Goal: Task Accomplishment & Management: Manage account settings

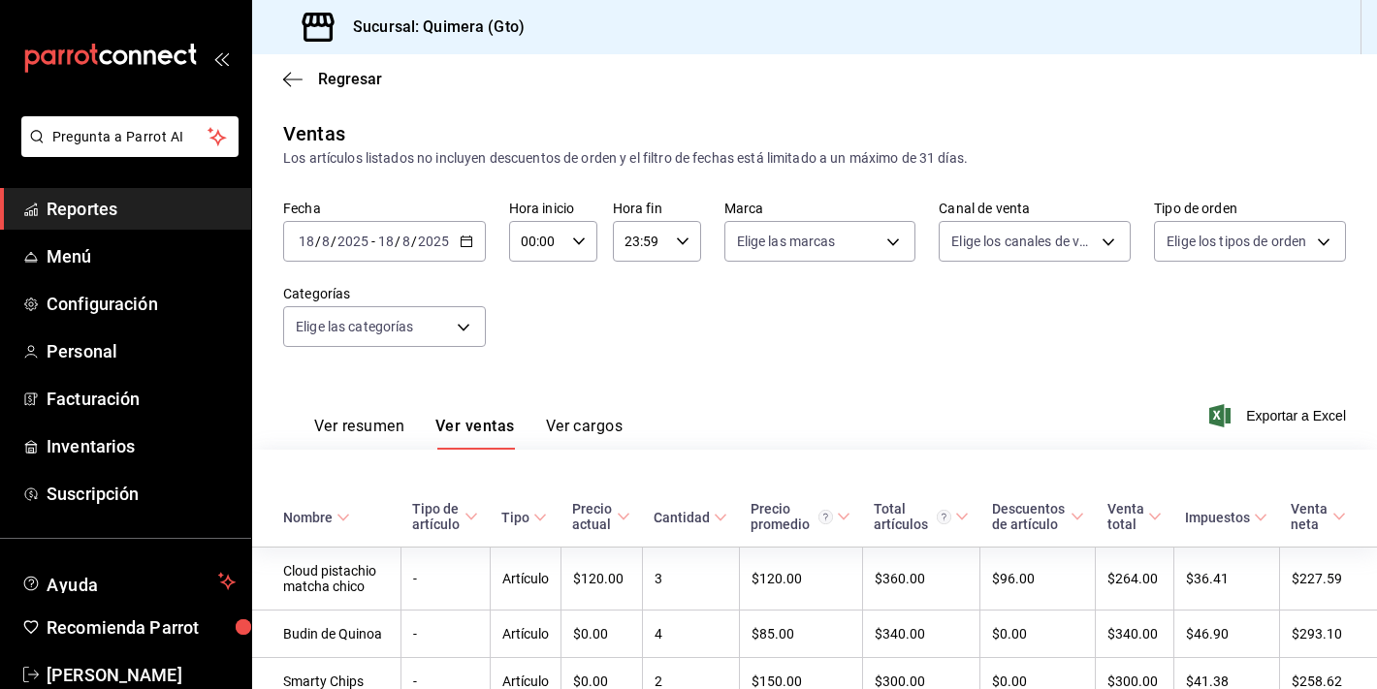
scroll to position [857, 0]
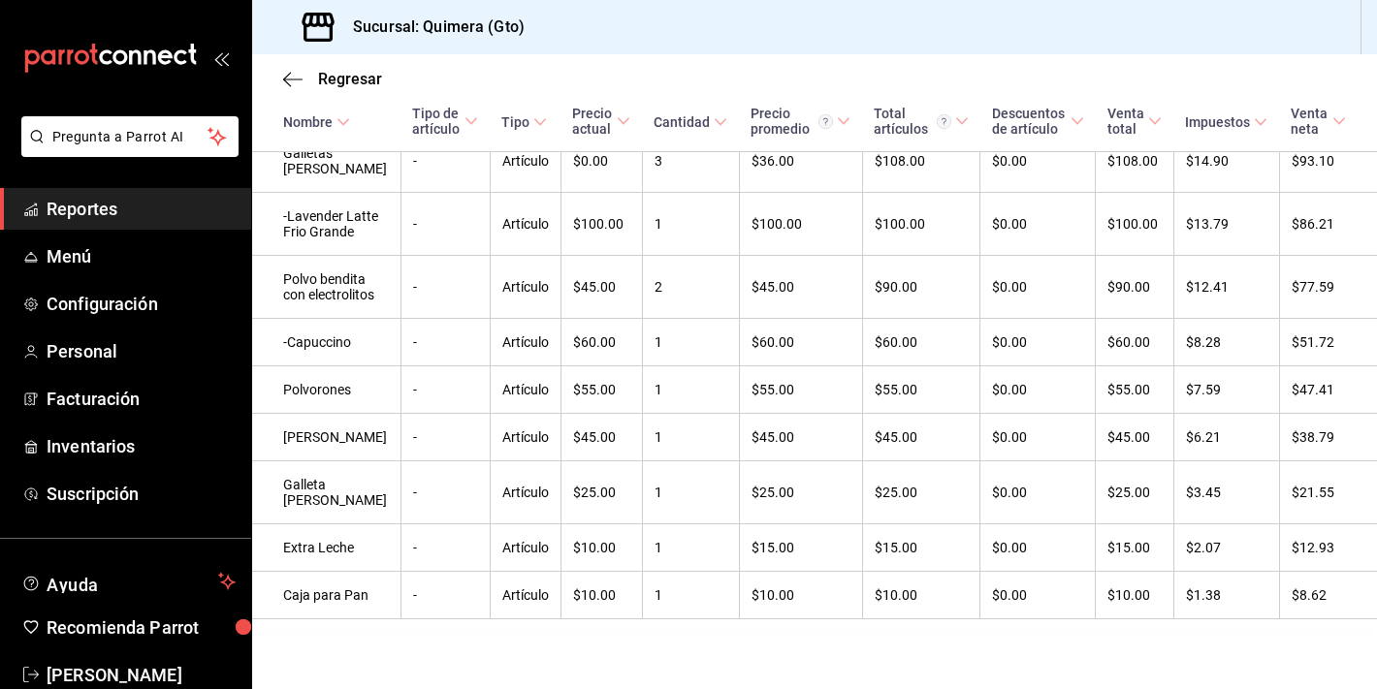
click at [130, 48] on icon "mailbox folders" at bounding box center [110, 58] width 174 height 29
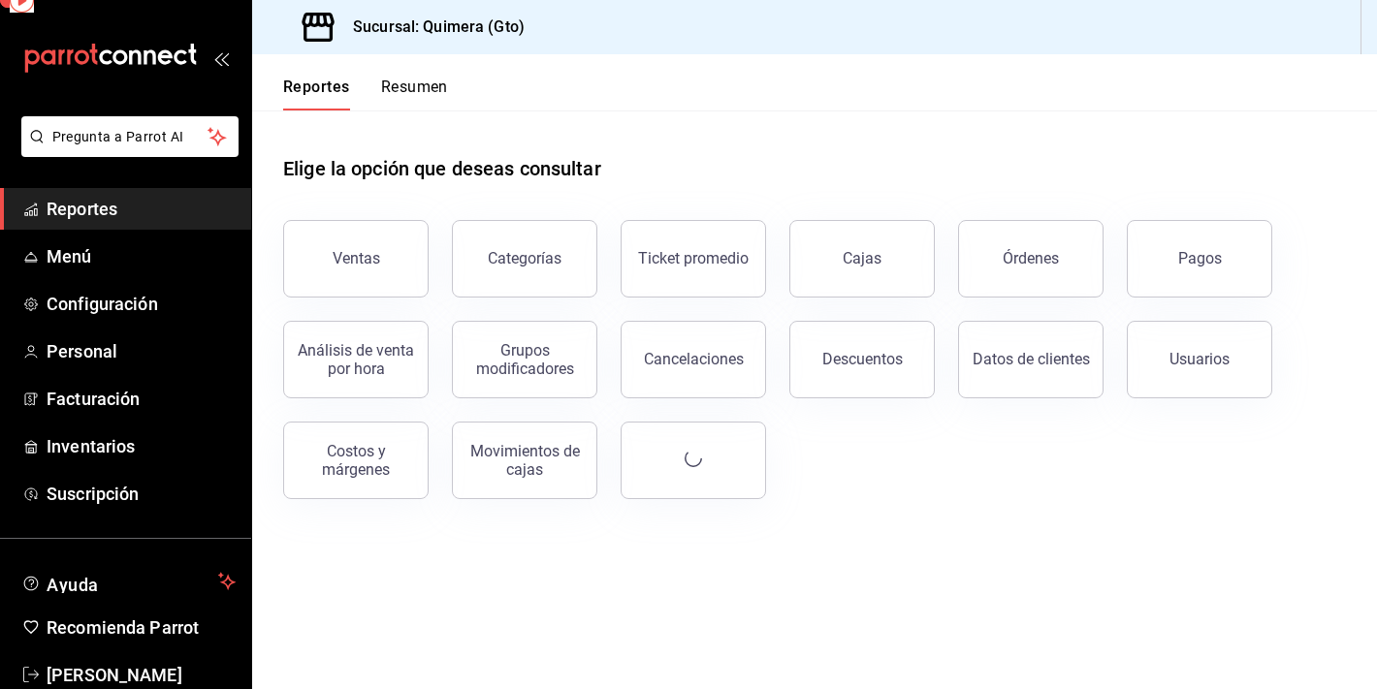
click at [130, 48] on icon "mailbox folders" at bounding box center [110, 58] width 174 height 29
click at [450, 224] on div "Categorías" at bounding box center [512, 247] width 169 height 101
click at [412, 230] on button "Ventas" at bounding box center [355, 259] width 145 height 78
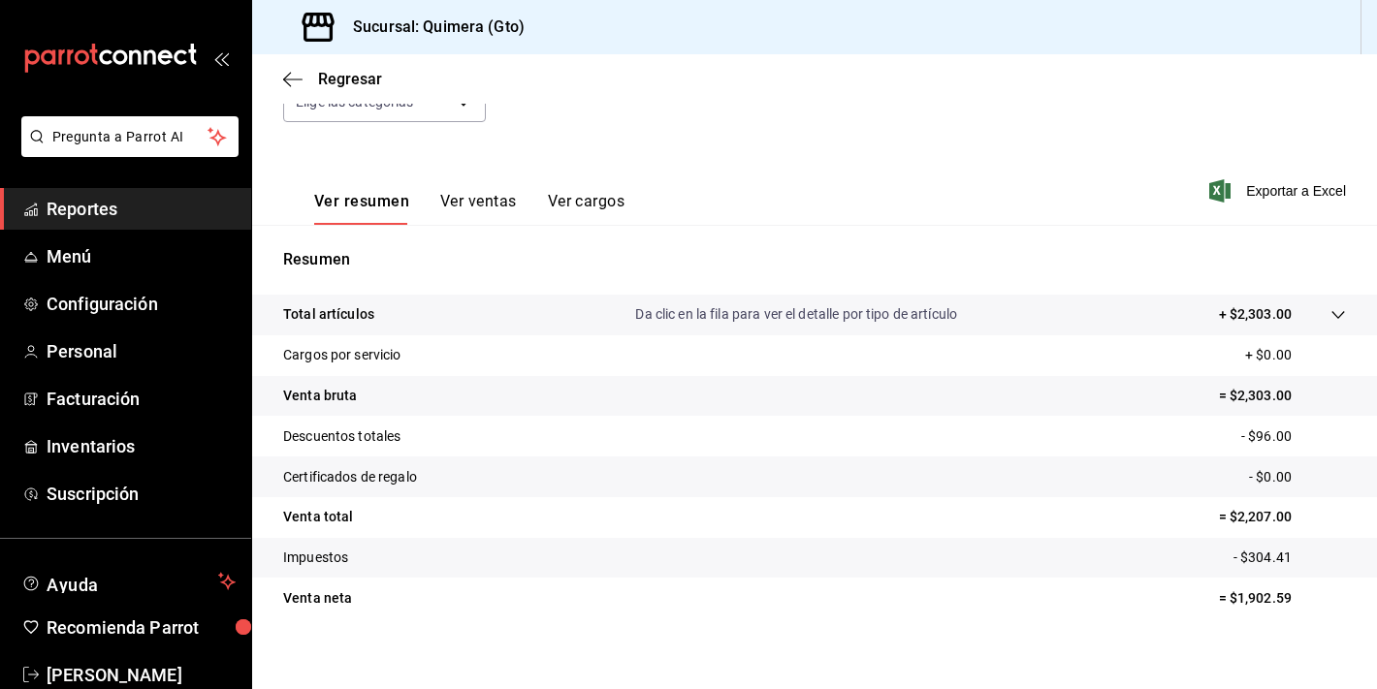
scroll to position [226, 0]
click at [422, 213] on div "Ver resumen Ver ventas Ver cargos" at bounding box center [469, 207] width 310 height 33
click at [462, 202] on button "Ver ventas" at bounding box center [478, 207] width 77 height 33
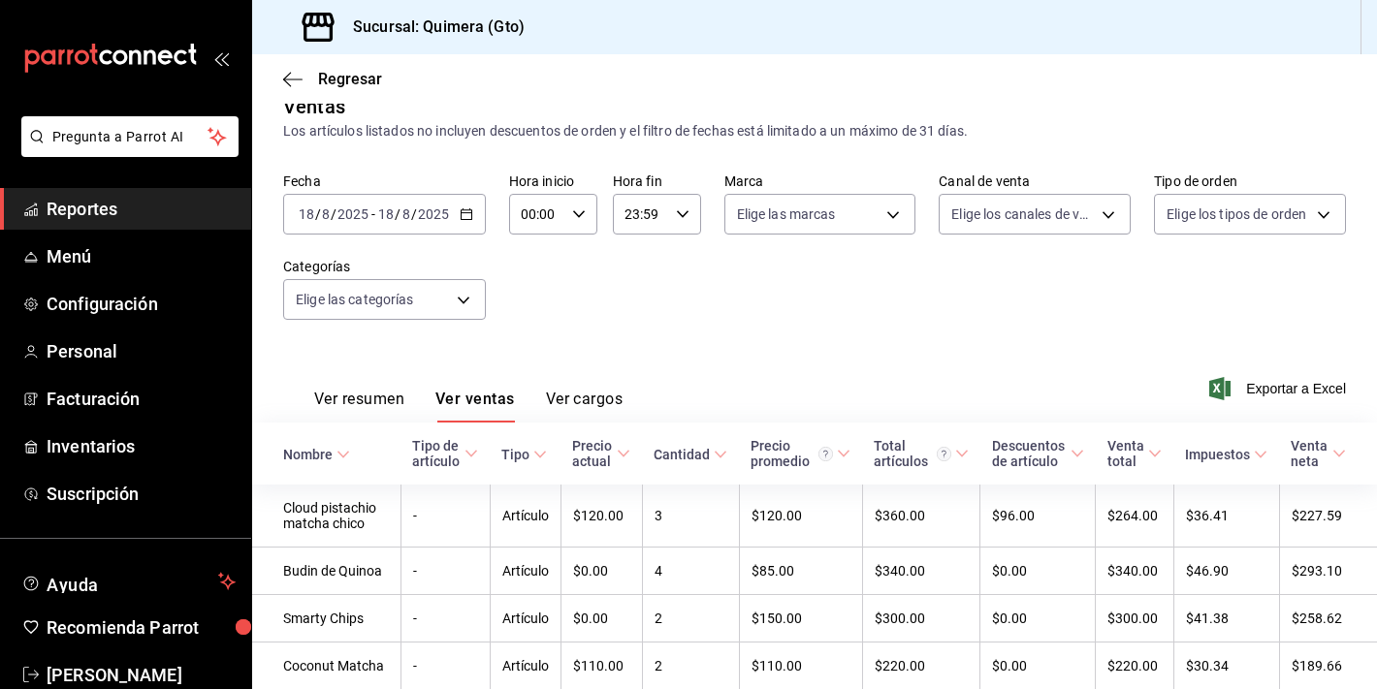
scroll to position [226, 0]
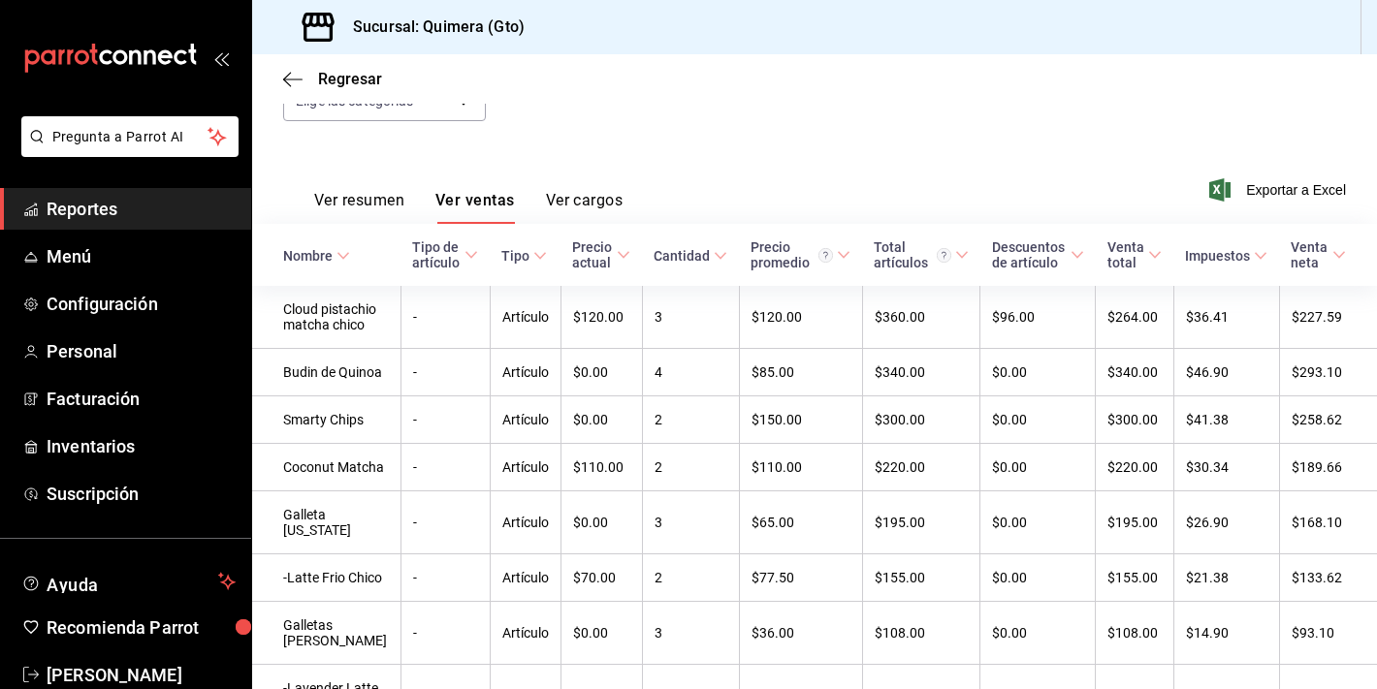
click at [369, 202] on button "Ver resumen" at bounding box center [359, 207] width 90 height 33
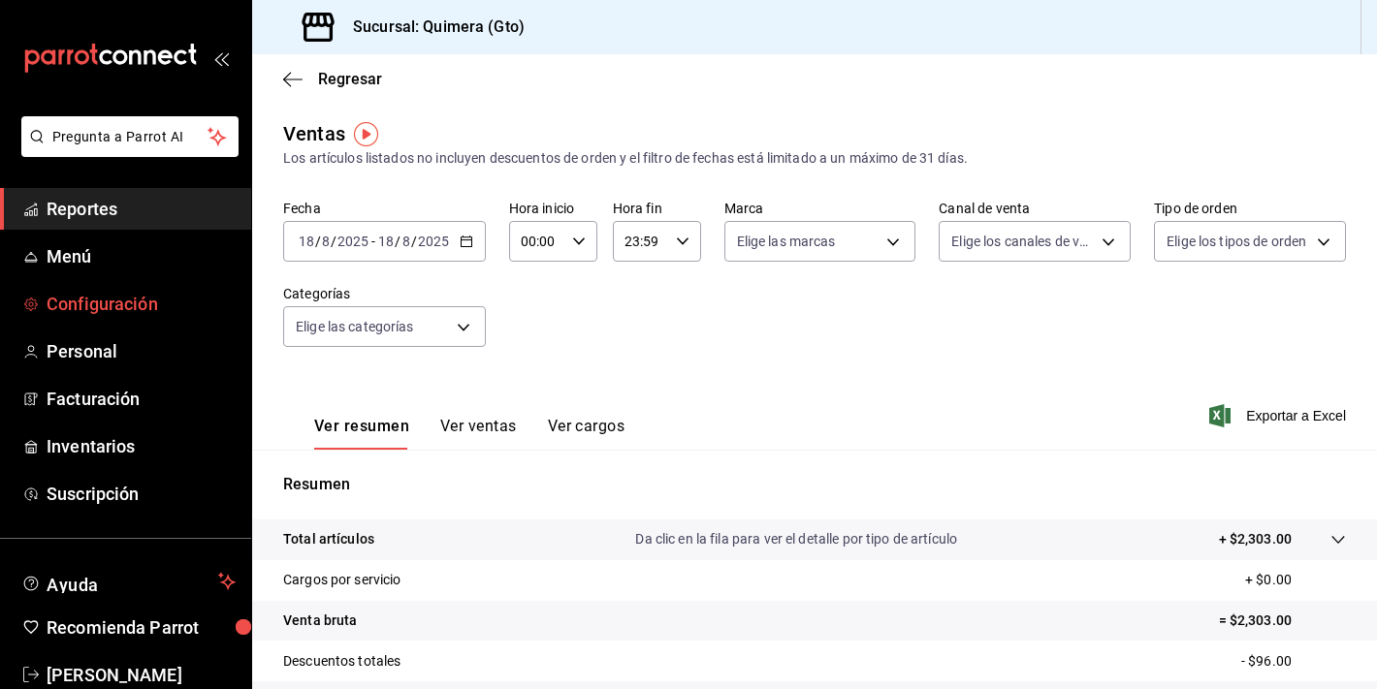
click at [128, 303] on span "Configuración" at bounding box center [141, 304] width 189 height 26
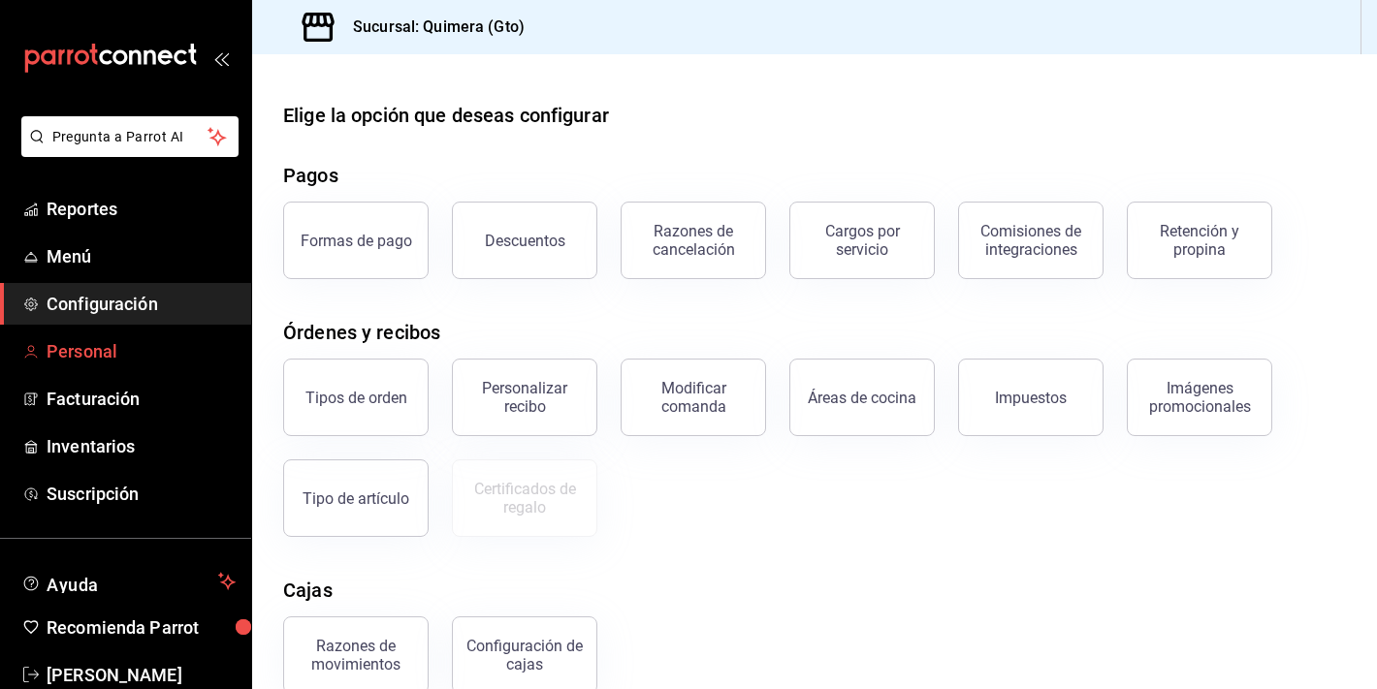
click at [94, 352] on span "Personal" at bounding box center [141, 351] width 189 height 26
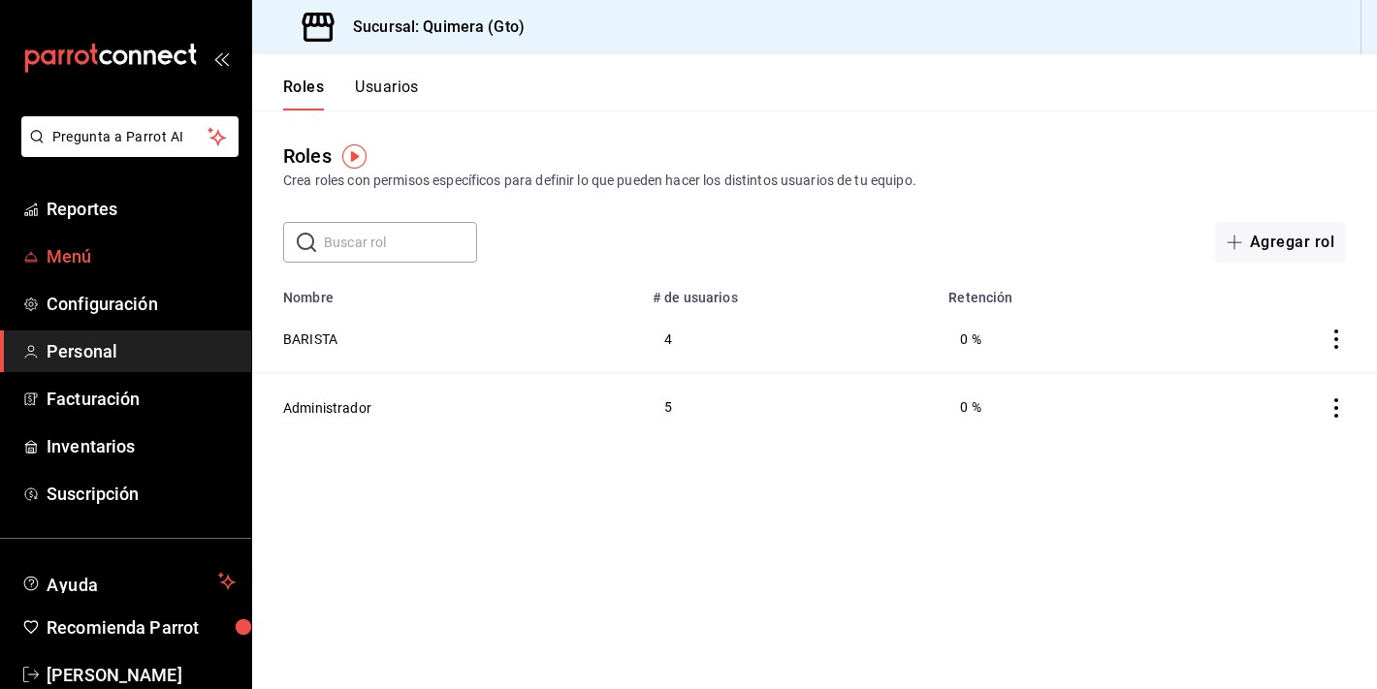
click at [78, 264] on span "Menú" at bounding box center [141, 256] width 189 height 26
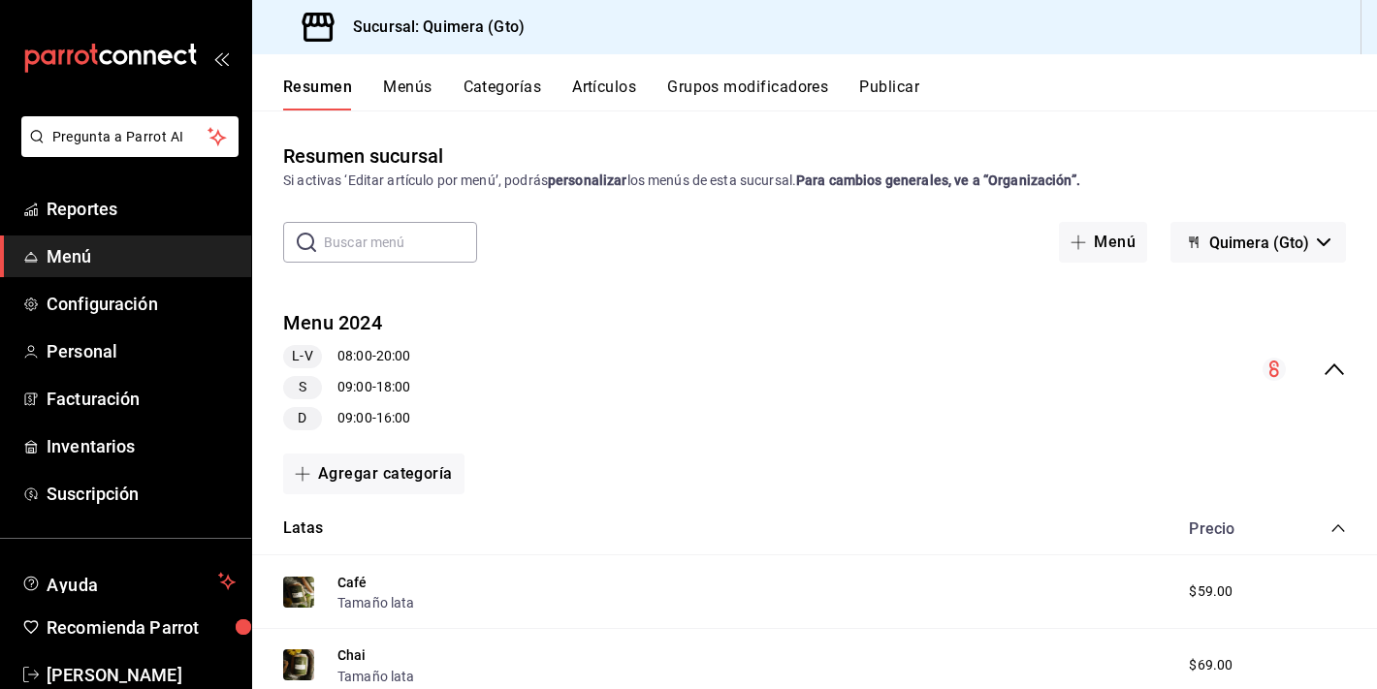
scroll to position [39, 0]
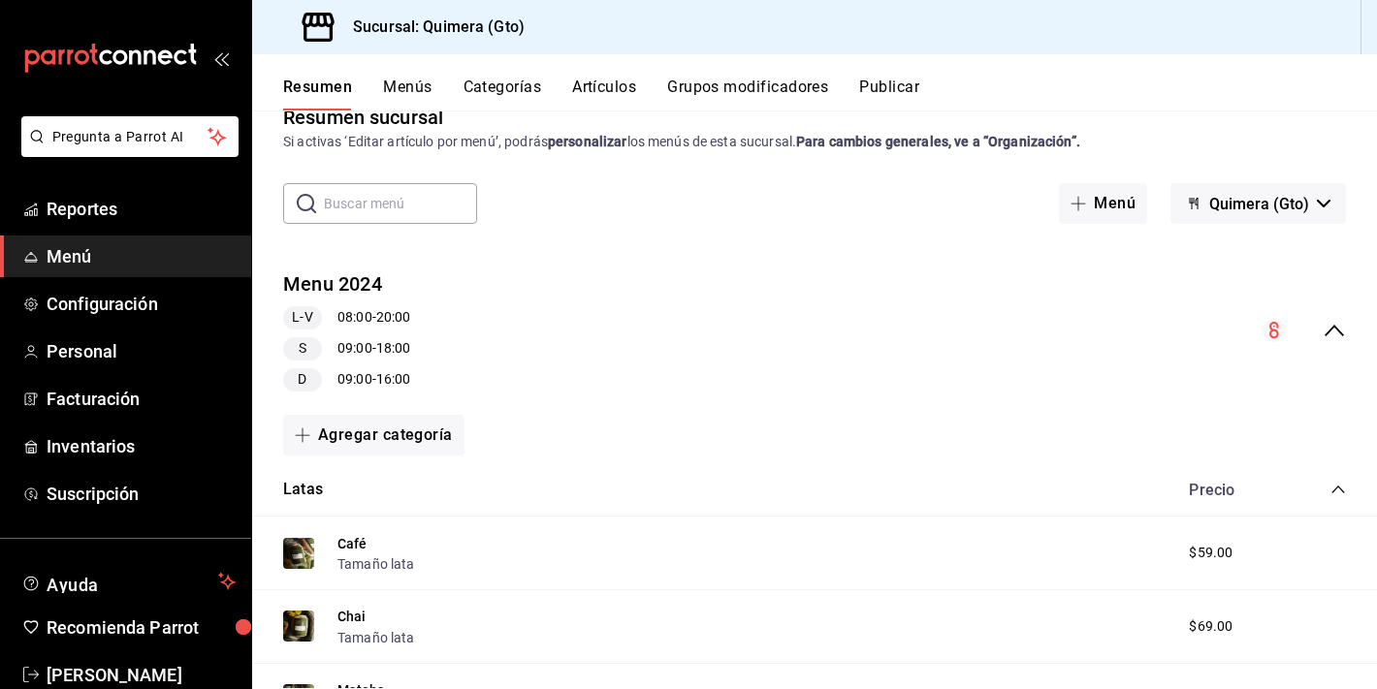
click at [1329, 346] on div "Menu 2024 L-V 08:00 - 20:00 S 09:00 - 18:00 D 09:00 - 16:00" at bounding box center [814, 331] width 1124 height 152
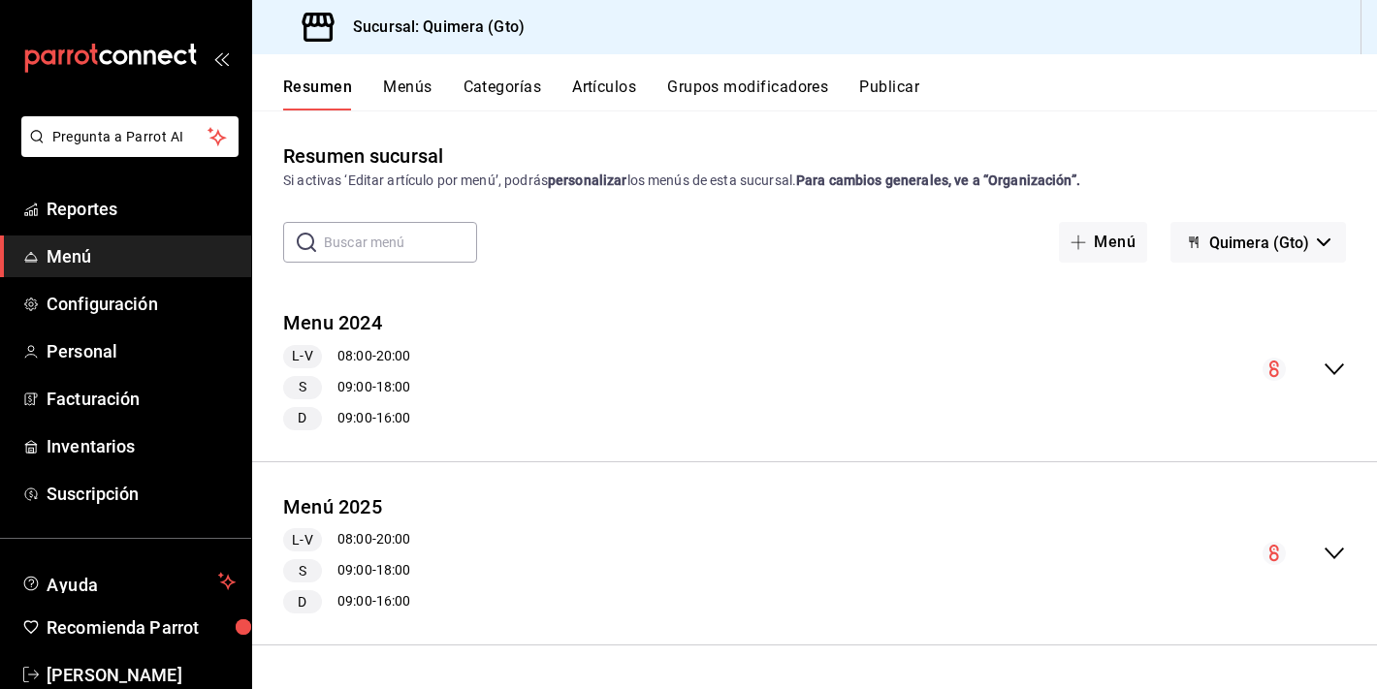
scroll to position [0, 0]
click at [1334, 367] on icon "collapse-menu-row" at bounding box center [1333, 369] width 23 height 23
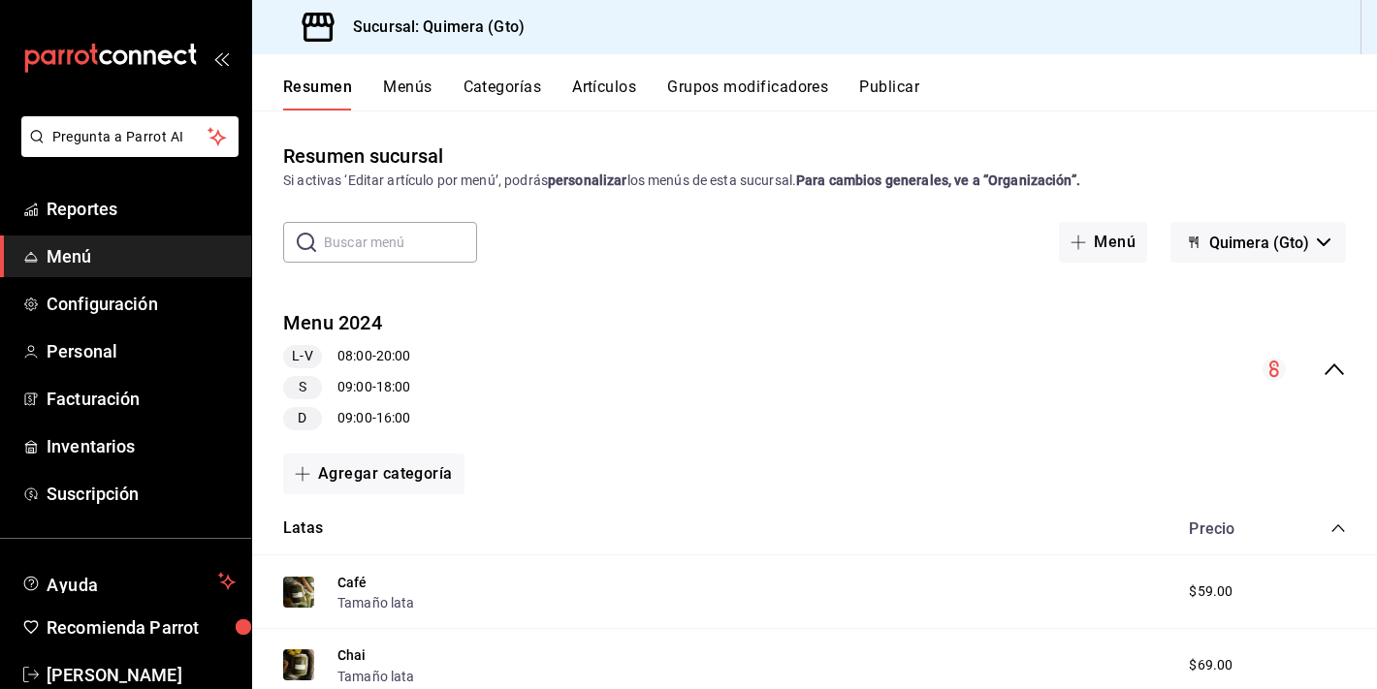
click at [1334, 367] on icon "collapse-menu-row" at bounding box center [1333, 369] width 23 height 23
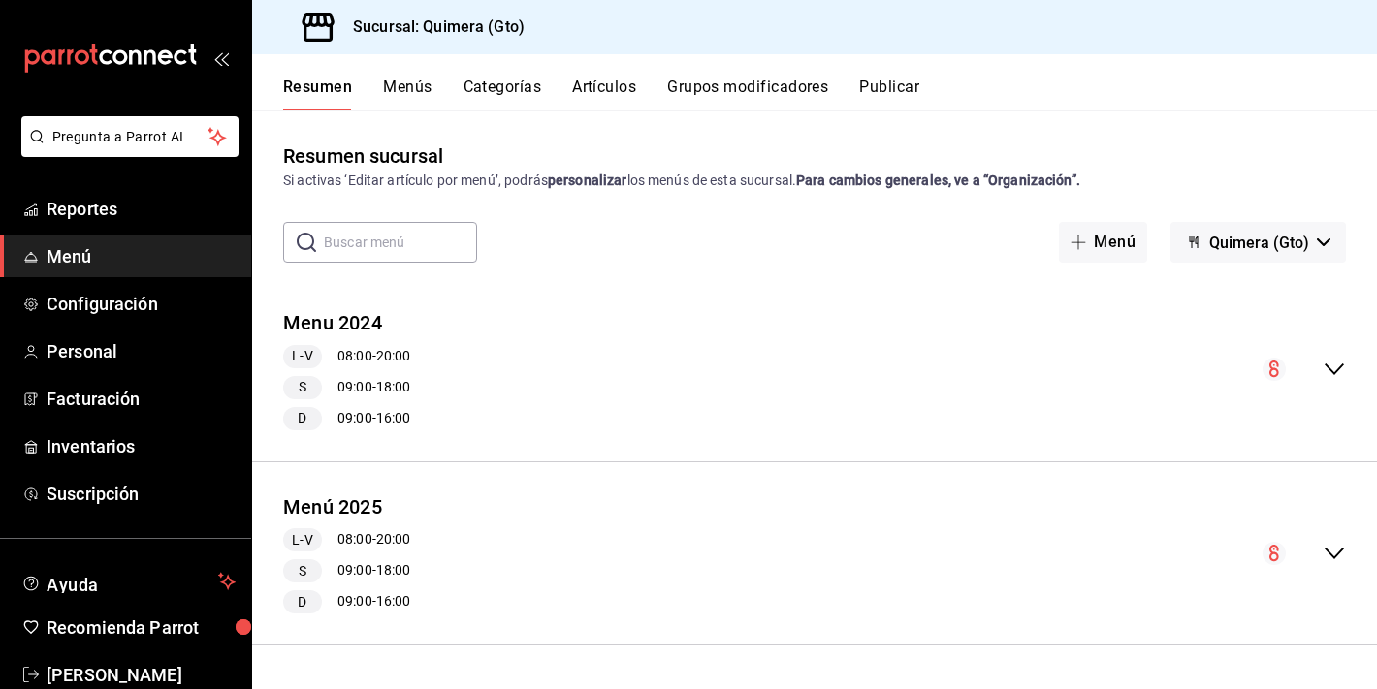
click at [660, 393] on div "Menu 2024 L-V 08:00 - 20:00 S 09:00 - 18:00 D 09:00 - 16:00" at bounding box center [814, 370] width 1124 height 152
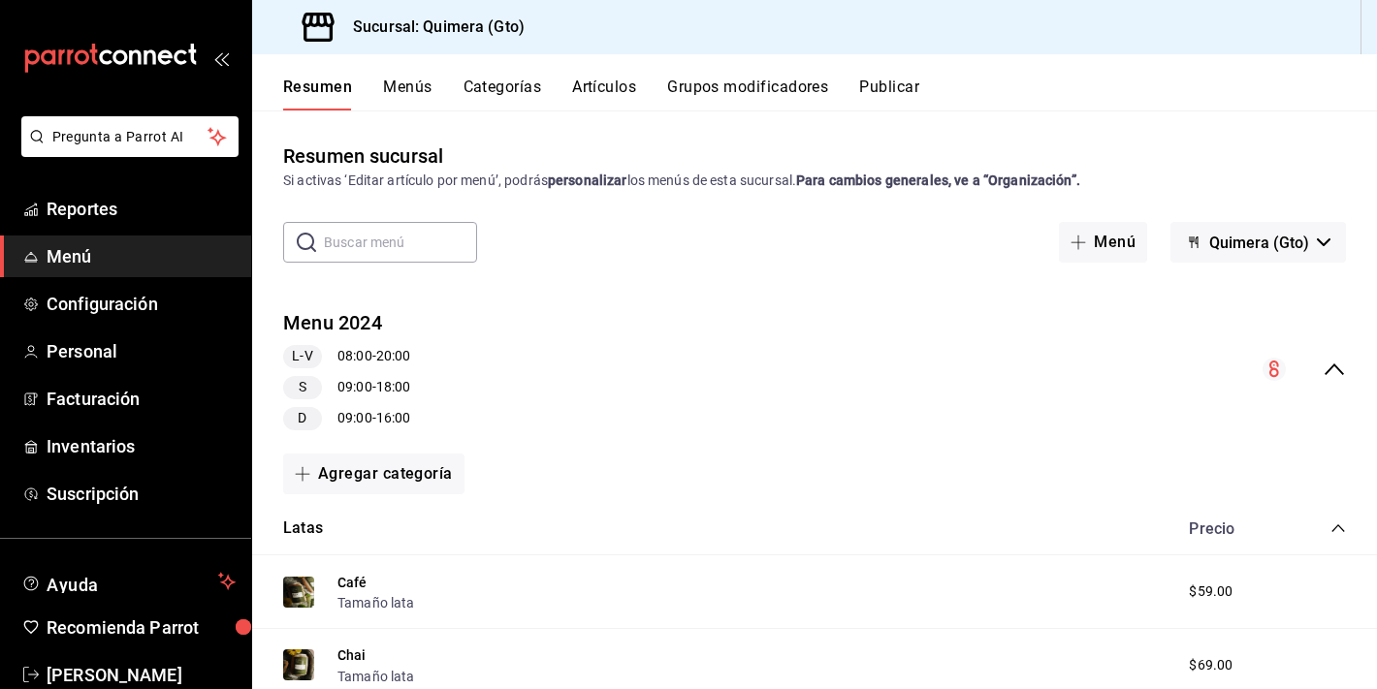
click at [365, 384] on div "S 09:00 - 18:00" at bounding box center [346, 387] width 127 height 23
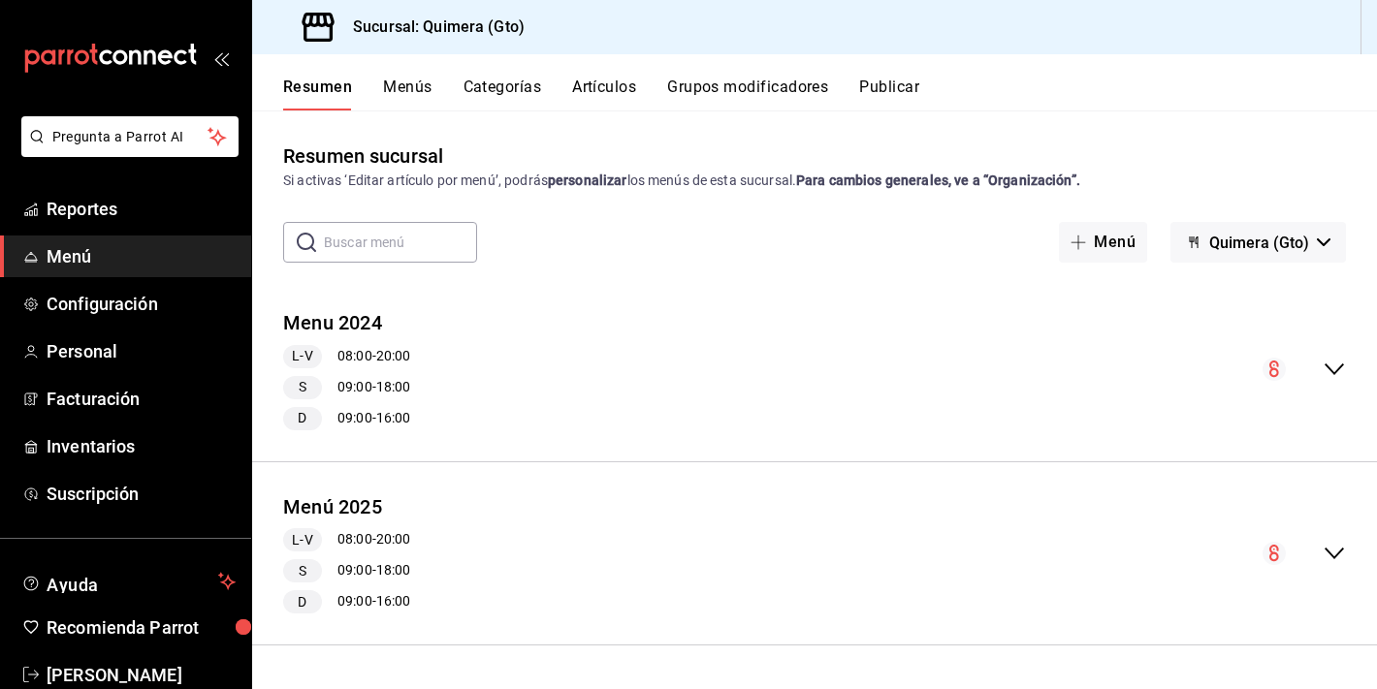
click at [290, 355] on span "L-V" at bounding box center [302, 356] width 36 height 20
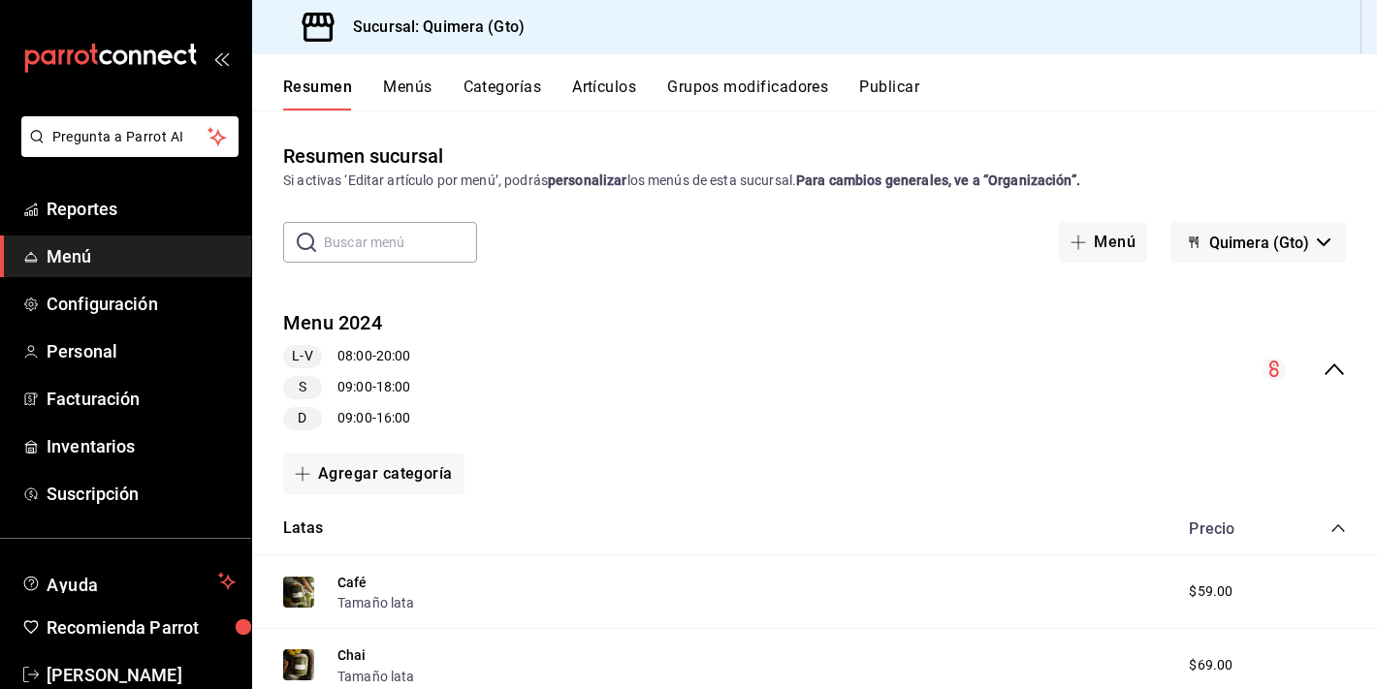
click at [303, 377] on span "S" at bounding box center [302, 387] width 23 height 20
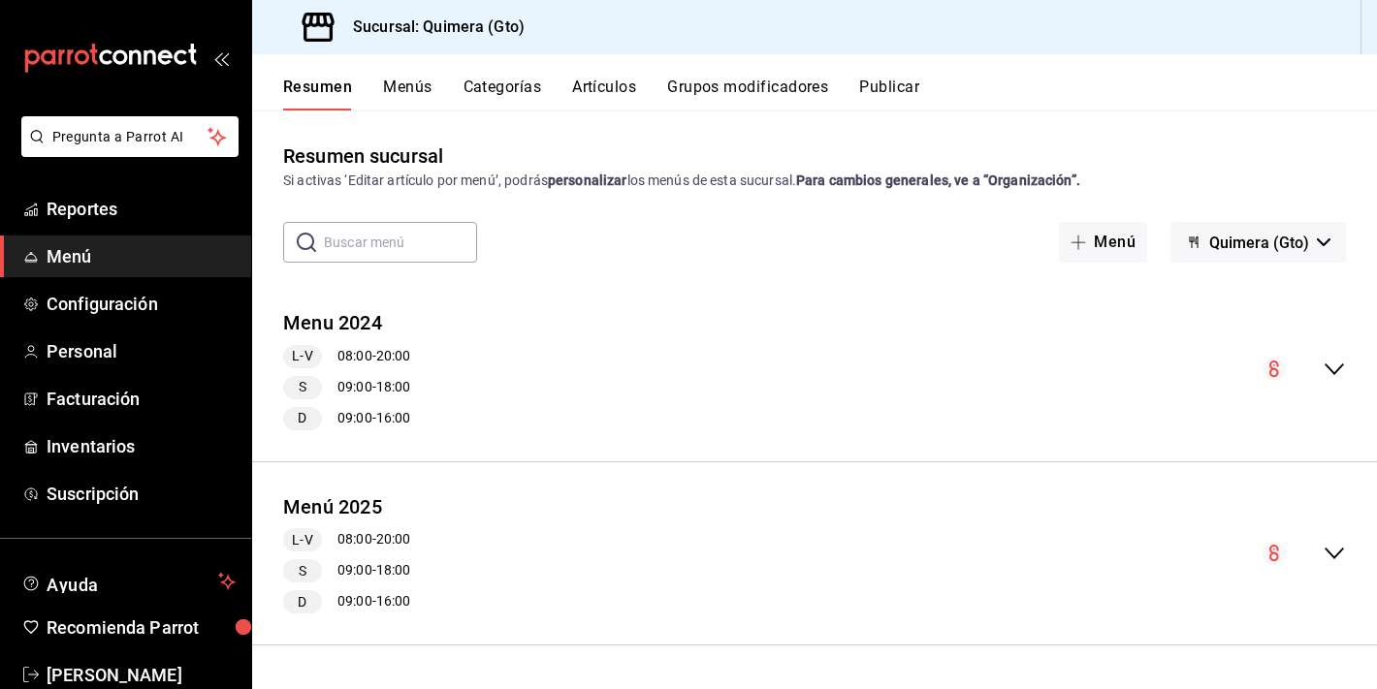
click at [374, 593] on div "D 09:00 - 16:00" at bounding box center [346, 601] width 127 height 23
click at [377, 82] on div "Resumen Menús Categorías Artículos Grupos modificadores Publicar" at bounding box center [829, 94] width 1093 height 33
click at [415, 84] on button "Menús" at bounding box center [407, 94] width 48 height 33
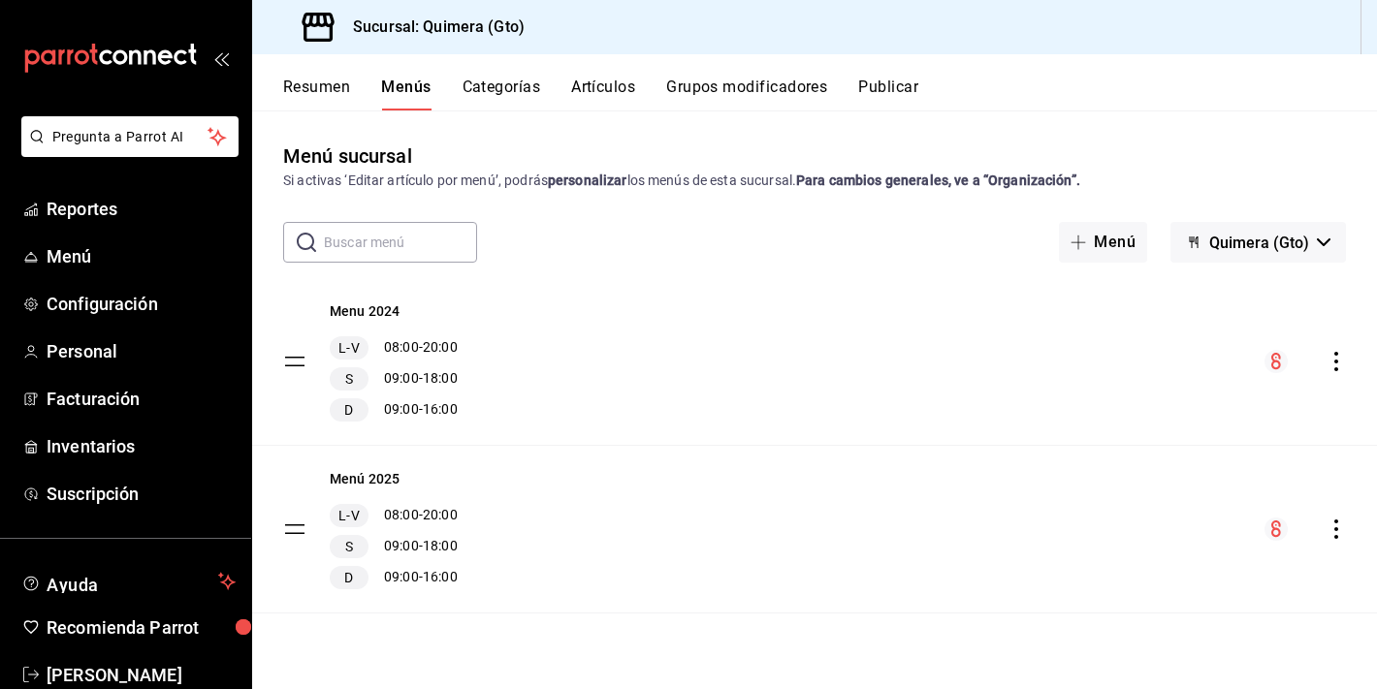
click at [1343, 360] on icon "actions" at bounding box center [1335, 361] width 19 height 19
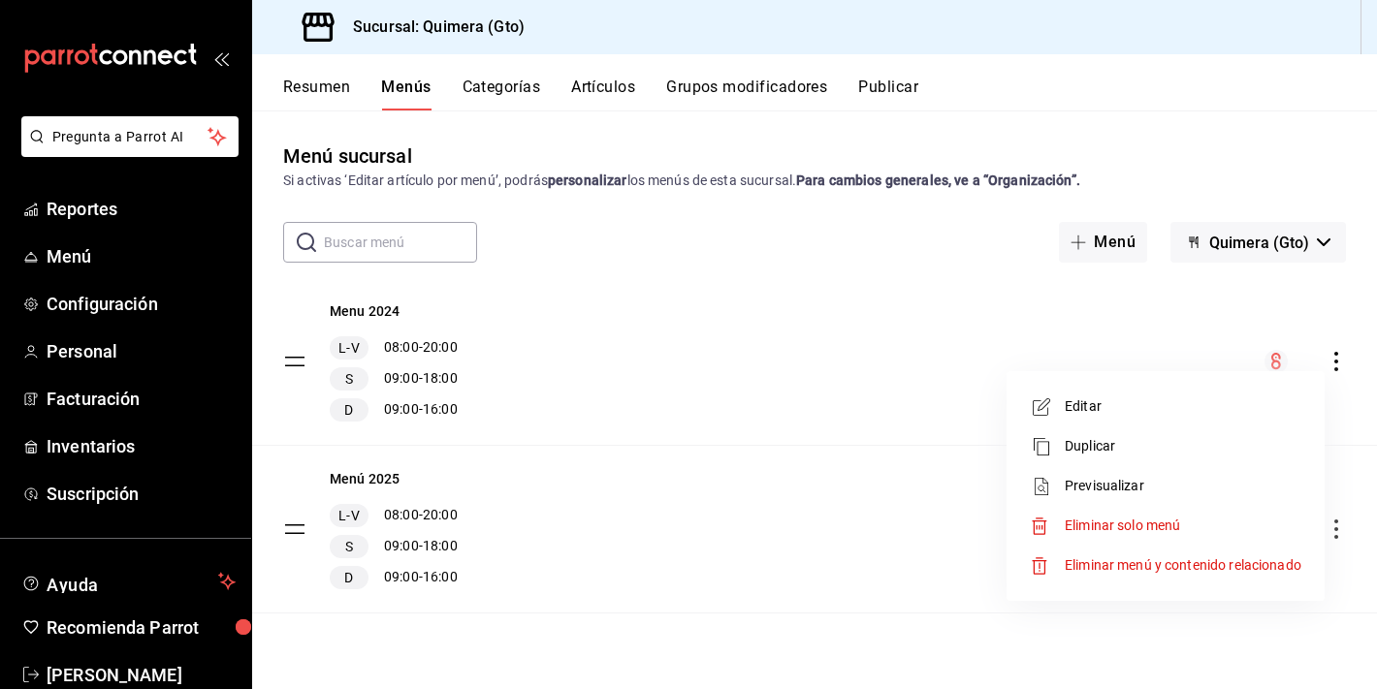
click at [1091, 405] on span "Editar" at bounding box center [1182, 406] width 237 height 20
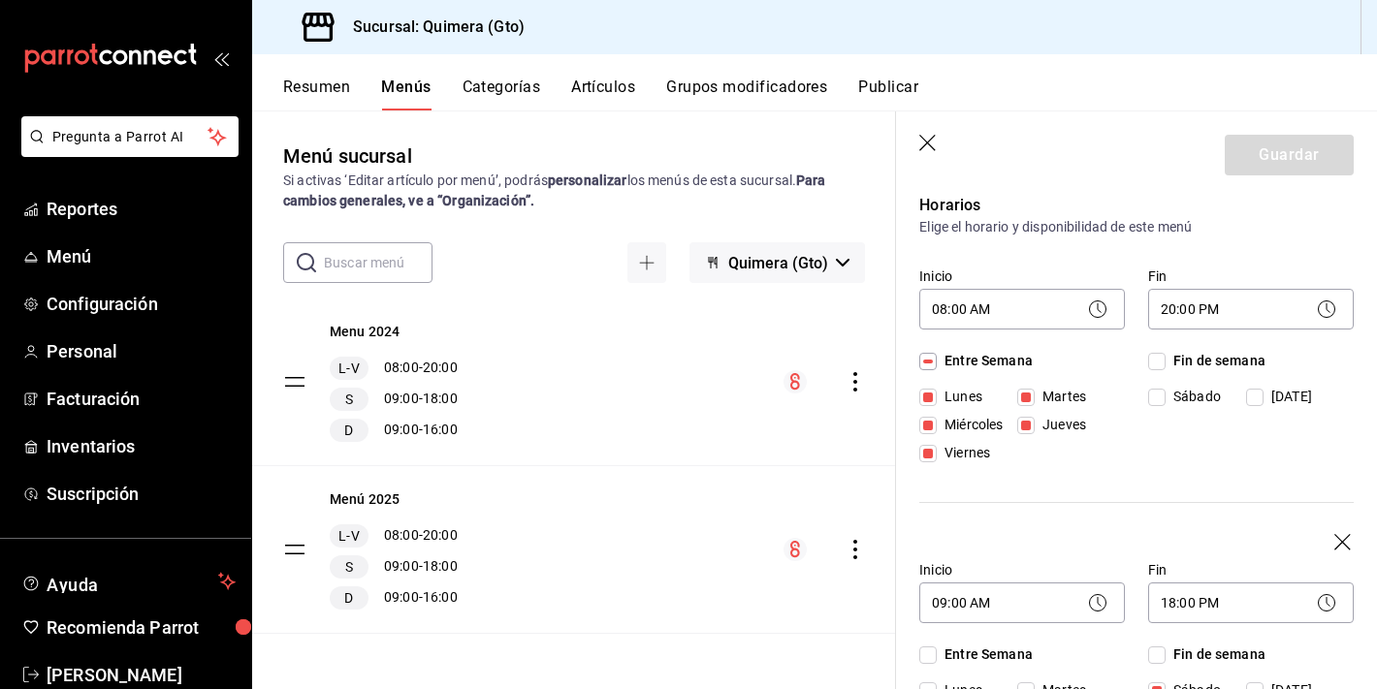
scroll to position [146, 0]
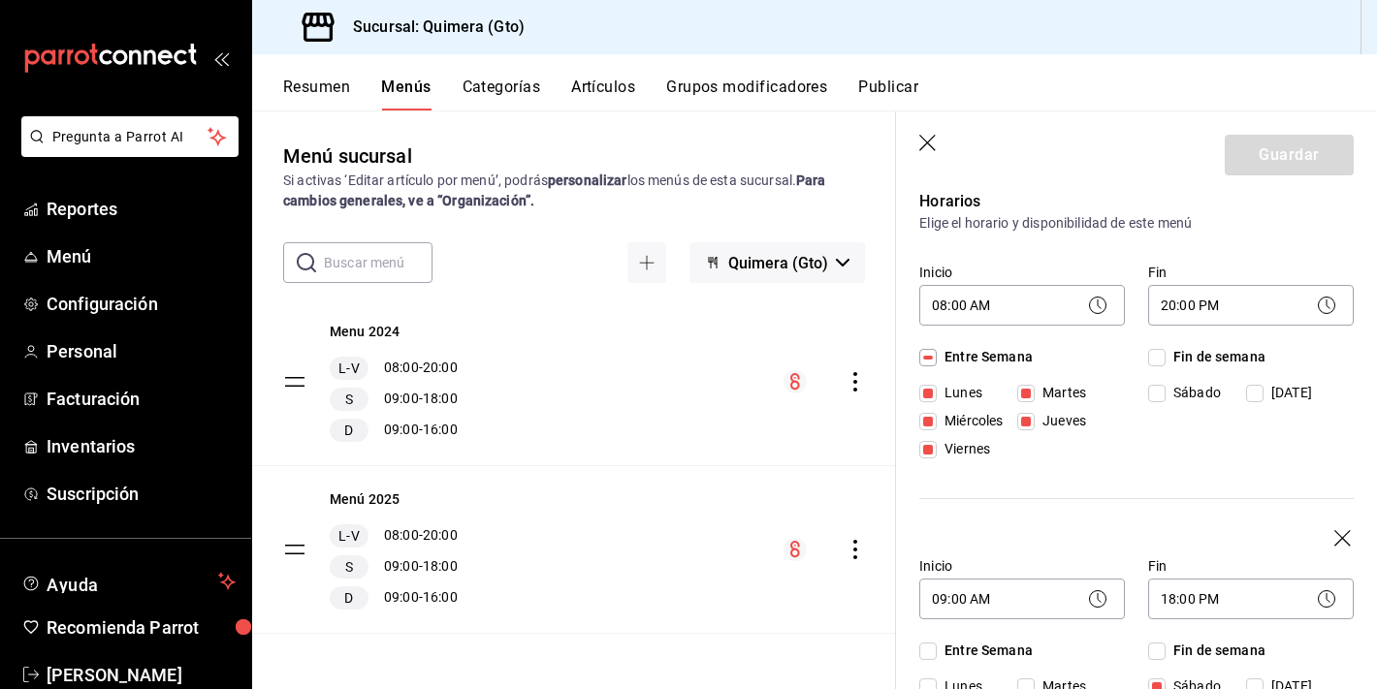
click at [1090, 301] on circle at bounding box center [1098, 306] width 16 height 16
click at [1095, 303] on icon at bounding box center [1097, 305] width 23 height 23
click at [1005, 300] on body "Pregunta a Parrot AI Reportes Menú Configuración Personal Facturación Inventari…" at bounding box center [688, 344] width 1377 height 689
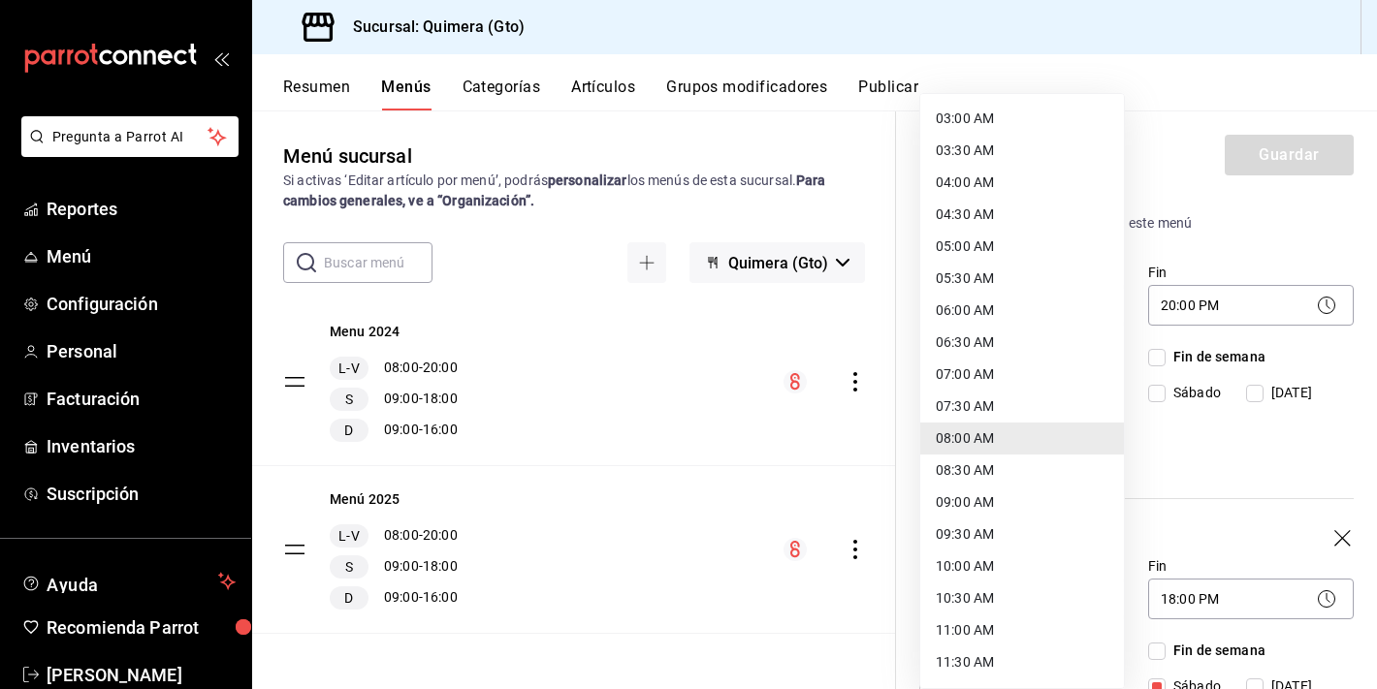
scroll to position [0, 0]
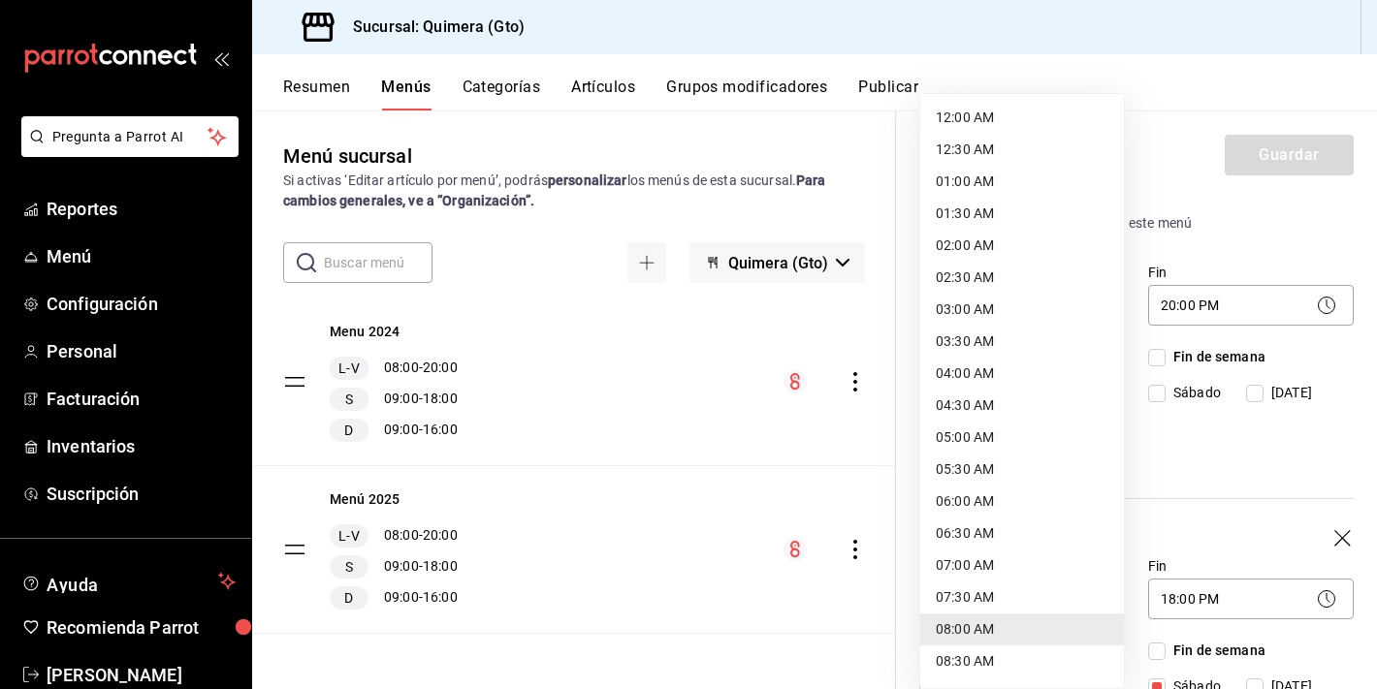
click at [1188, 413] on div at bounding box center [688, 344] width 1377 height 689
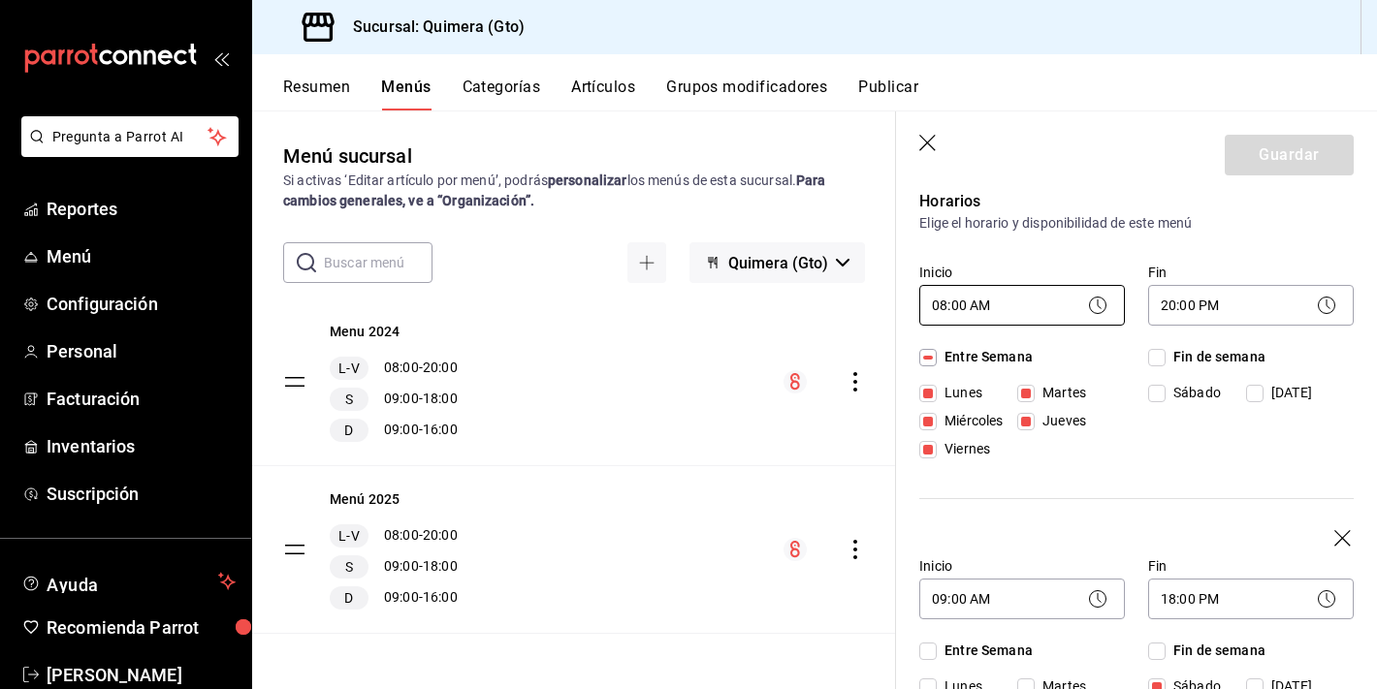
click at [1086, 322] on body "Pregunta a Parrot AI Reportes Menú Configuración Personal Facturación Inventari…" at bounding box center [688, 344] width 1377 height 689
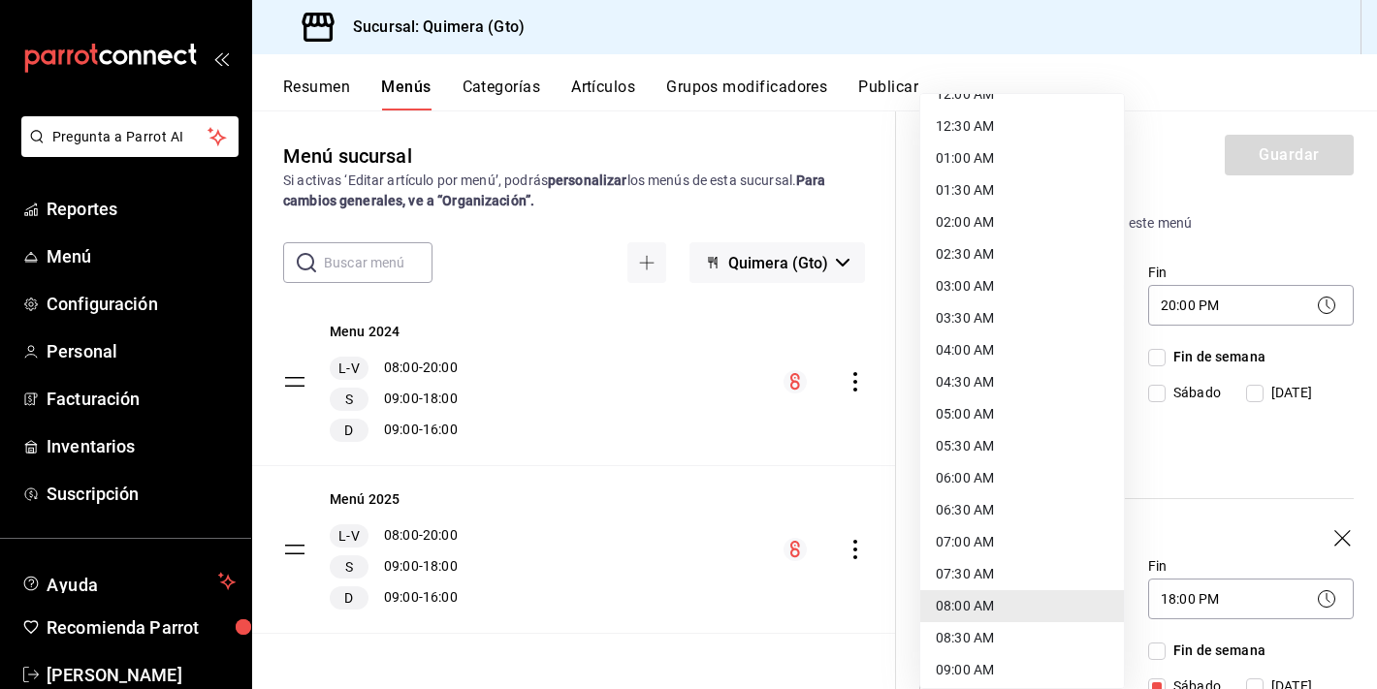
scroll to position [24, 0]
click at [1247, 449] on div at bounding box center [688, 344] width 1377 height 689
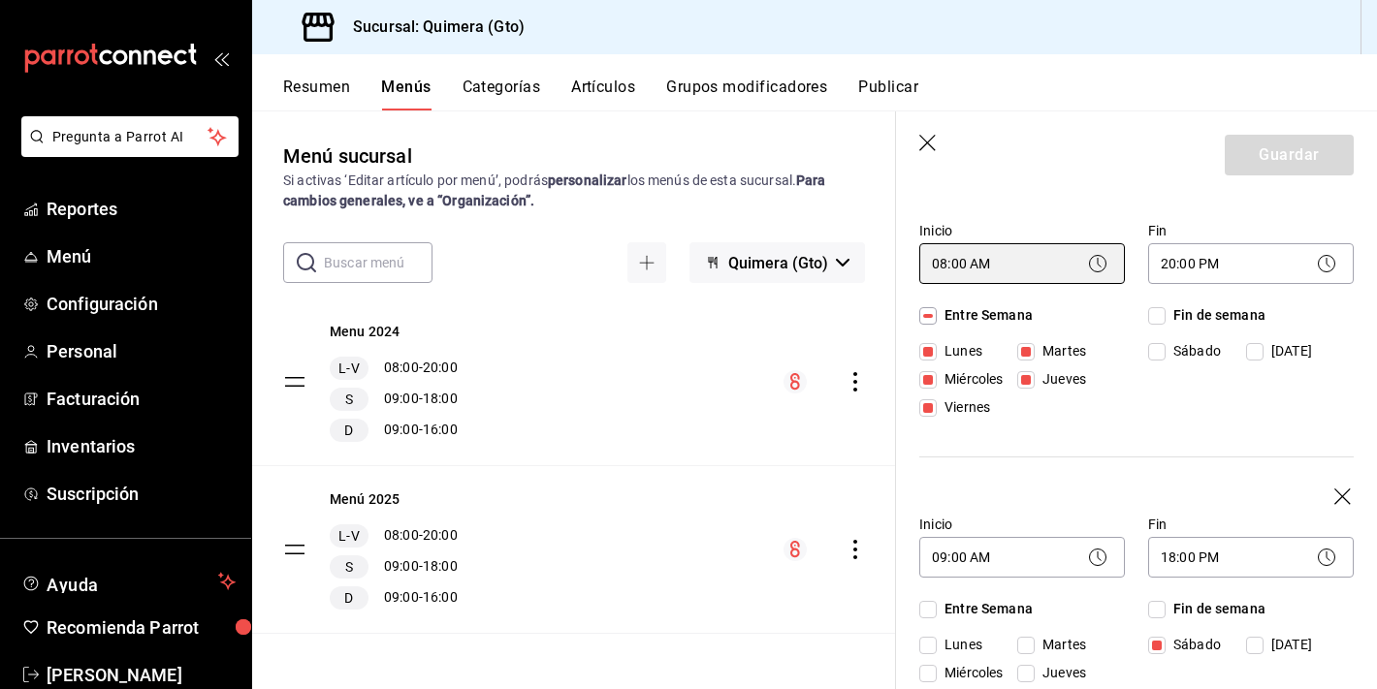
scroll to position [191, 0]
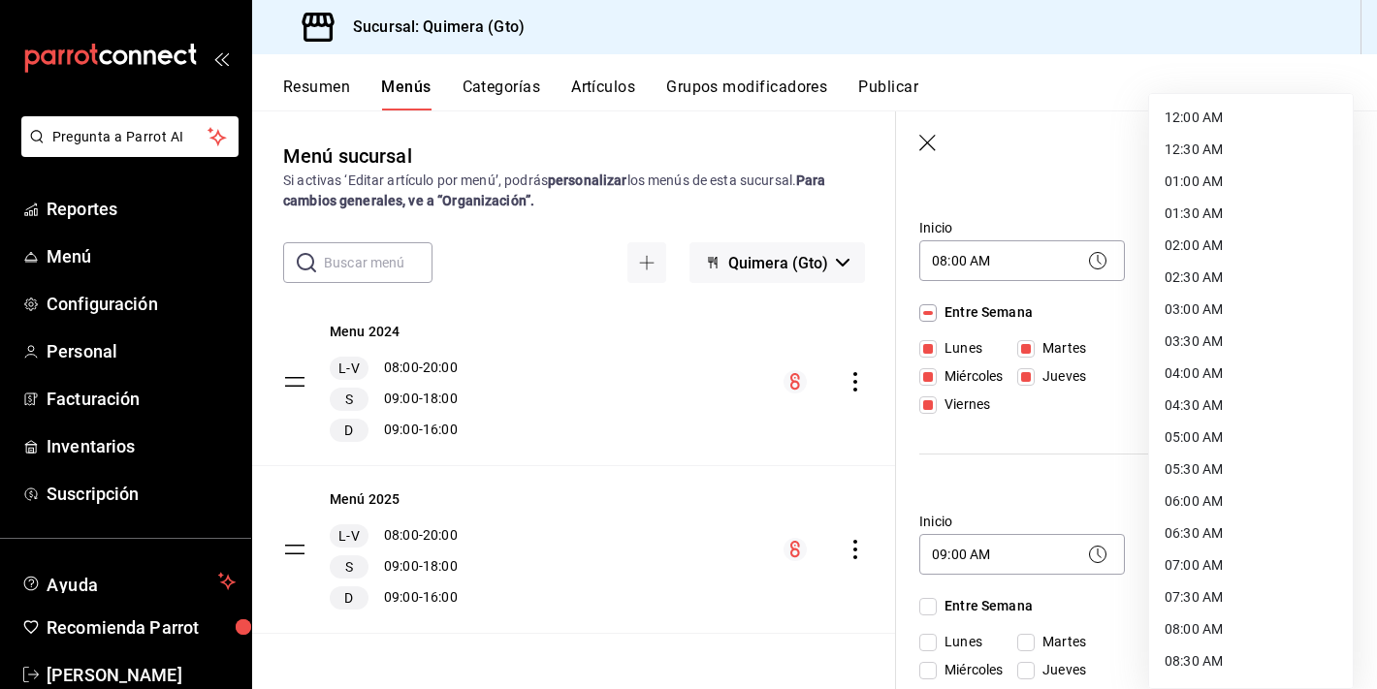
click at [1287, 261] on body "Pregunta a Parrot AI Reportes Menú Configuración Personal Facturación Inventari…" at bounding box center [688, 344] width 1377 height 689
click at [1189, 529] on li "22:00 PM" at bounding box center [1251, 537] width 204 height 32
type input "22:00"
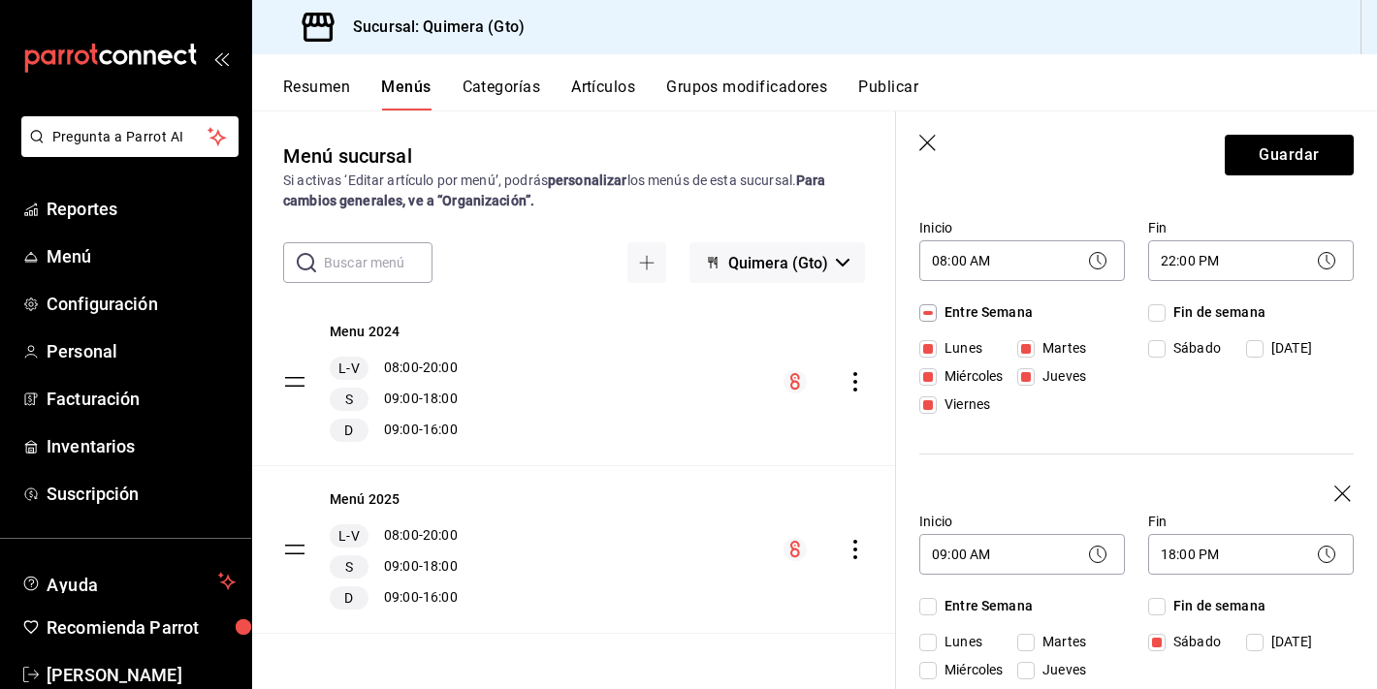
click at [1086, 438] on div "Inicio 08:00 AM 08:00 Fin 22:00 PM 22:00 Entre Semana [DATE] [DATE] [DATE] [DAT…" at bounding box center [1136, 348] width 434 height 274
click at [1033, 302] on div "Entre Semana [DATE] [DATE] [DATE] [DATE] [DATE]" at bounding box center [1022, 362] width 206 height 120
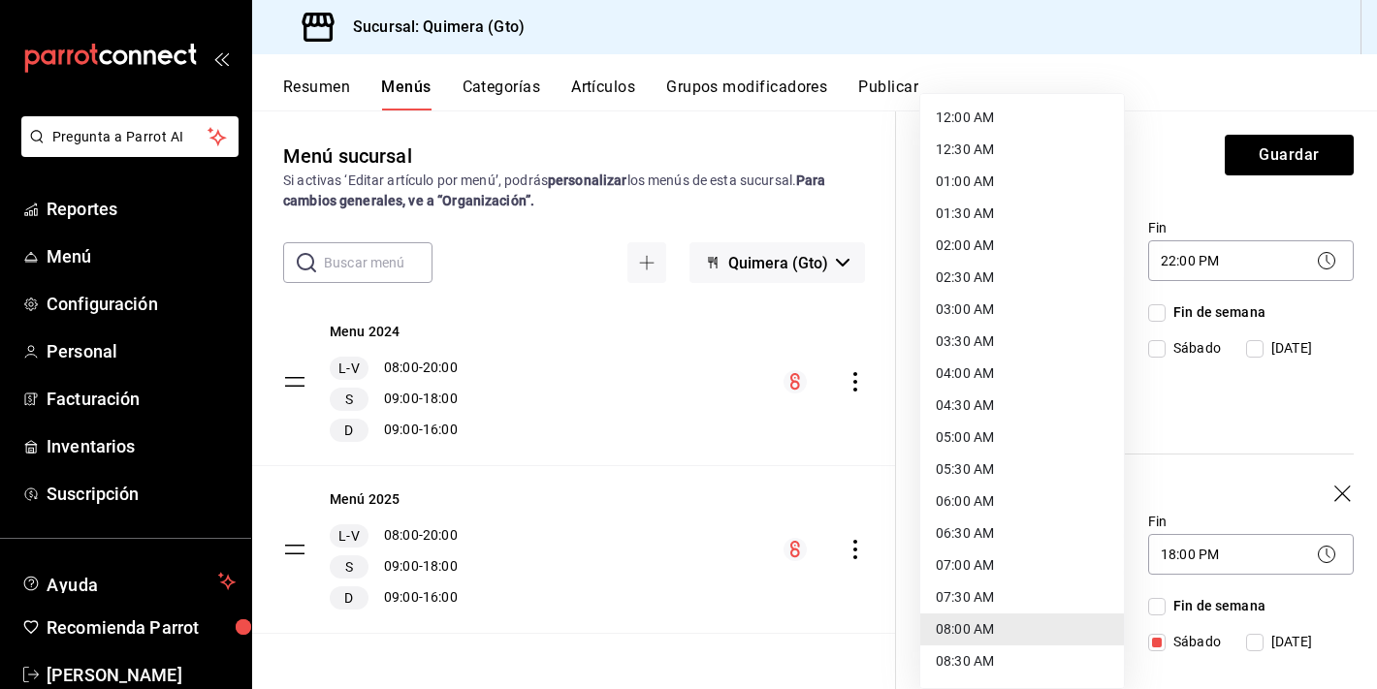
click at [1048, 274] on body "Pregunta a Parrot AI Reportes Menú Configuración Personal Facturación Inventari…" at bounding box center [688, 344] width 1377 height 689
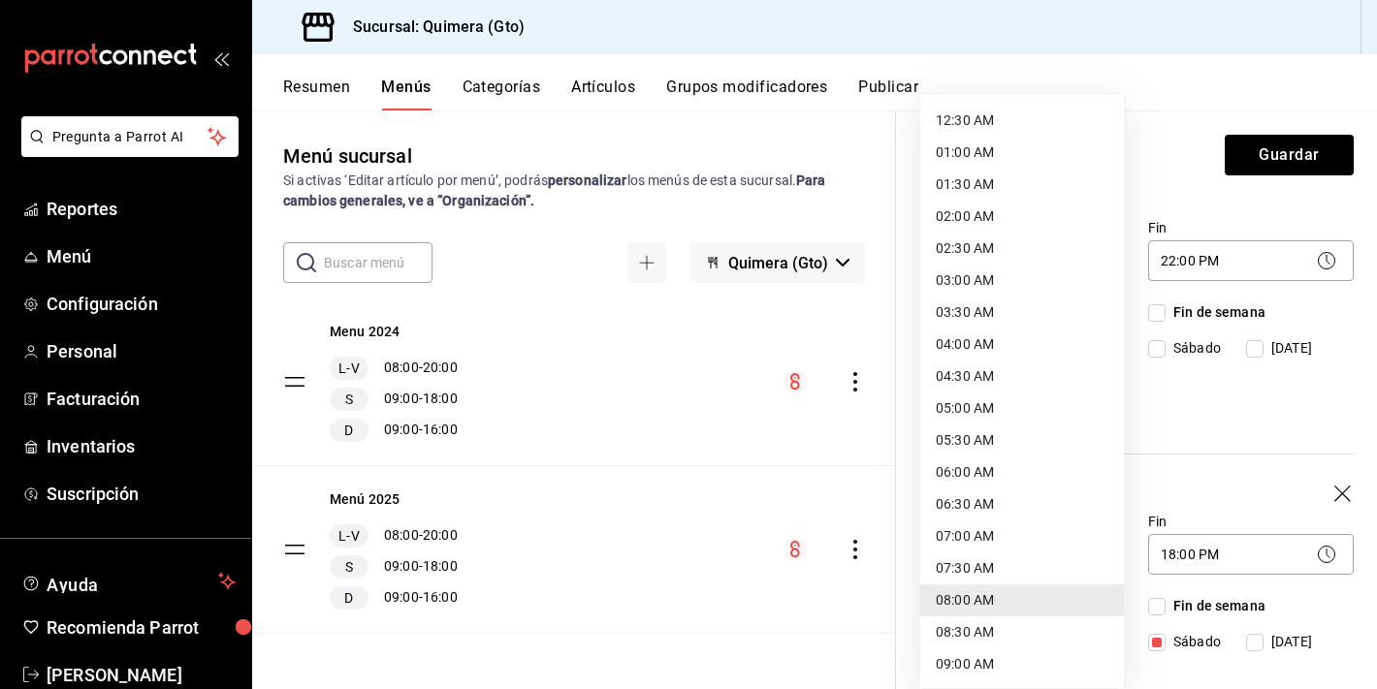
scroll to position [30, 0]
click at [978, 545] on li "07:00 AM" at bounding box center [1022, 536] width 204 height 32
type input "07:00"
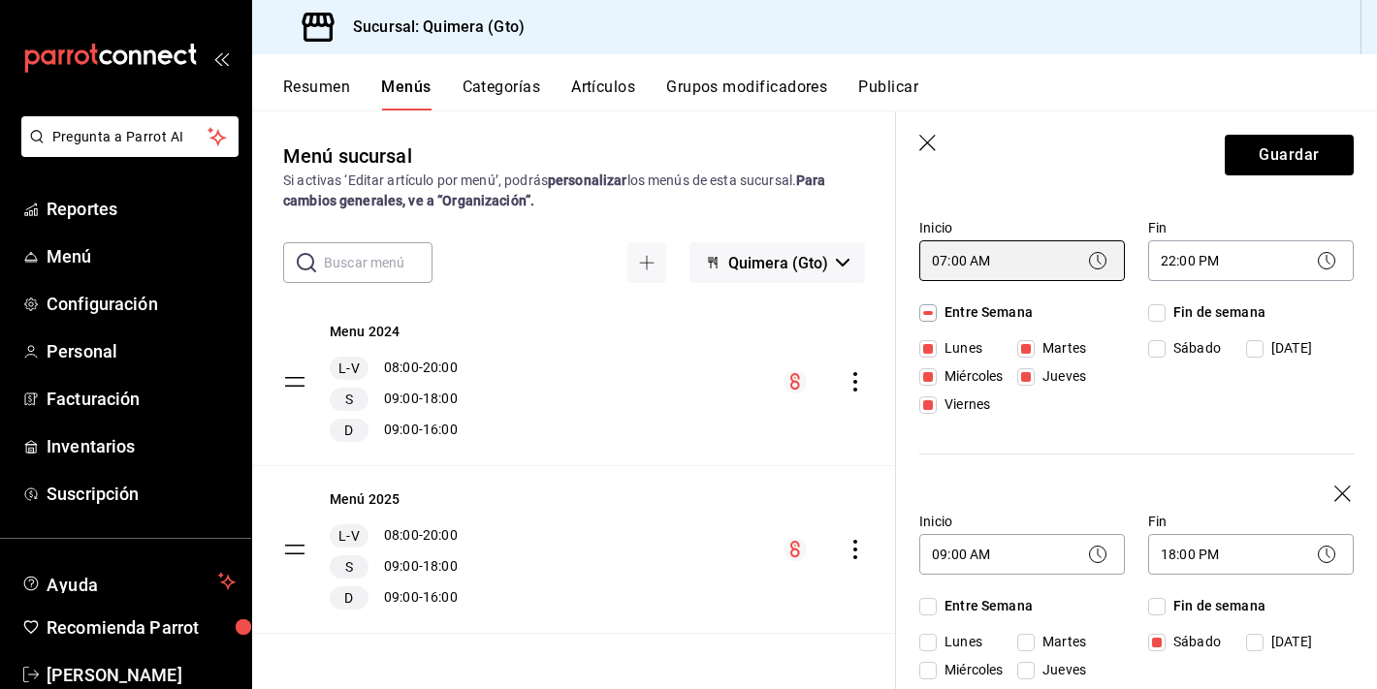
scroll to position [194, 0]
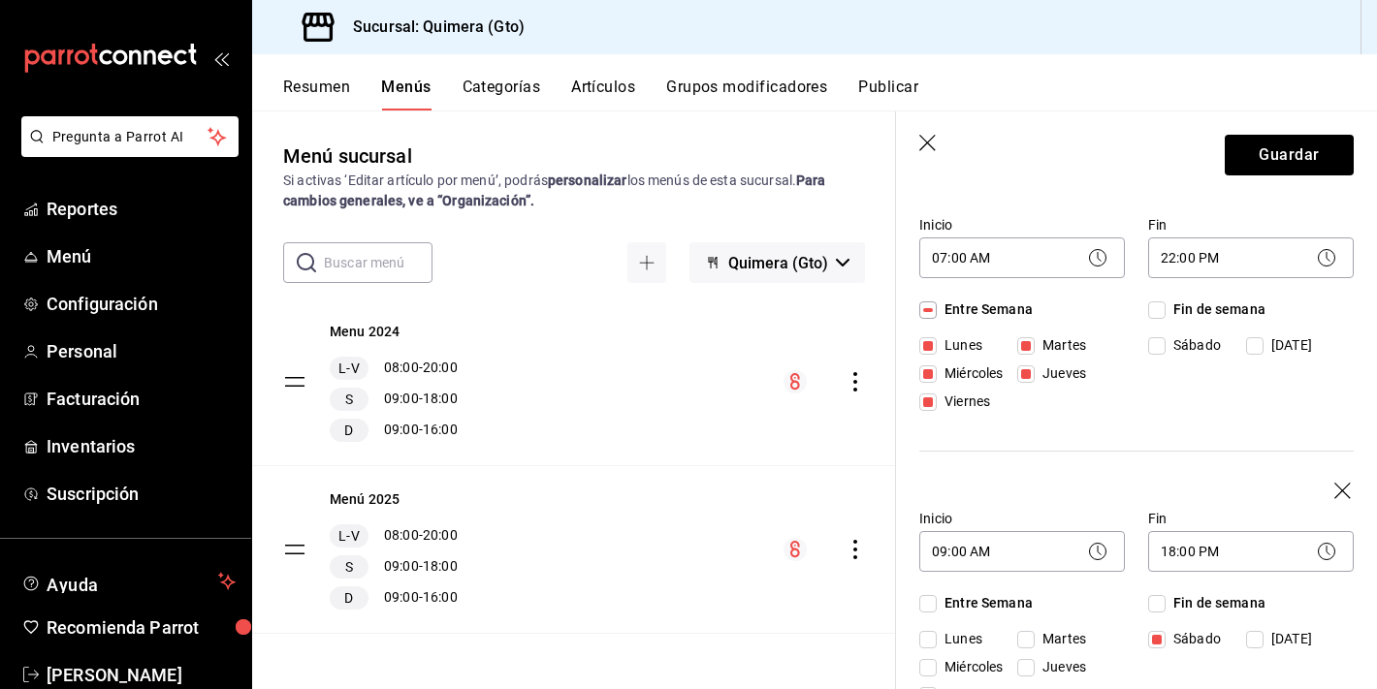
click at [1164, 303] on input "Fin de semana" at bounding box center [1156, 309] width 17 height 17
checkbox input "true"
click at [1321, 159] on button "Guardar" at bounding box center [1288, 155] width 129 height 41
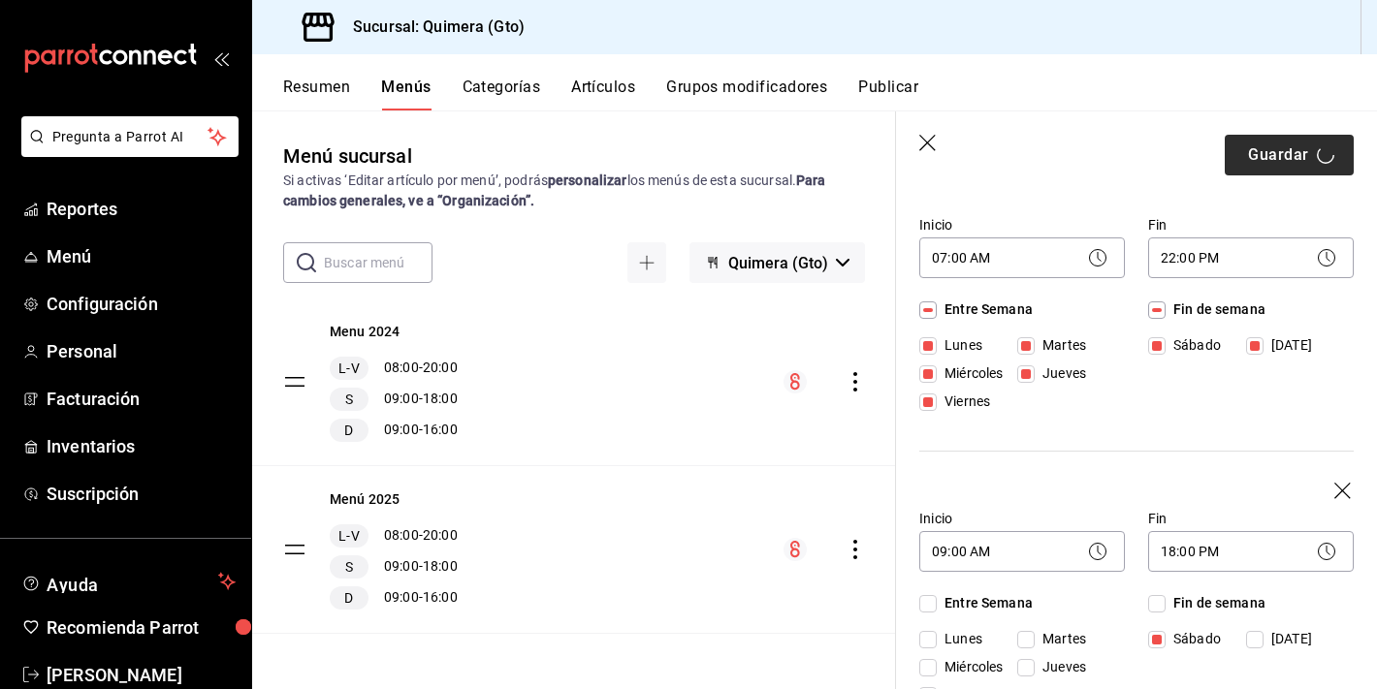
checkbox input "false"
type input "1755538637241"
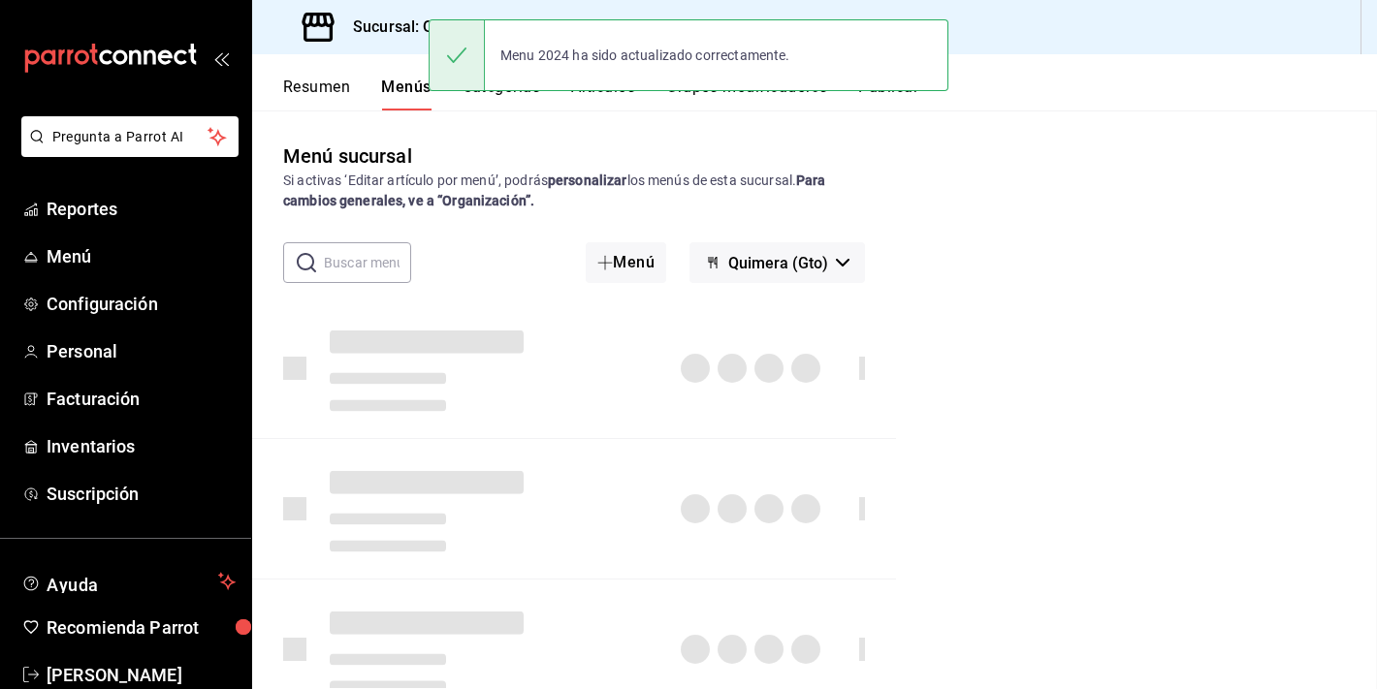
checkbox input "false"
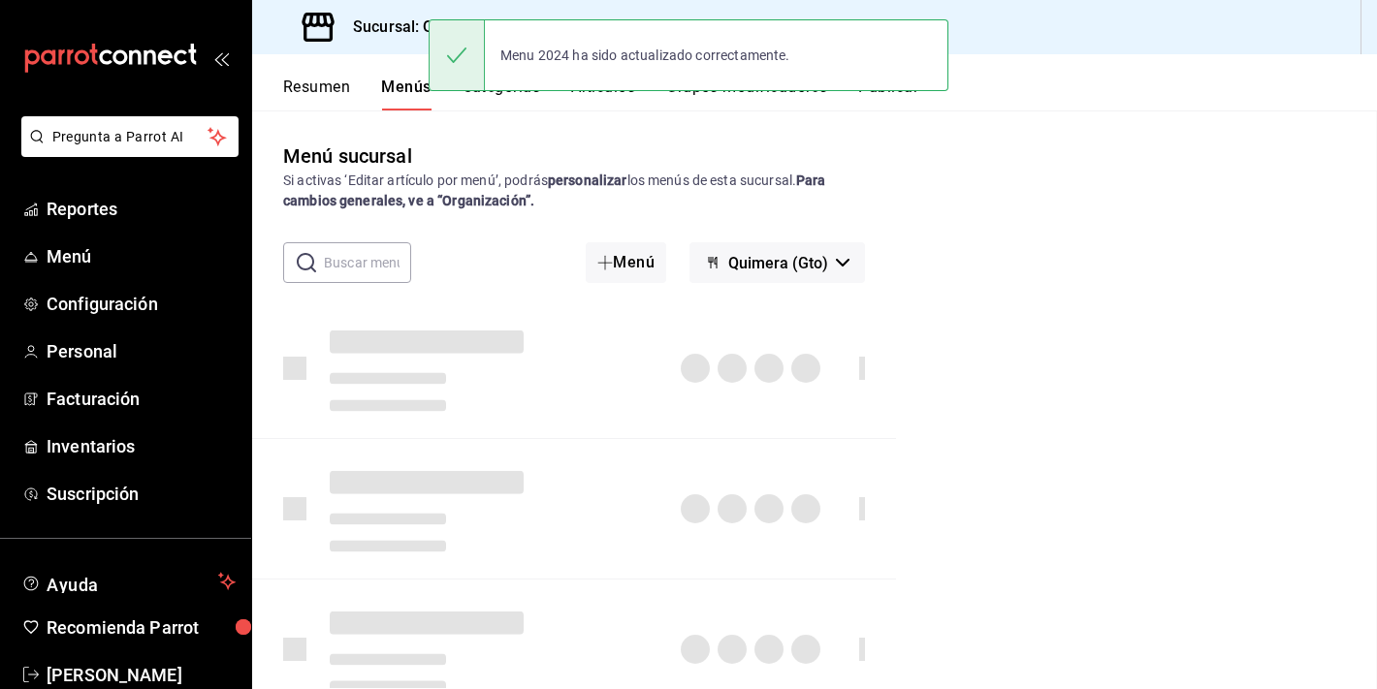
checkbox input "false"
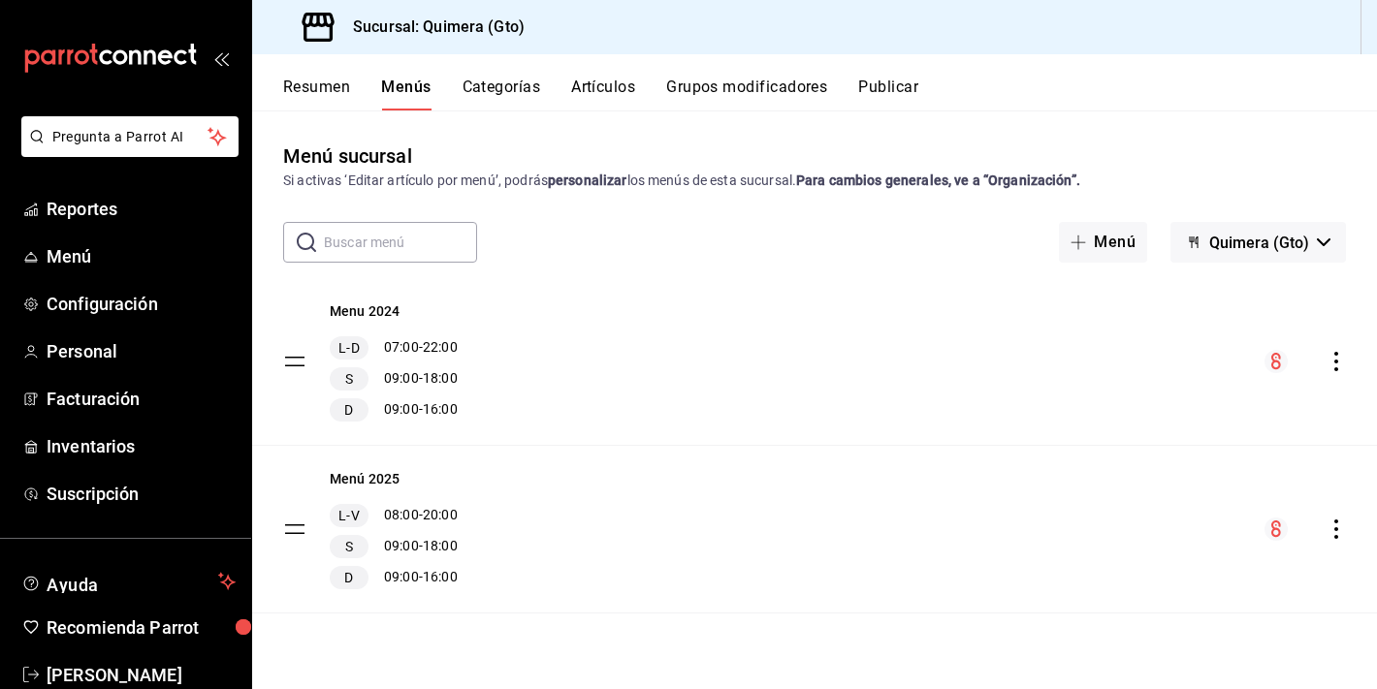
click at [617, 369] on div "Menu 2024 L-D 07:00 - 22:00 S 09:00 - 18:00 D 09:00 - 16:00" at bounding box center [814, 361] width 1124 height 167
click at [424, 393] on div "L-D 07:00 - 22:00 S 09:00 - 18:00 D 09:00 - 16:00" at bounding box center [394, 378] width 128 height 85
click at [364, 381] on div "S" at bounding box center [349, 378] width 39 height 23
click at [349, 374] on span "S" at bounding box center [349, 378] width 16 height 19
click at [1337, 363] on icon "actions" at bounding box center [1335, 361] width 19 height 19
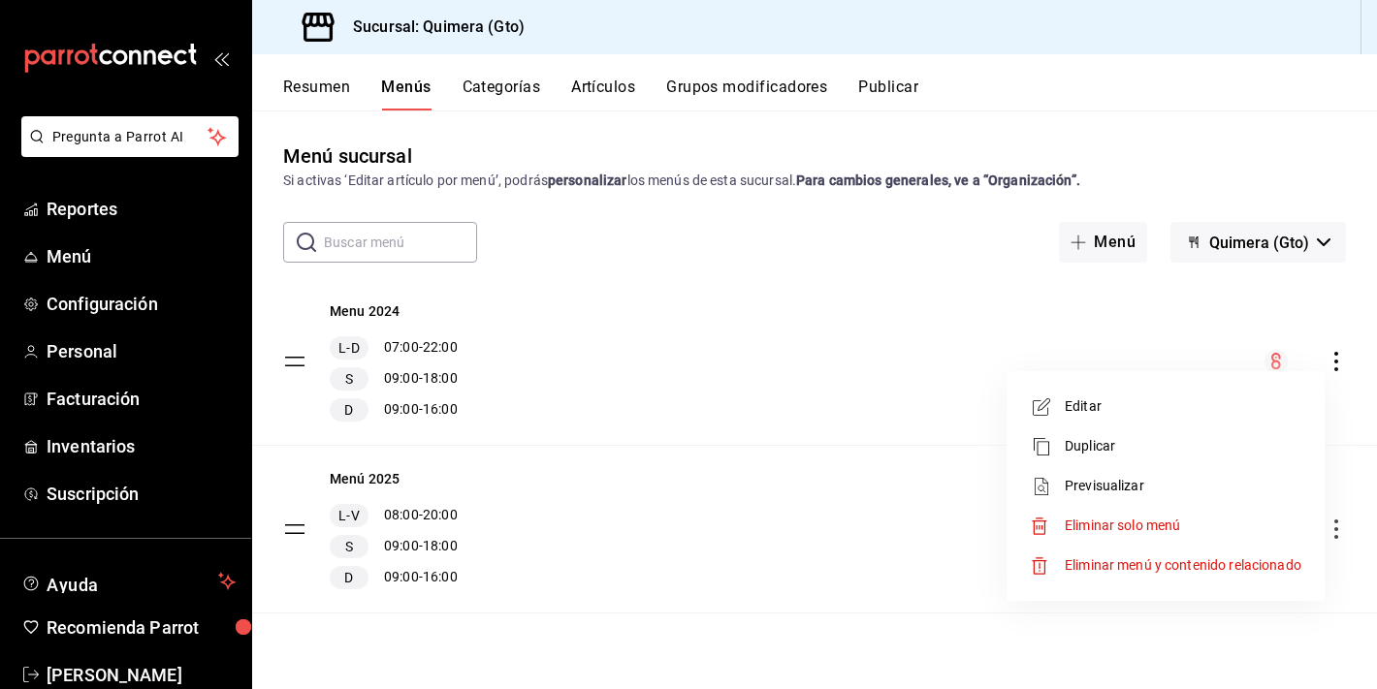
click at [1143, 411] on span "Editar" at bounding box center [1182, 406] width 237 height 20
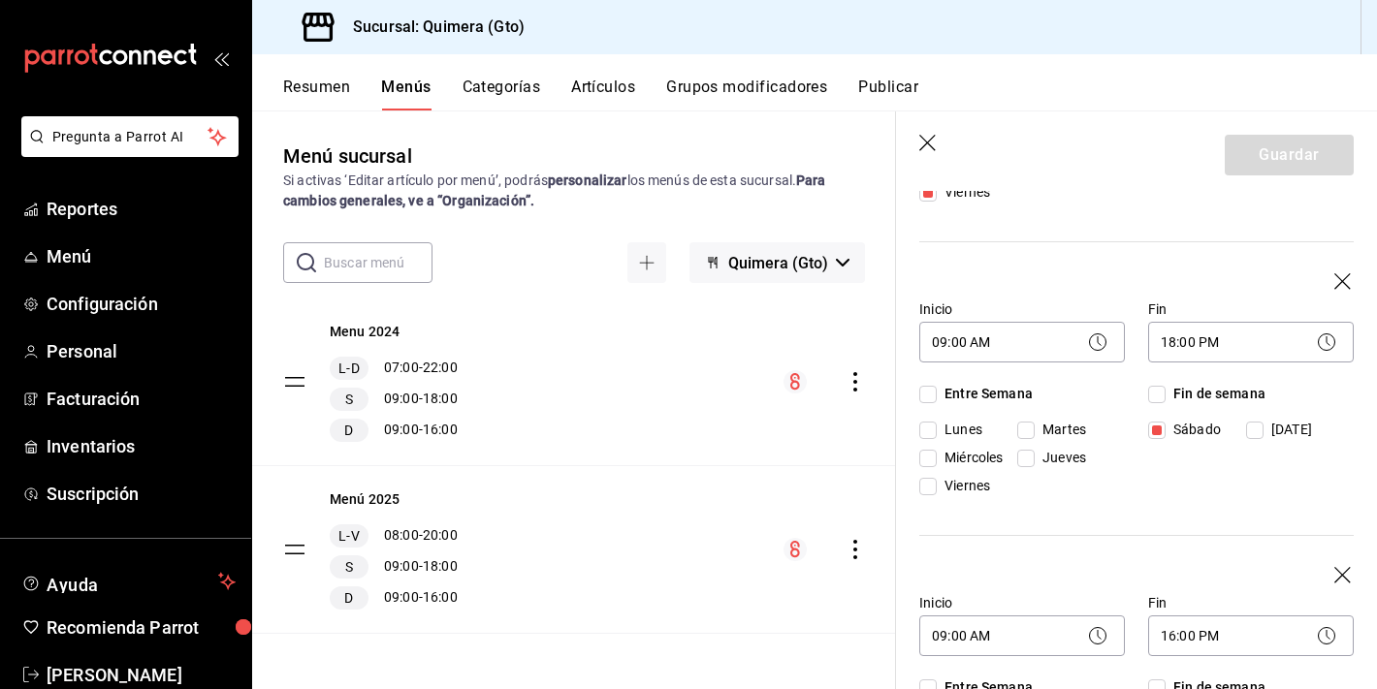
scroll to position [358, 0]
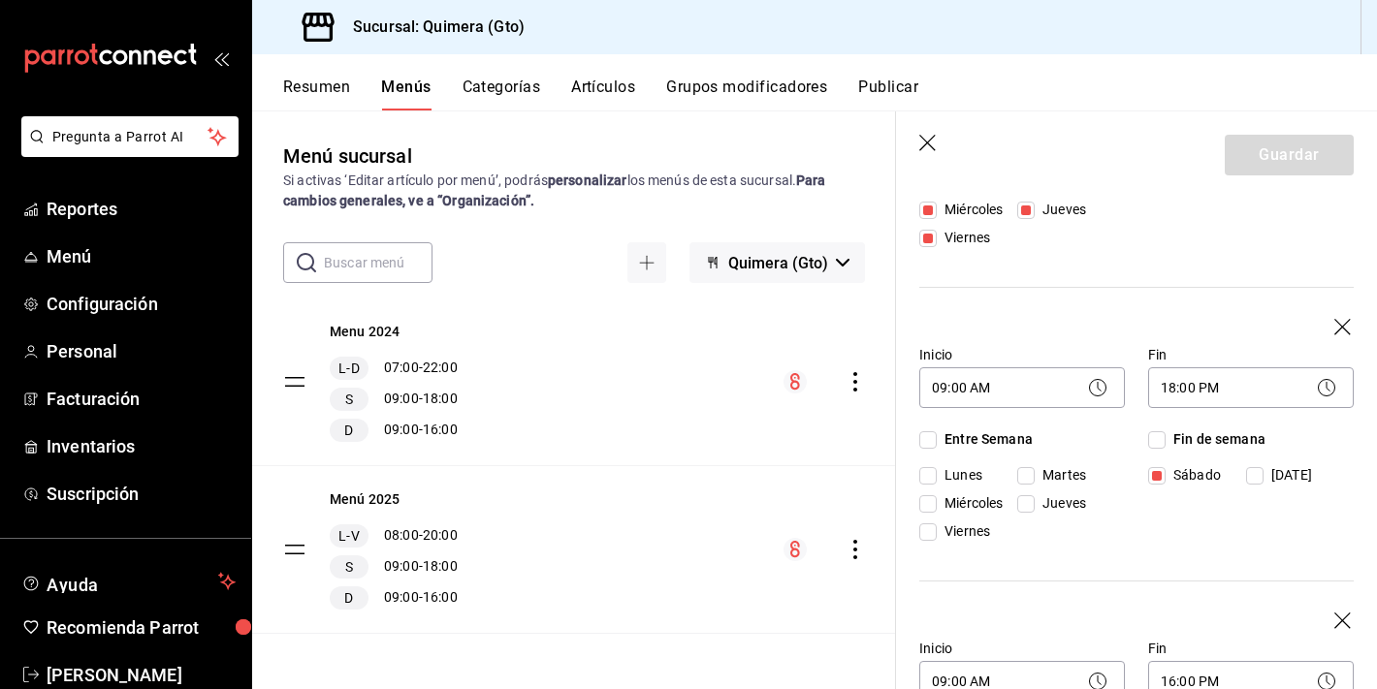
click at [1344, 323] on icon "button" at bounding box center [1343, 328] width 19 height 19
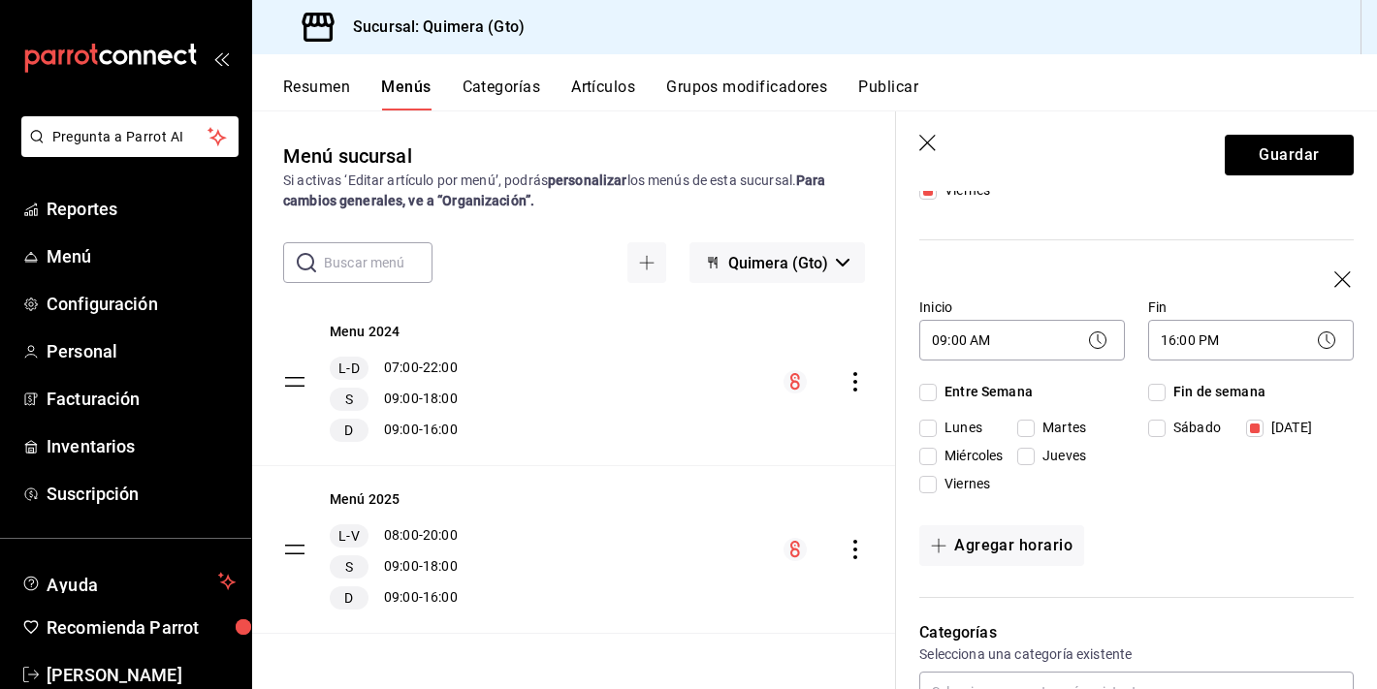
scroll to position [408, 0]
click at [1344, 282] on icon "button" at bounding box center [1343, 278] width 19 height 19
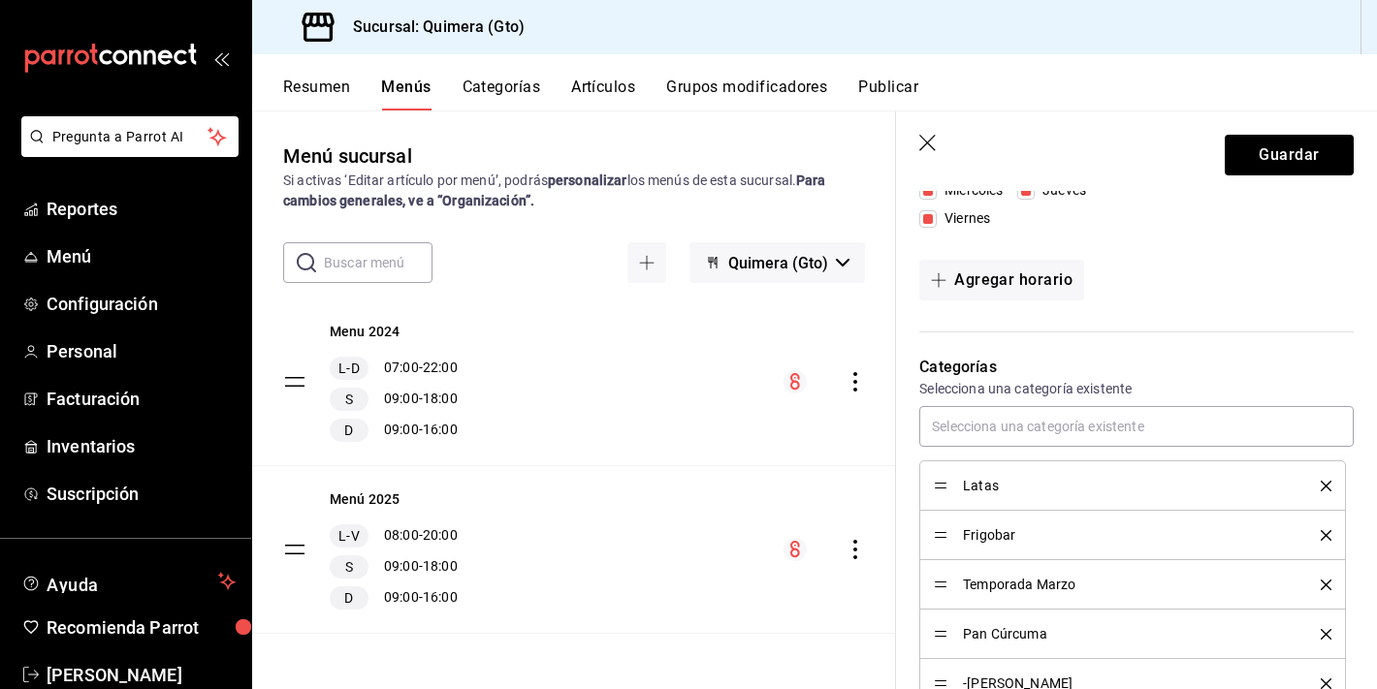
scroll to position [0, 0]
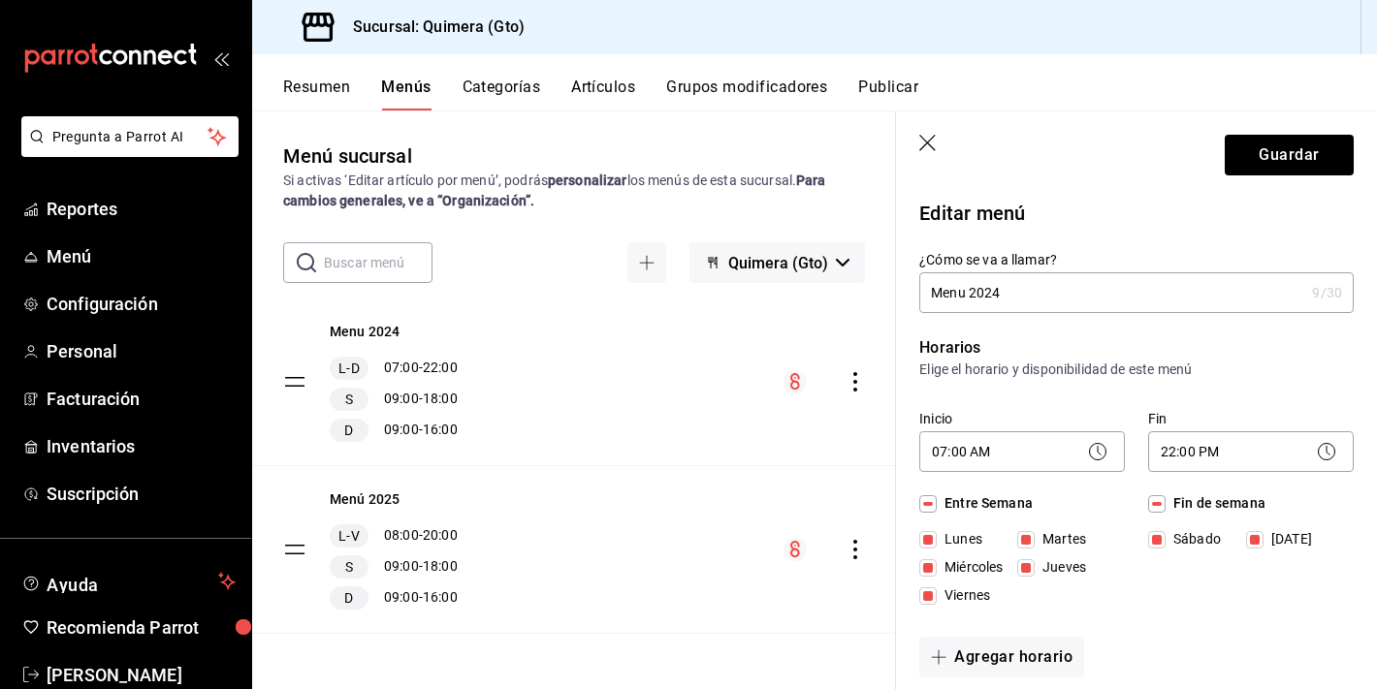
click at [1302, 175] on header "Guardar" at bounding box center [1136, 150] width 481 height 79
click at [1302, 158] on button "Guardar" at bounding box center [1288, 155] width 129 height 41
checkbox input "false"
type input "1755538664269"
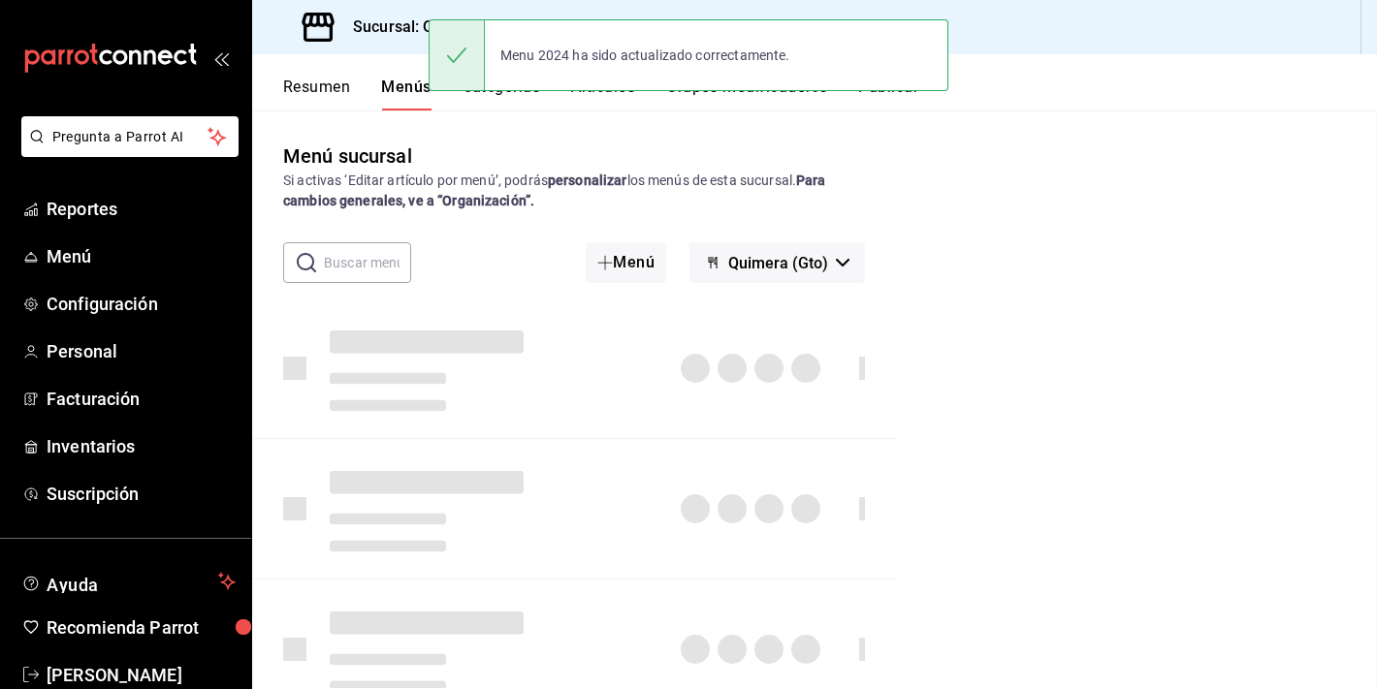
checkbox input "false"
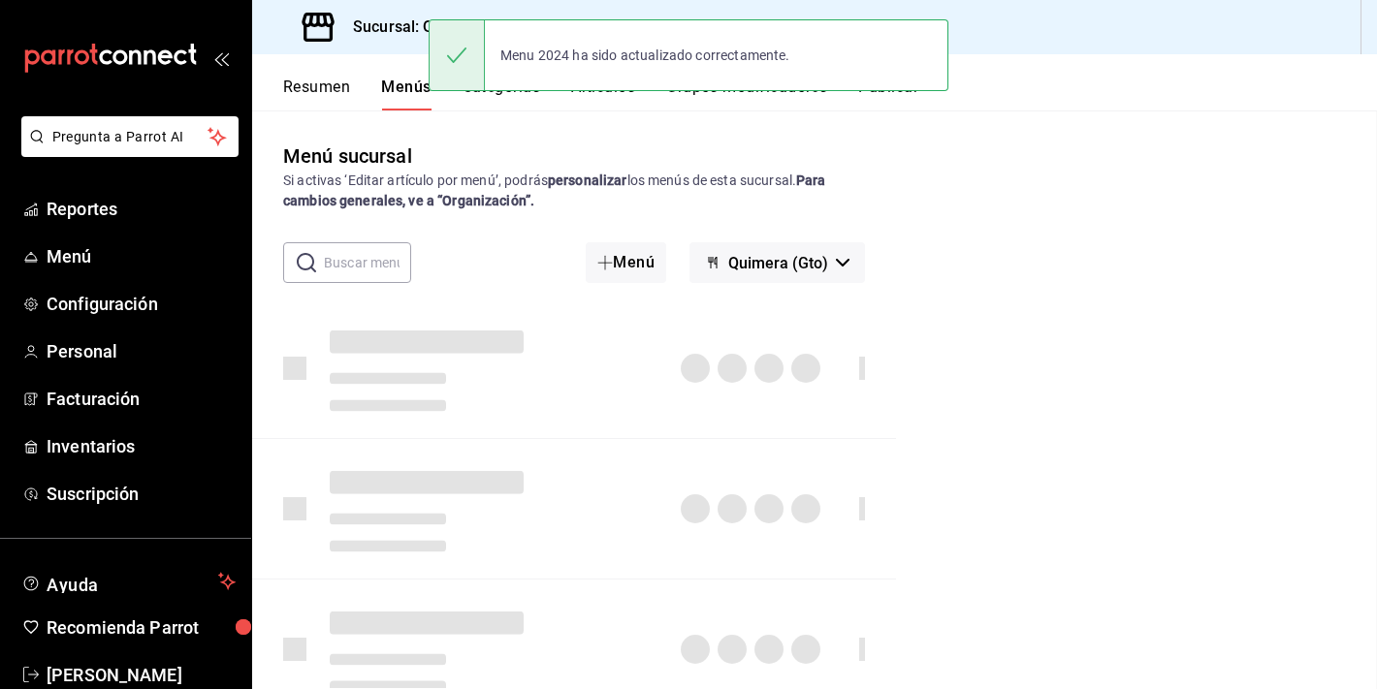
checkbox input "false"
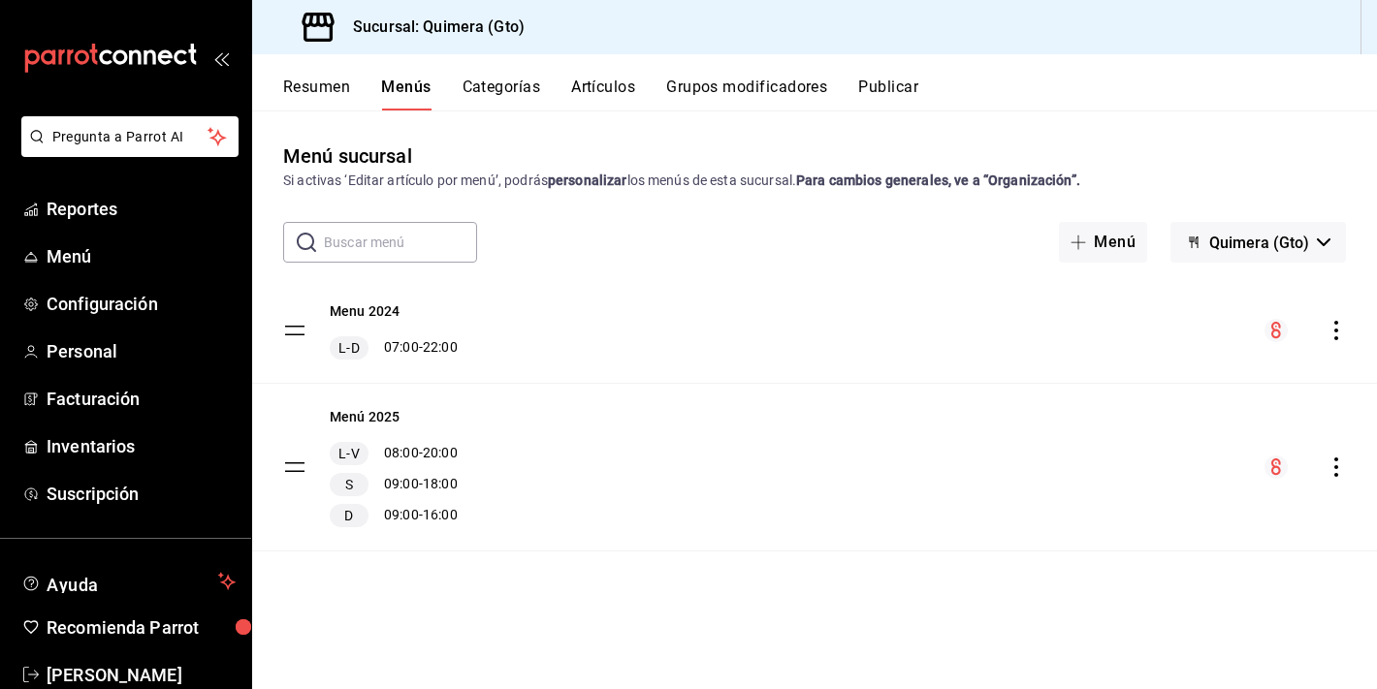
click at [1341, 457] on div "menu-maker-table" at bounding box center [1304, 467] width 81 height 23
click at [1339, 461] on icon "actions" at bounding box center [1335, 467] width 19 height 19
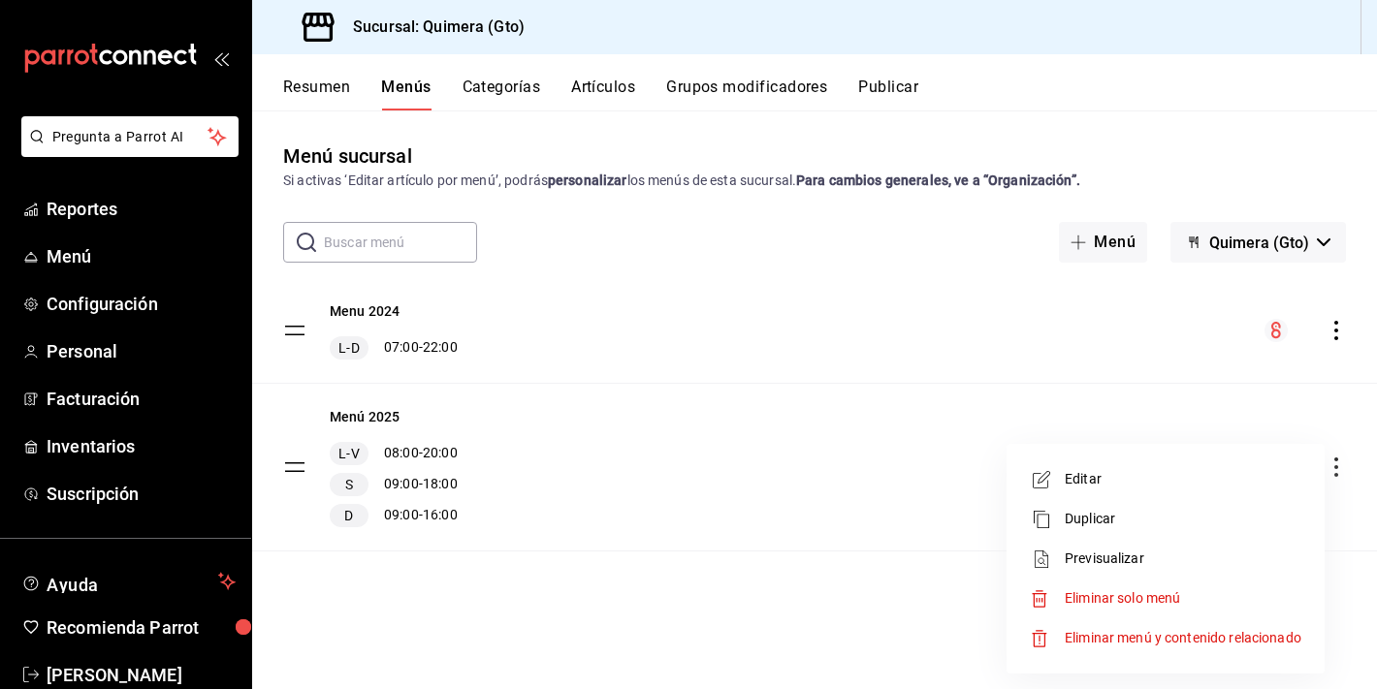
click at [1121, 482] on span "Editar" at bounding box center [1182, 479] width 237 height 20
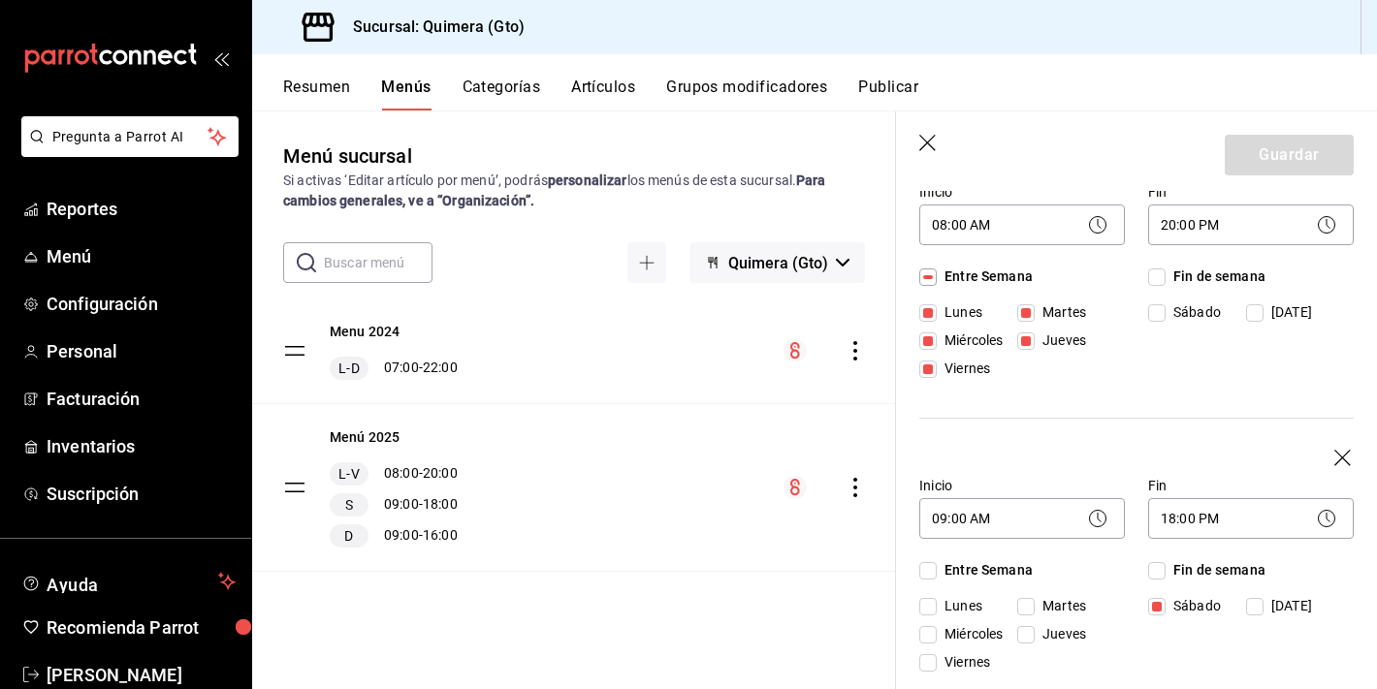
scroll to position [231, 0]
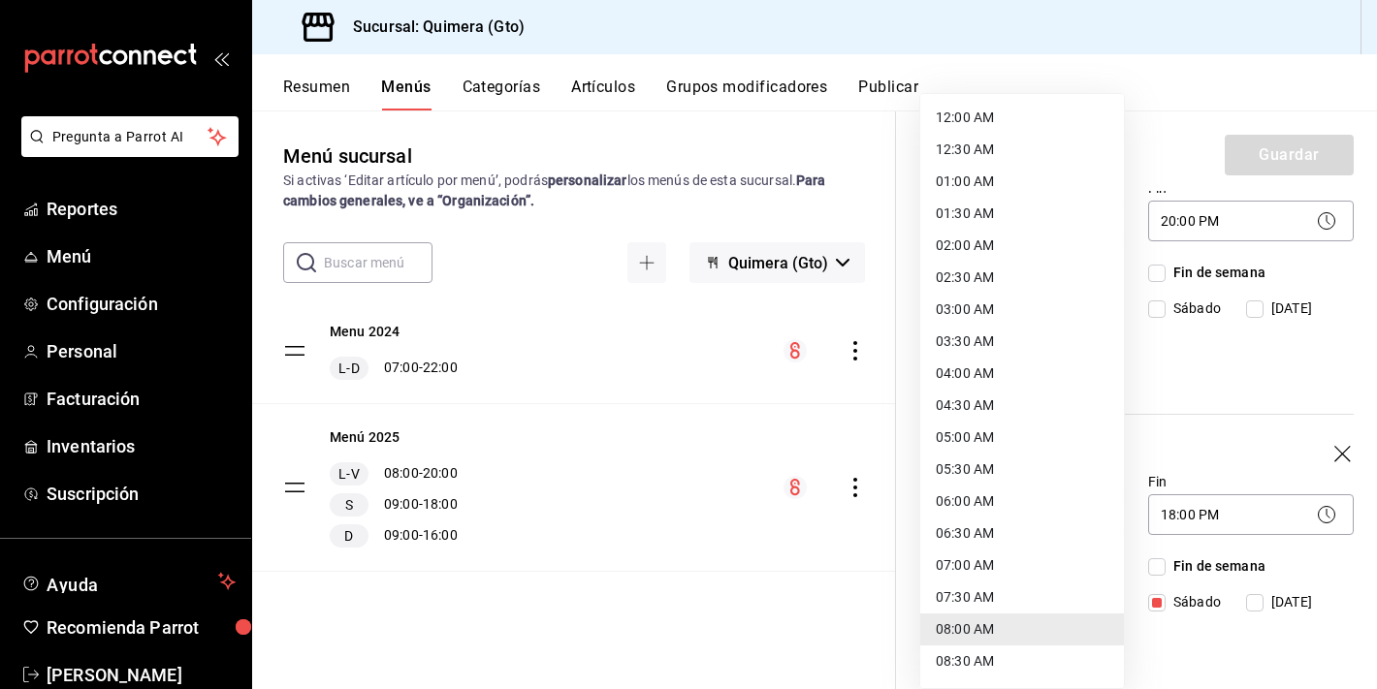
click at [1073, 227] on body "Pregunta a Parrot AI Reportes Menú Configuración Personal Facturación Inventari…" at bounding box center [688, 344] width 1377 height 689
click at [978, 553] on li "07:00 AM" at bounding box center [1022, 566] width 204 height 32
type input "07:00"
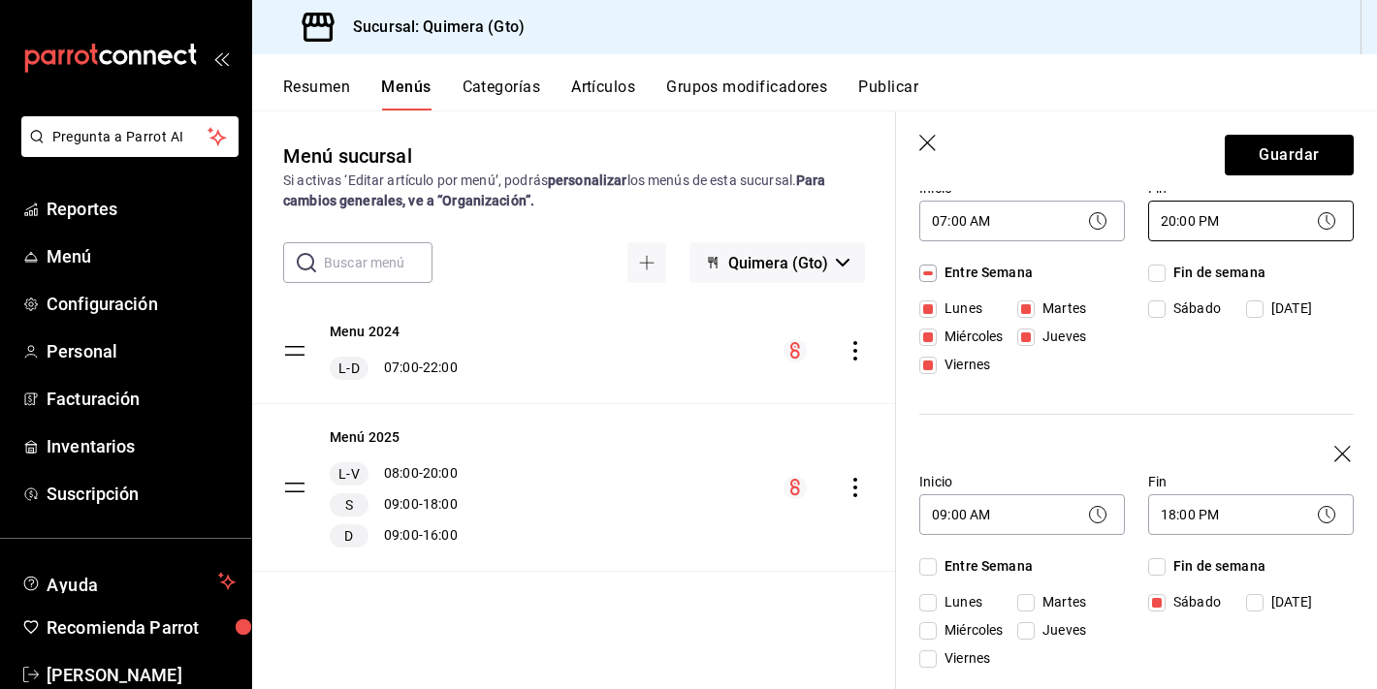
click at [1271, 204] on body "Pregunta a Parrot AI Reportes Menú Configuración Personal Facturación Inventari…" at bounding box center [688, 344] width 1377 height 689
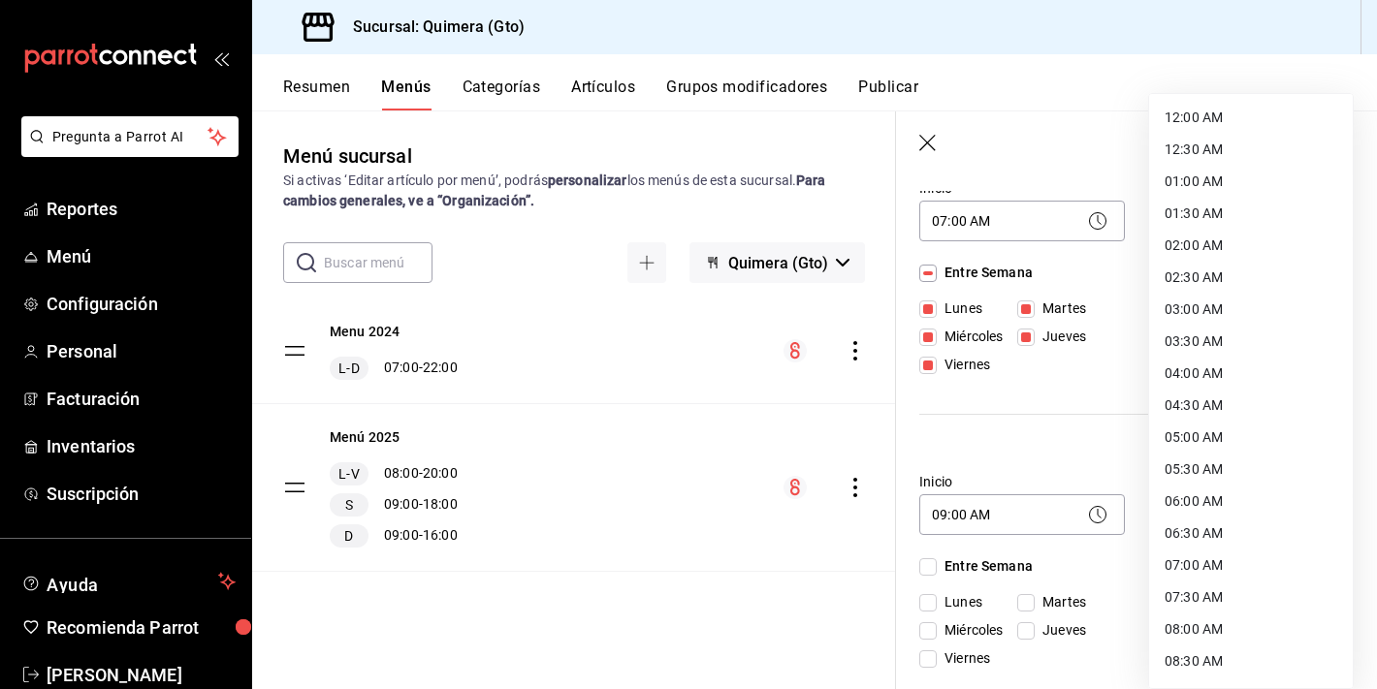
scroll to position [989, 0]
click at [1251, 535] on li "22:00 PM" at bounding box center [1251, 537] width 204 height 32
type input "22:00"
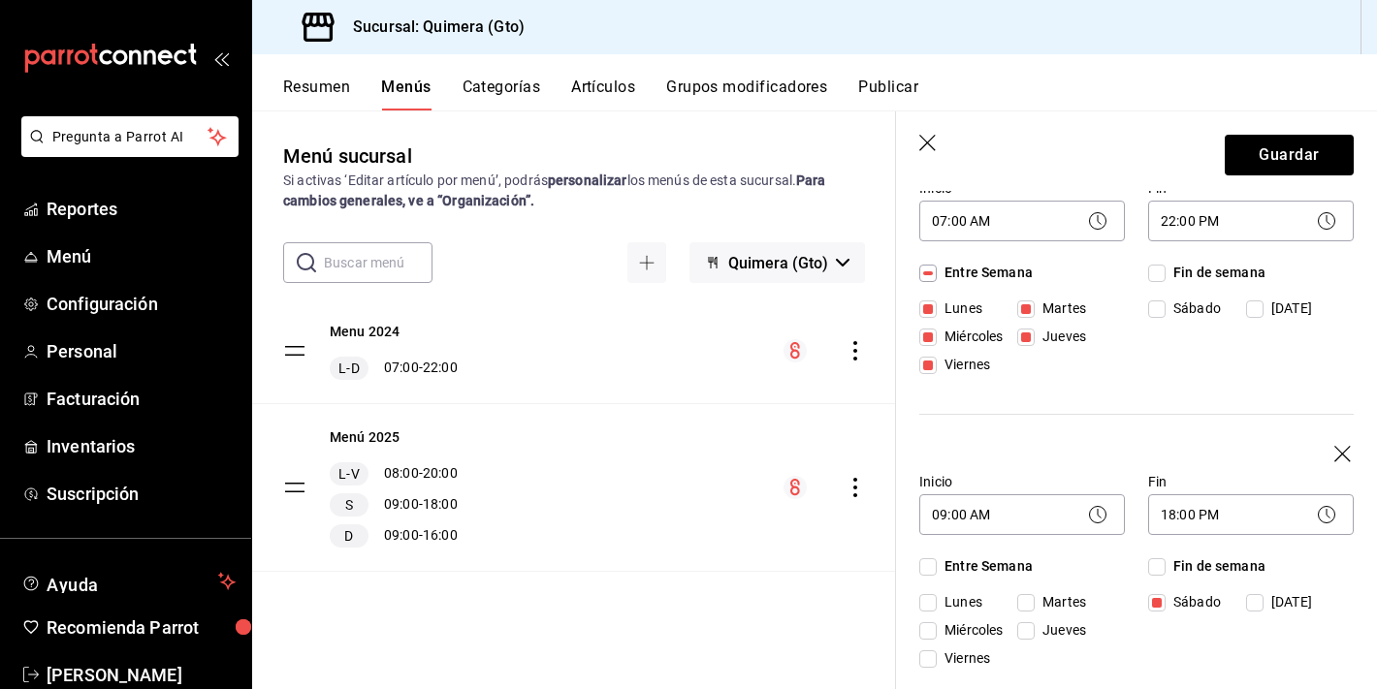
click at [1160, 273] on input "Fin de semana" at bounding box center [1156, 273] width 17 height 17
checkbox input "true"
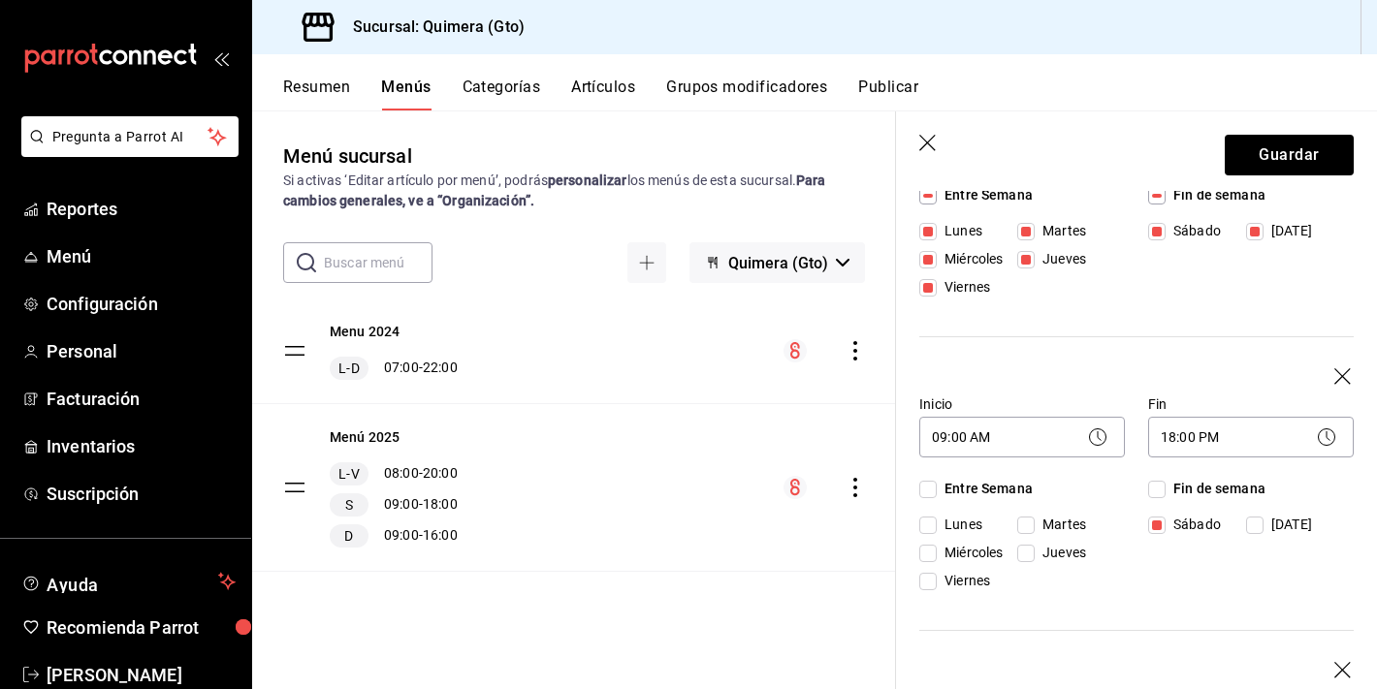
scroll to position [352, 0]
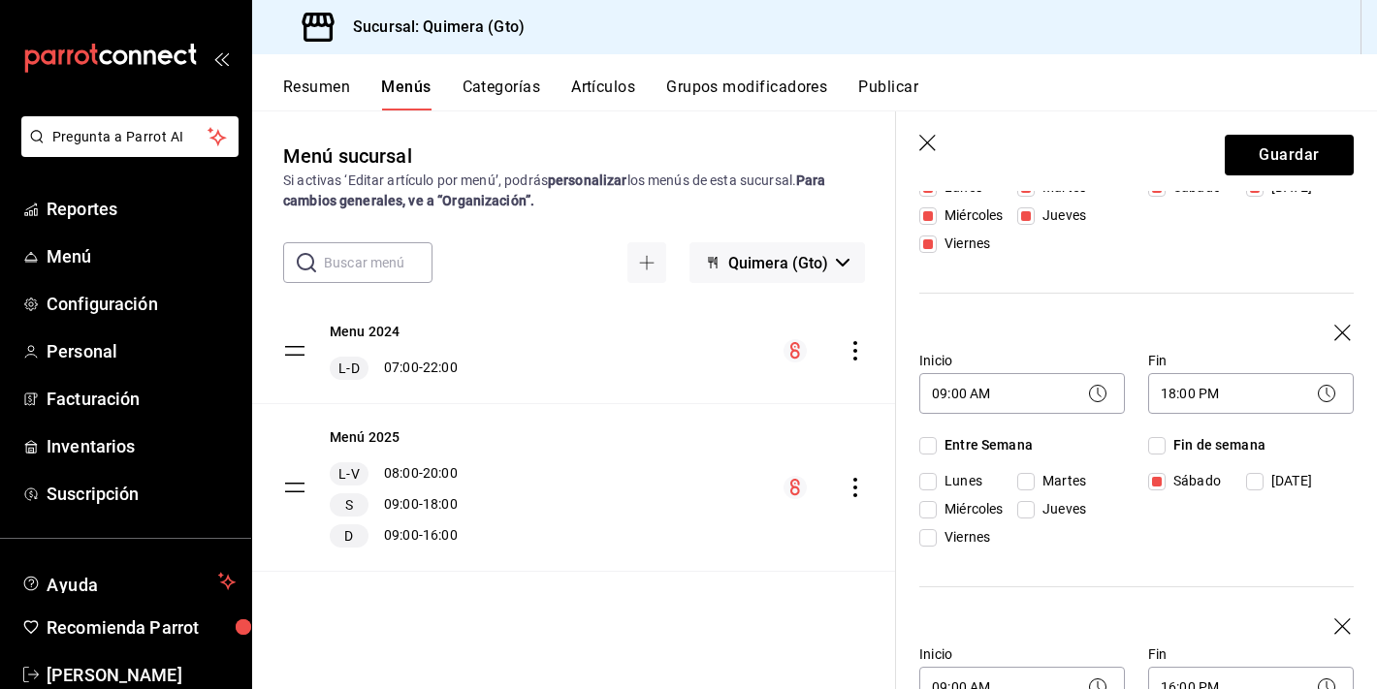
click at [1334, 330] on icon "button" at bounding box center [1343, 334] width 19 height 19
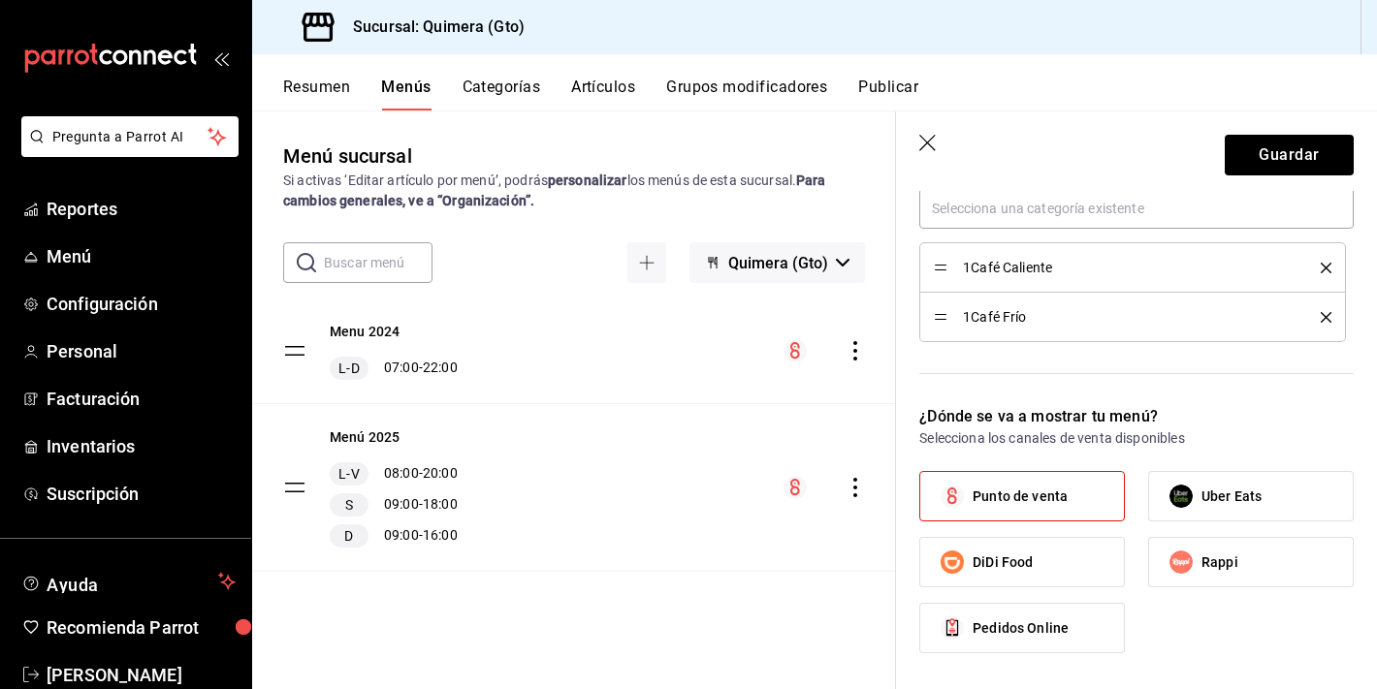
scroll to position [759, 0]
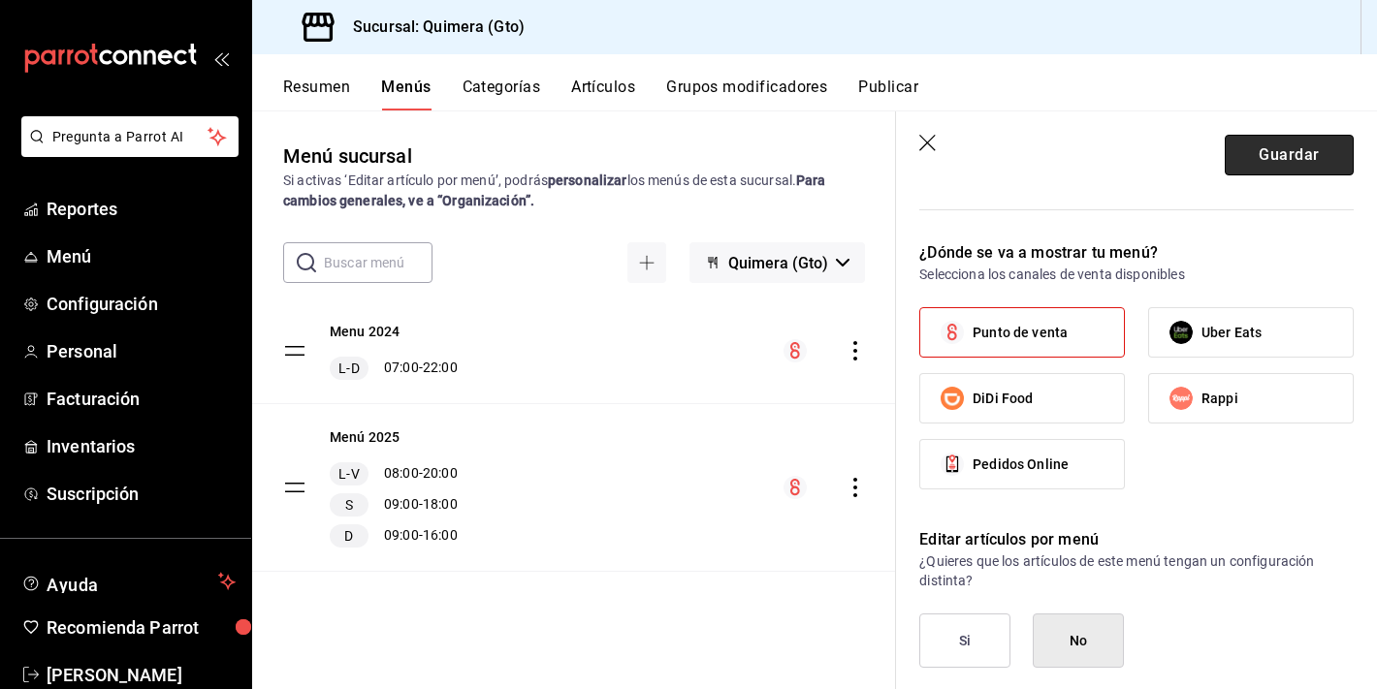
click at [1310, 160] on button "Guardar" at bounding box center [1288, 155] width 129 height 41
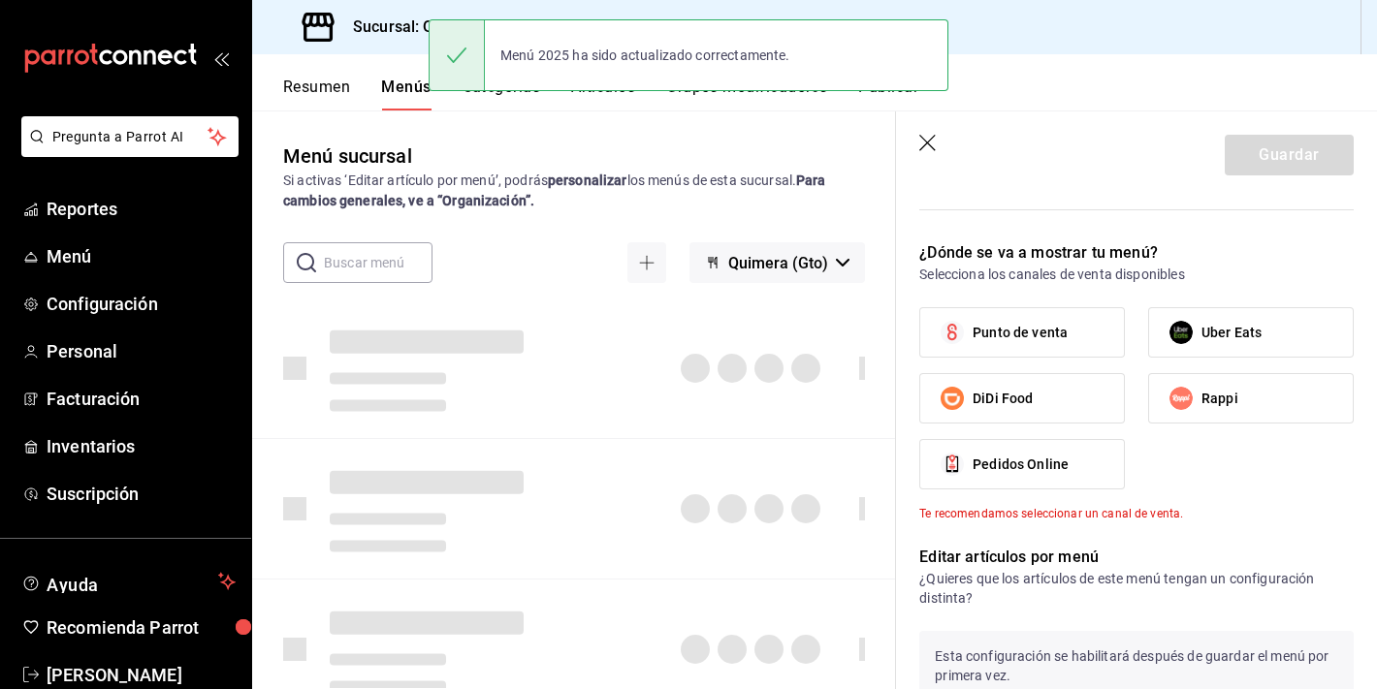
checkbox input "false"
type input "1755538688790"
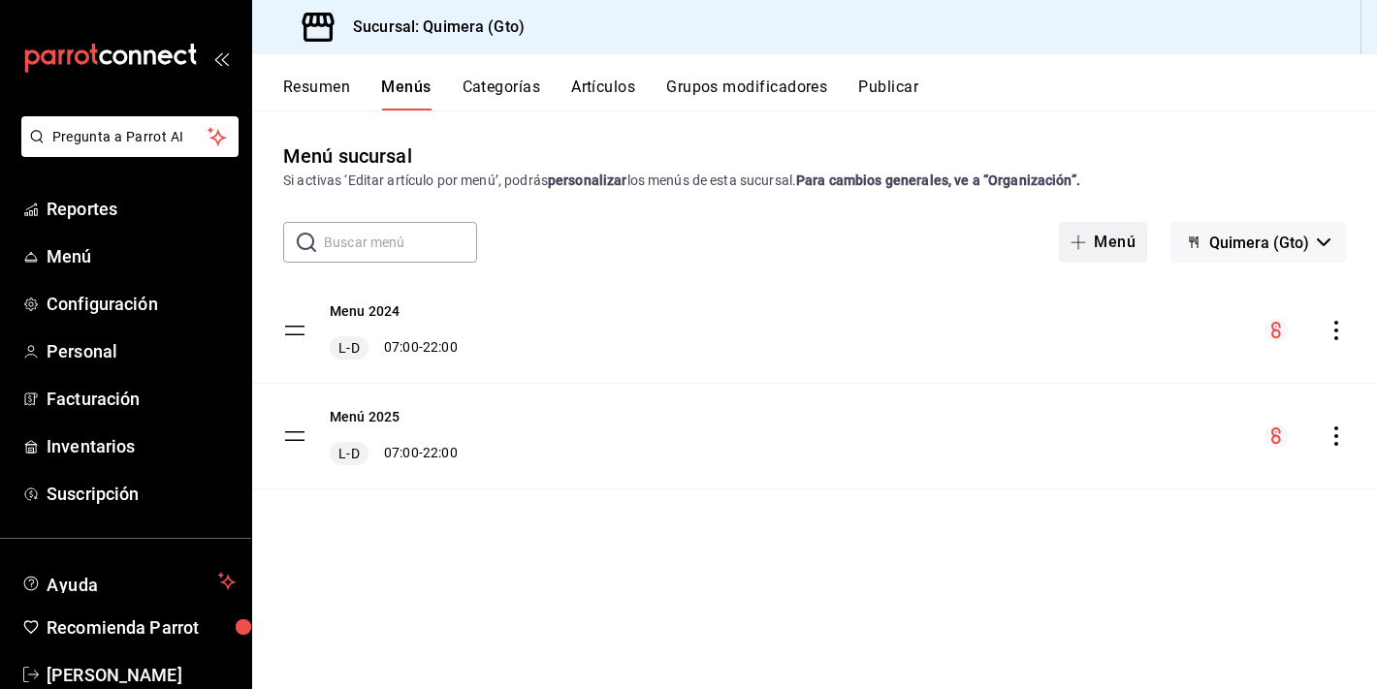
click at [1070, 257] on button "Menú" at bounding box center [1103, 242] width 88 height 41
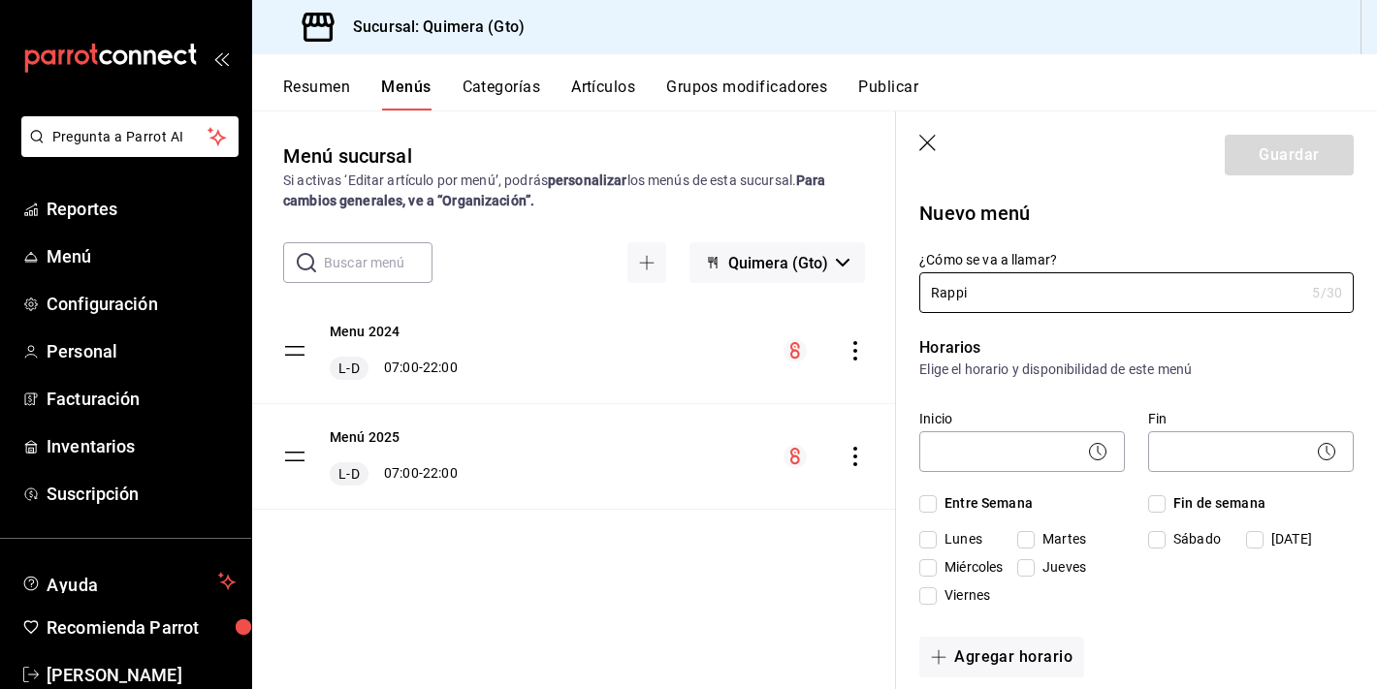
scroll to position [67, 0]
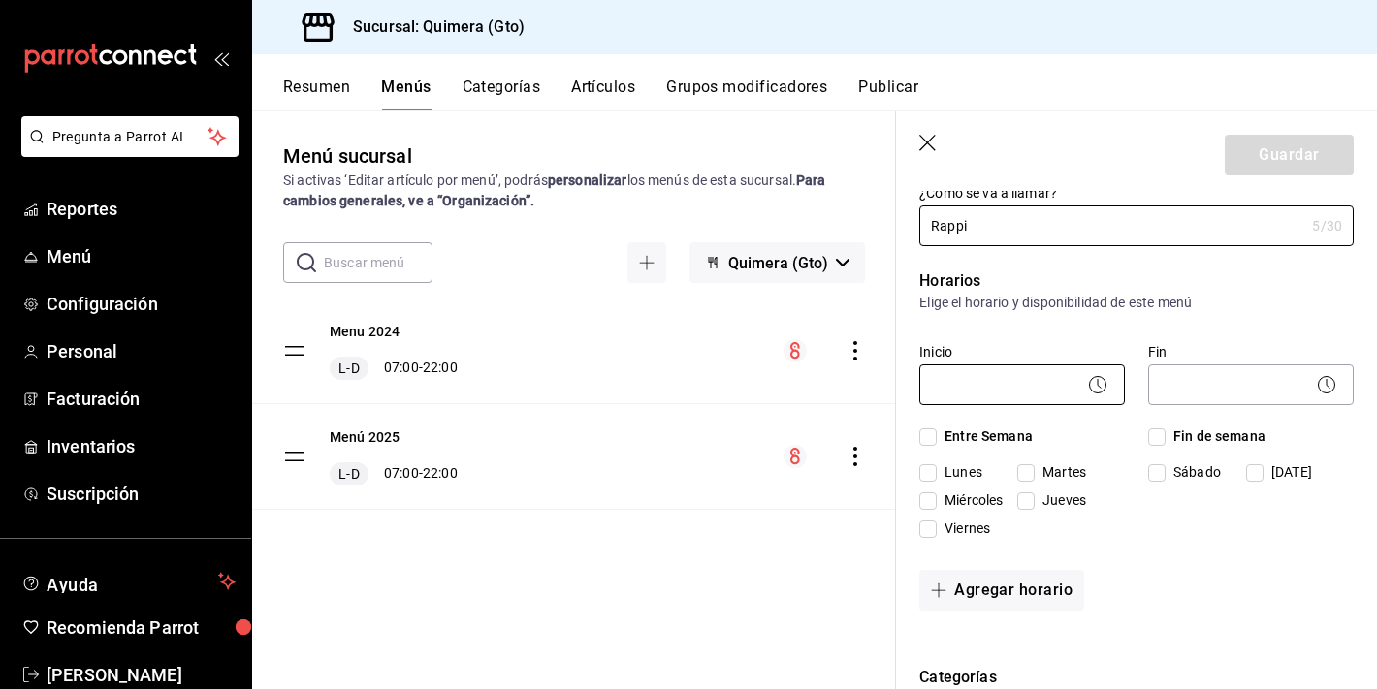
type input "Rappi"
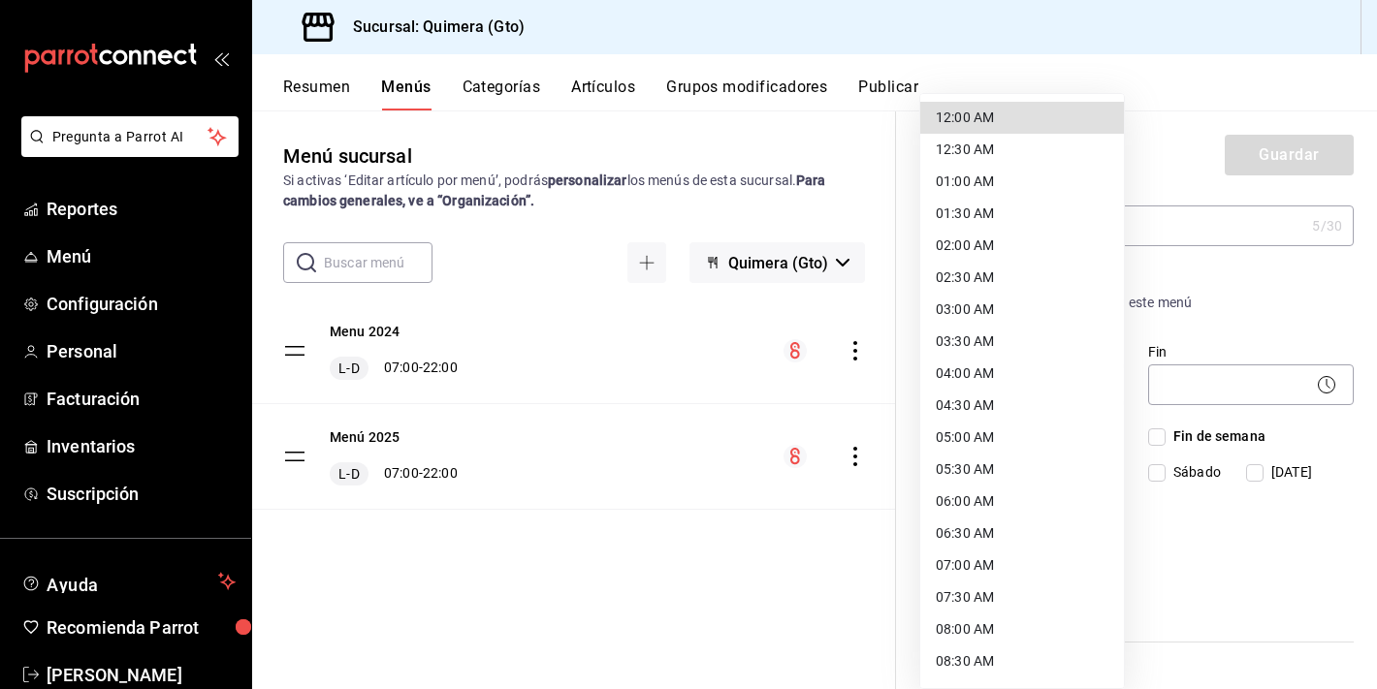
click at [1066, 400] on body "Pregunta a Parrot AI Reportes Menú Configuración Personal Facturación Inventari…" at bounding box center [688, 344] width 1377 height 689
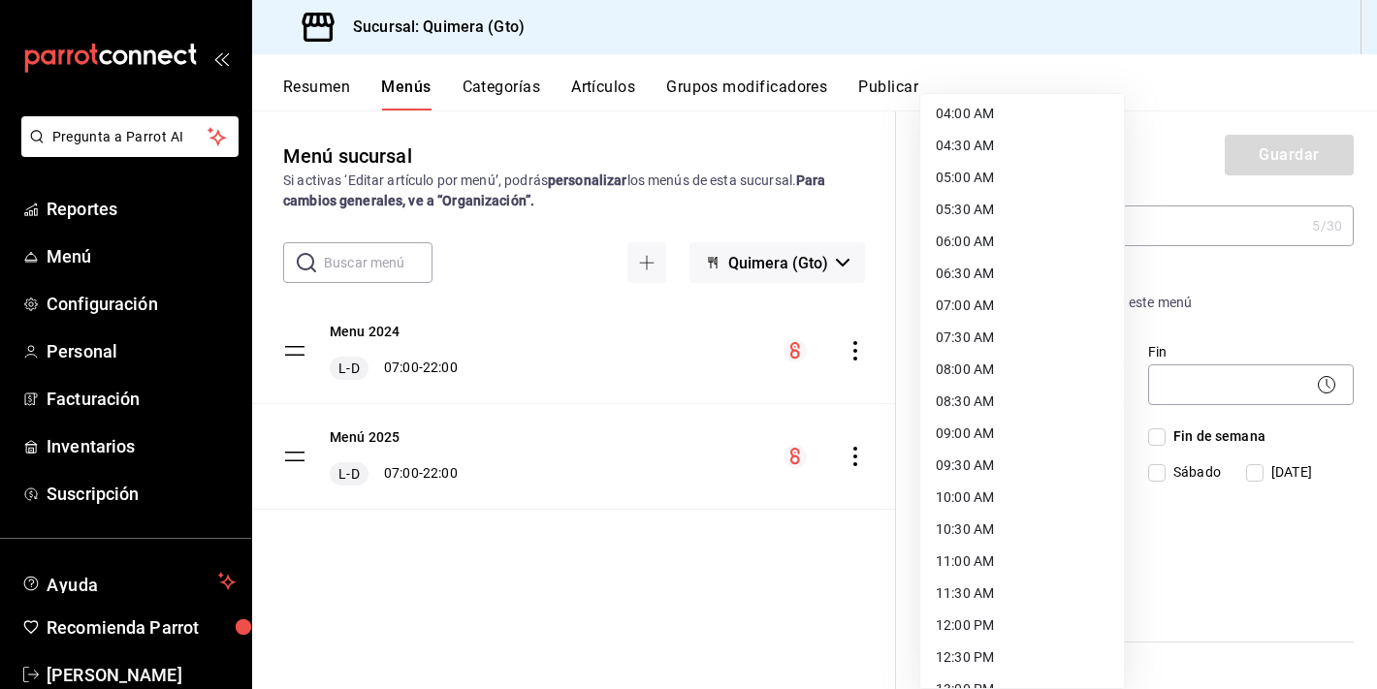
scroll to position [269, 0]
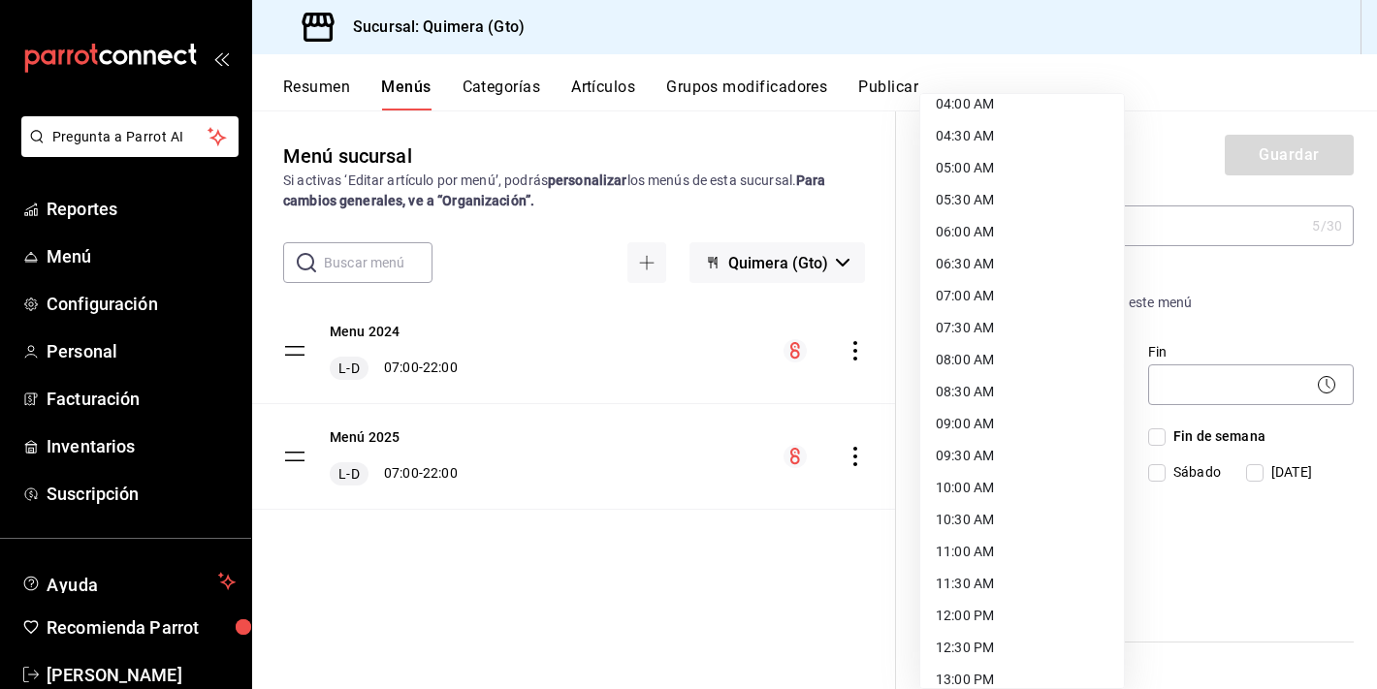
click at [1004, 390] on li "08:30 AM" at bounding box center [1022, 392] width 204 height 32
type input "08:30"
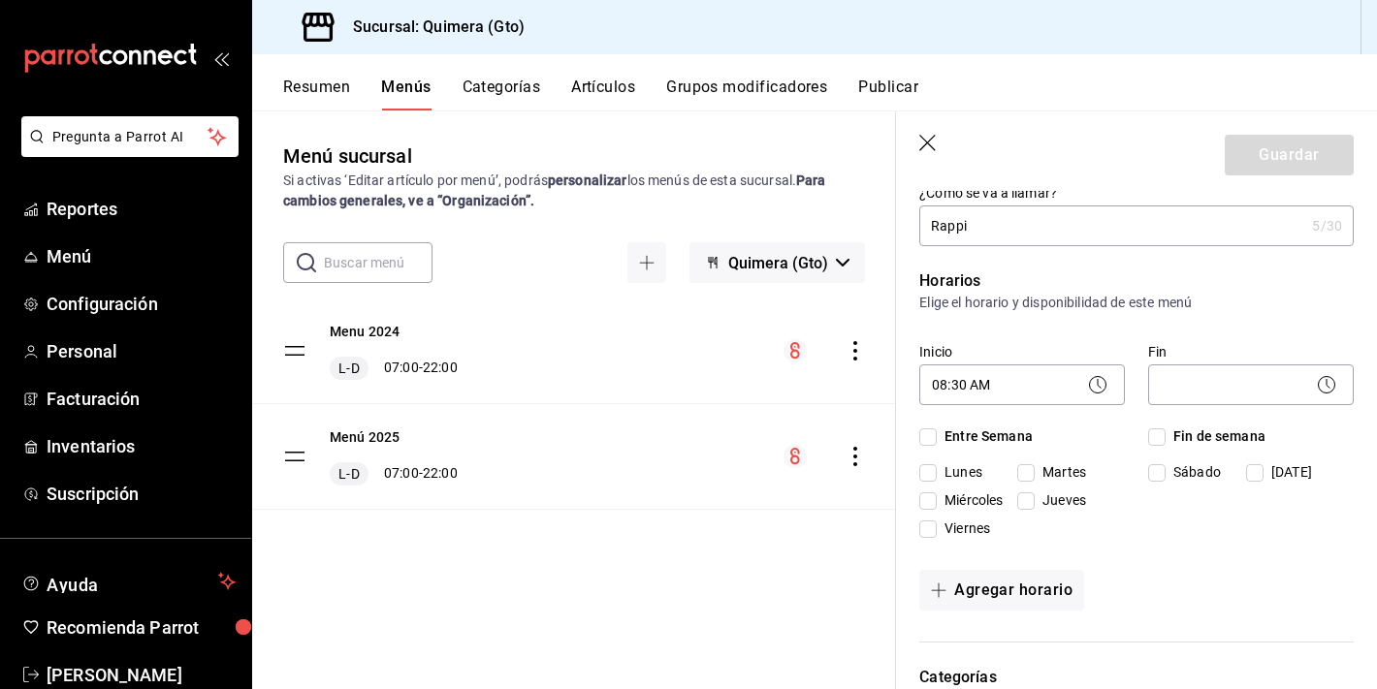
click at [1212, 411] on div "Inicio 08:30 AM 08:30 Fin ​ Entre Semana [DATE] [DATE] [DATE] [DATE] [DATE] Fin…" at bounding box center [1136, 440] width 434 height 211
click at [1212, 410] on div "Fin ​" at bounding box center [1251, 377] width 206 height 68
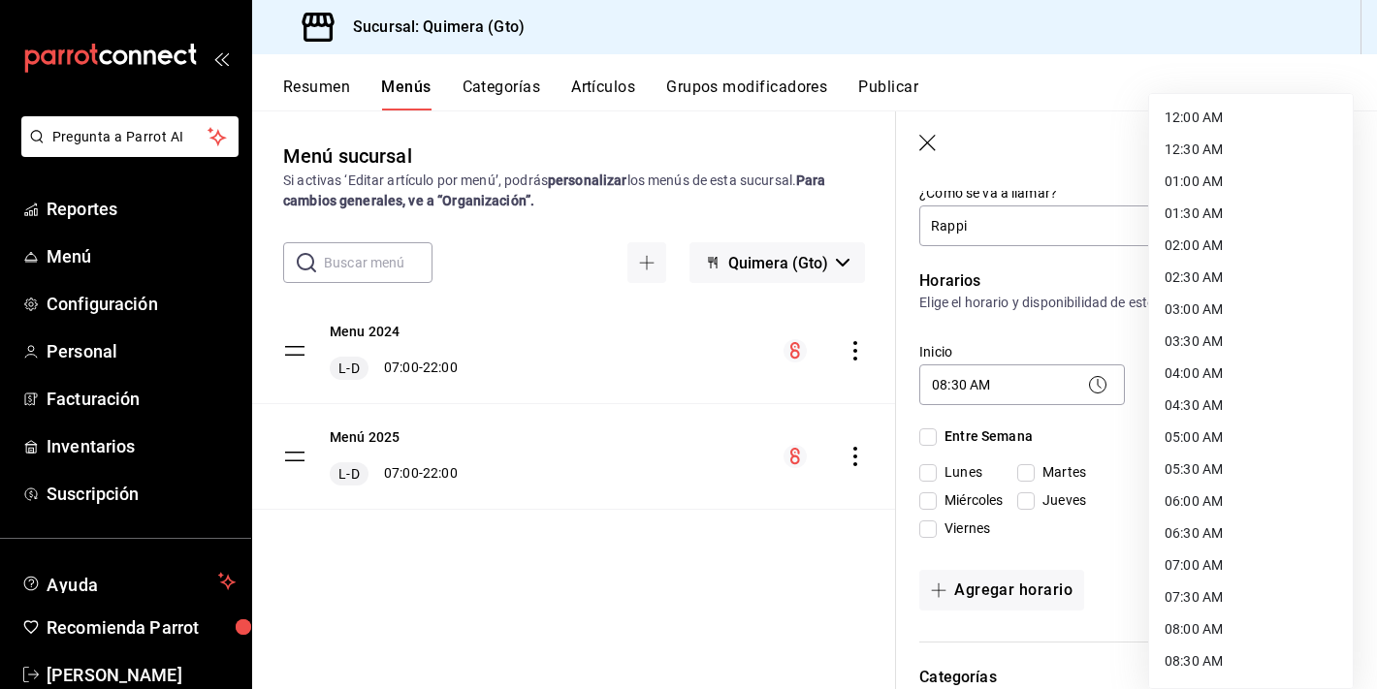
click at [1212, 395] on body "Pregunta a Parrot AI Reportes Menú Configuración Personal Facturación Inventari…" at bounding box center [688, 344] width 1377 height 689
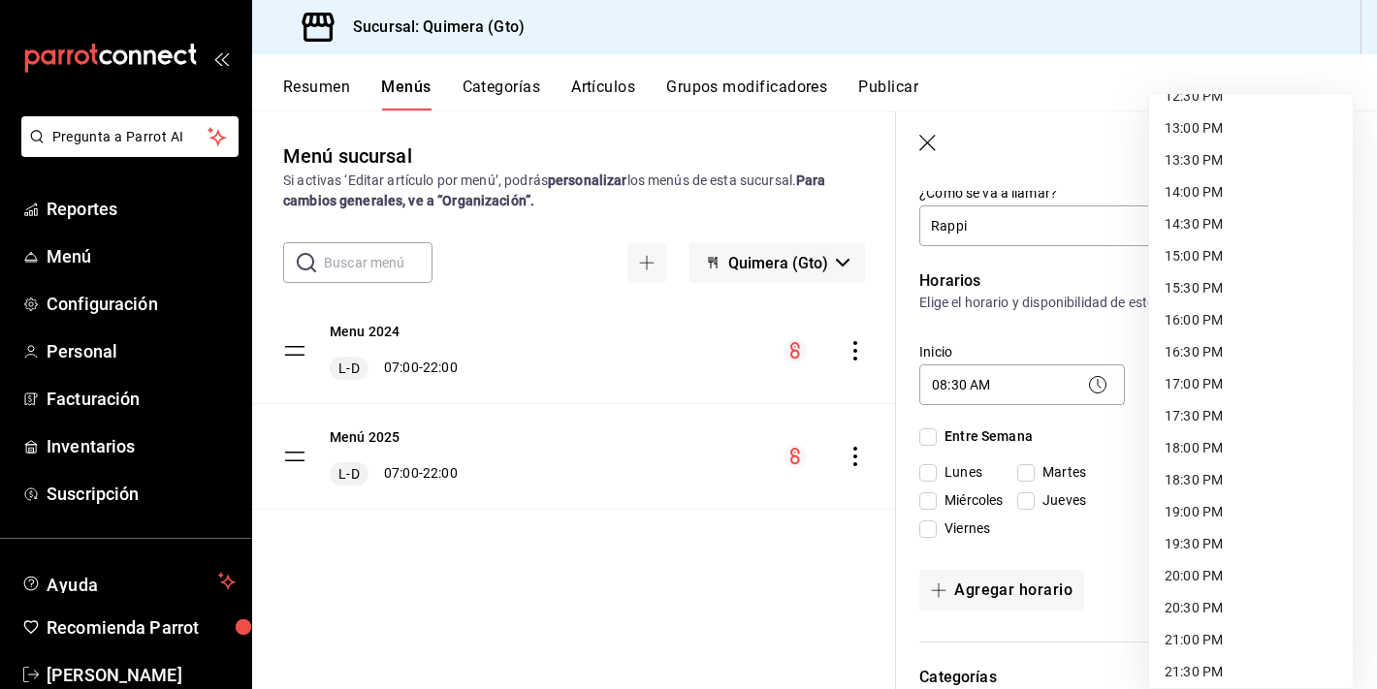
scroll to position [894, 0]
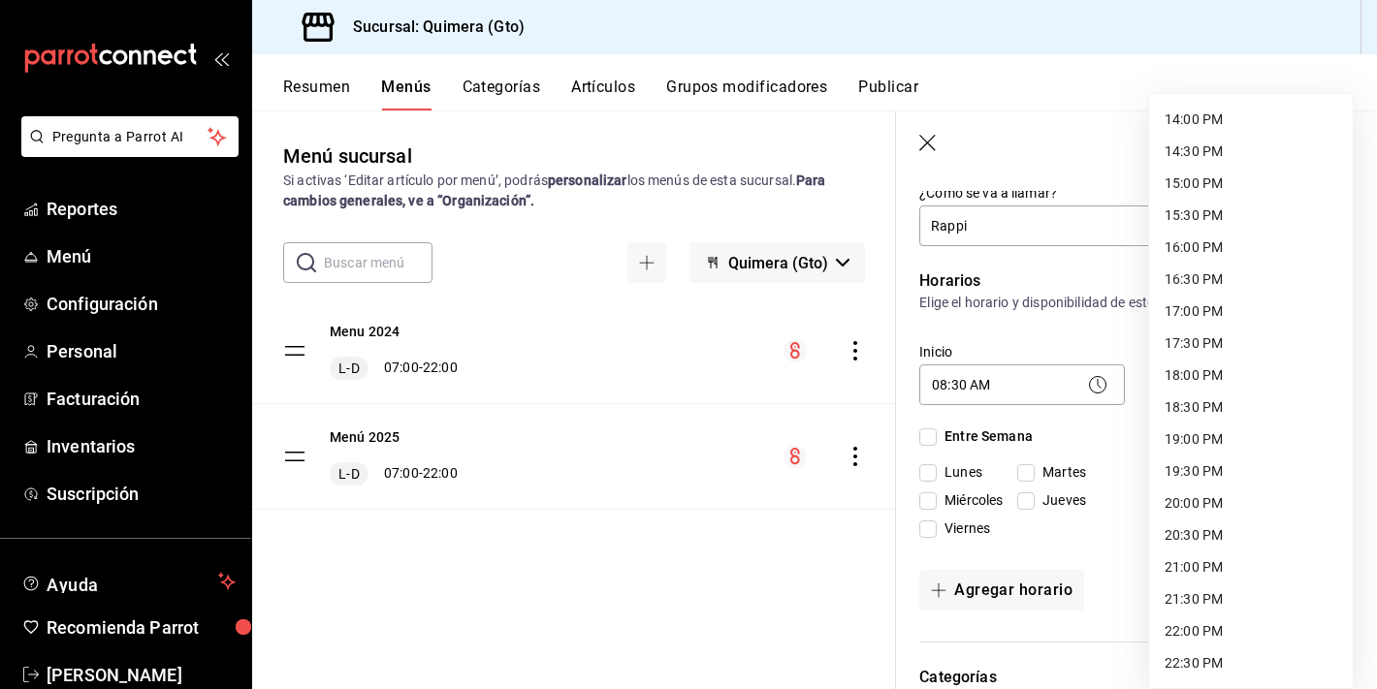
click at [1222, 444] on li "19:00 PM" at bounding box center [1251, 440] width 204 height 32
type input "19:00"
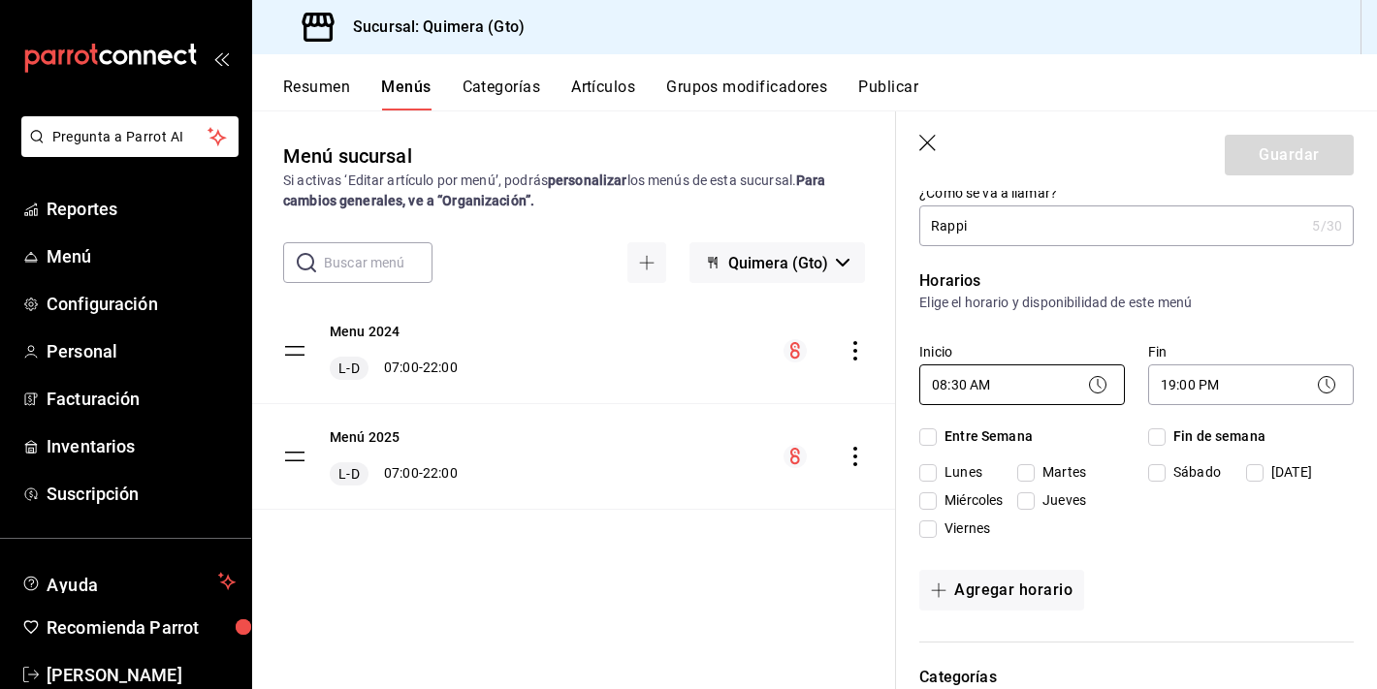
click at [1022, 404] on body "Pregunta a Parrot AI Reportes Menú Configuración Personal Facturación Inventari…" at bounding box center [688, 344] width 1377 height 689
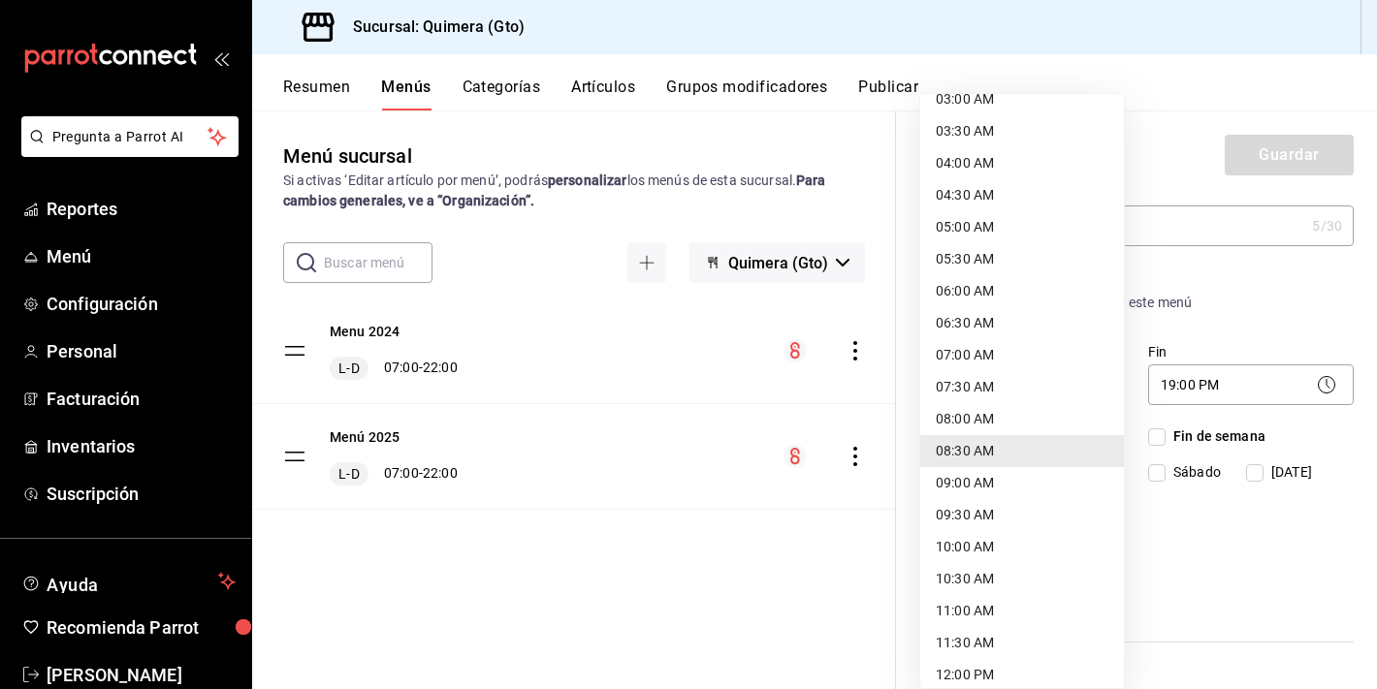
scroll to position [253, 0]
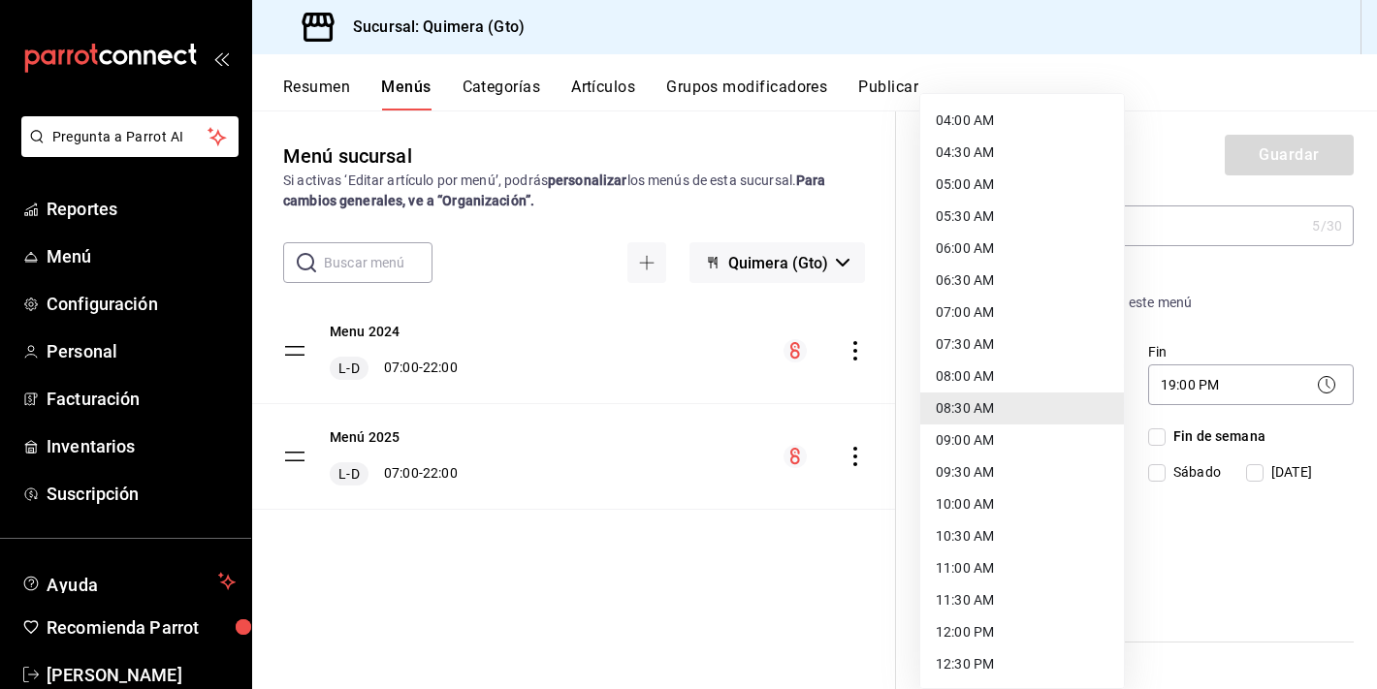
click at [972, 446] on li "09:00 AM" at bounding box center [1022, 441] width 204 height 32
type input "09:00"
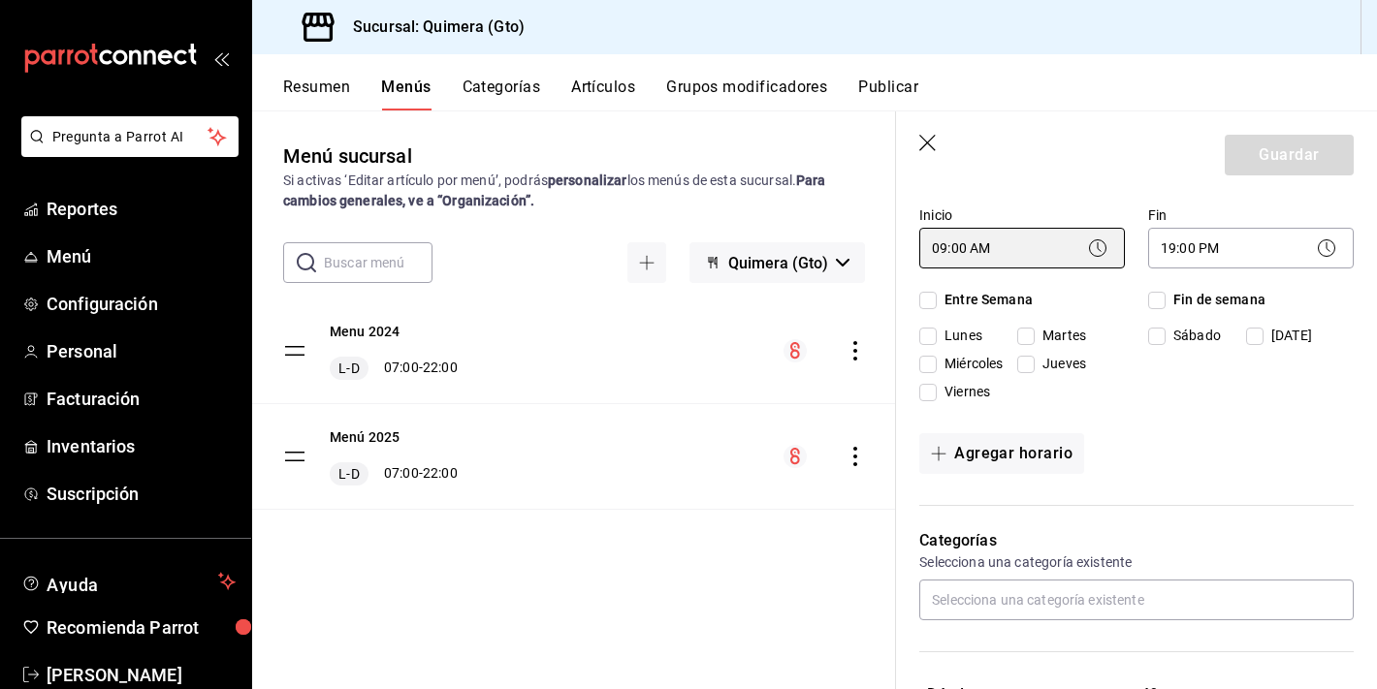
scroll to position [207, 0]
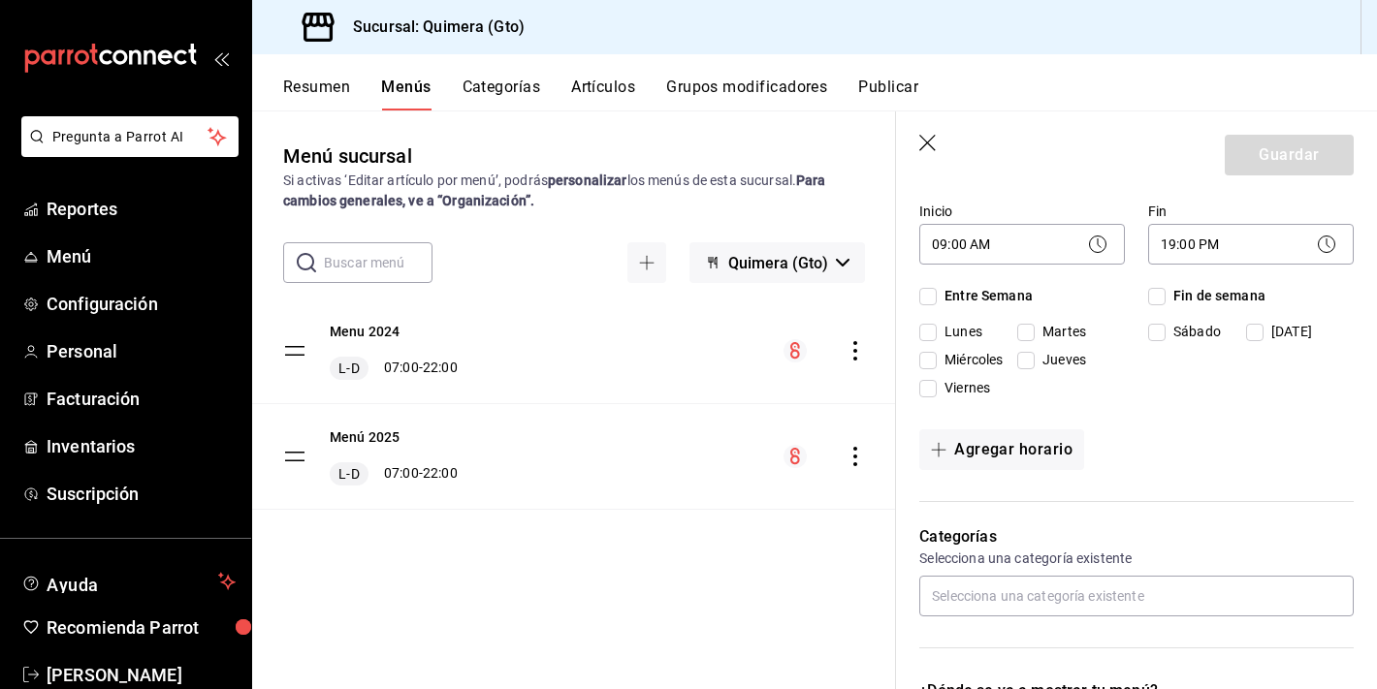
click at [930, 295] on input "Entre Semana" at bounding box center [927, 296] width 17 height 17
checkbox input "true"
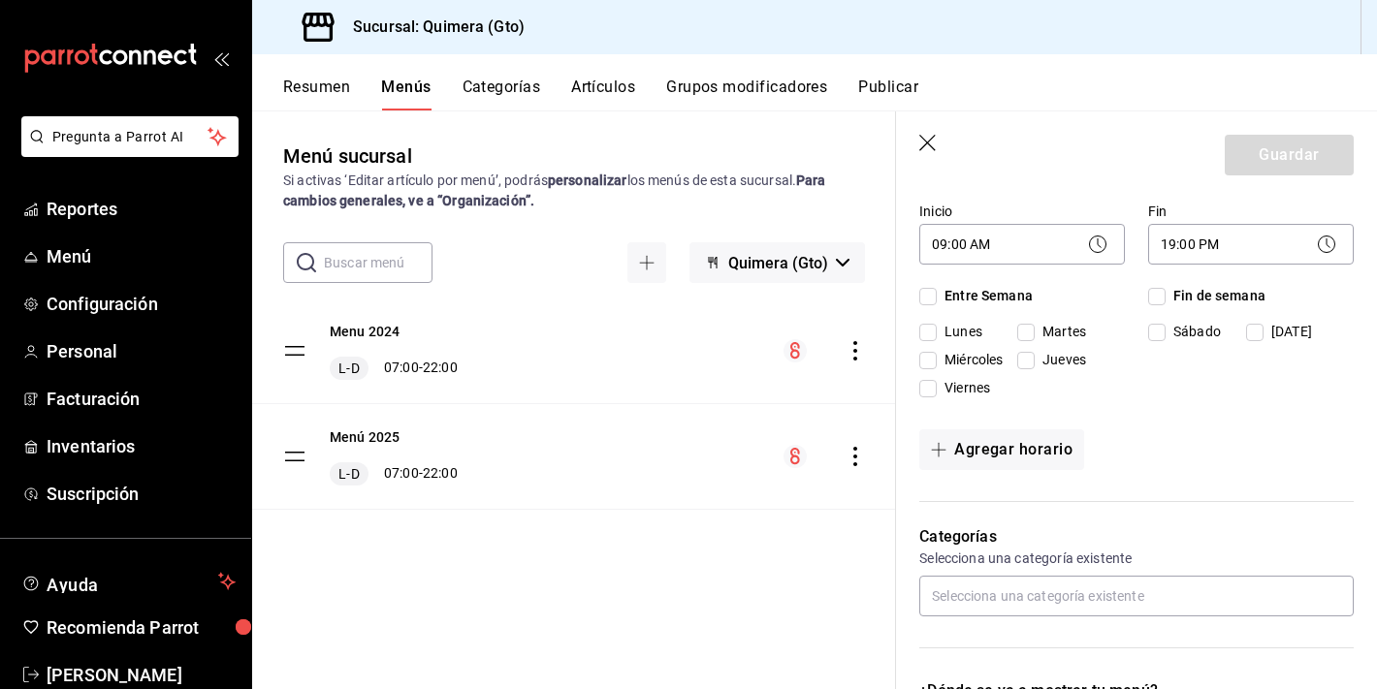
checkbox input "true"
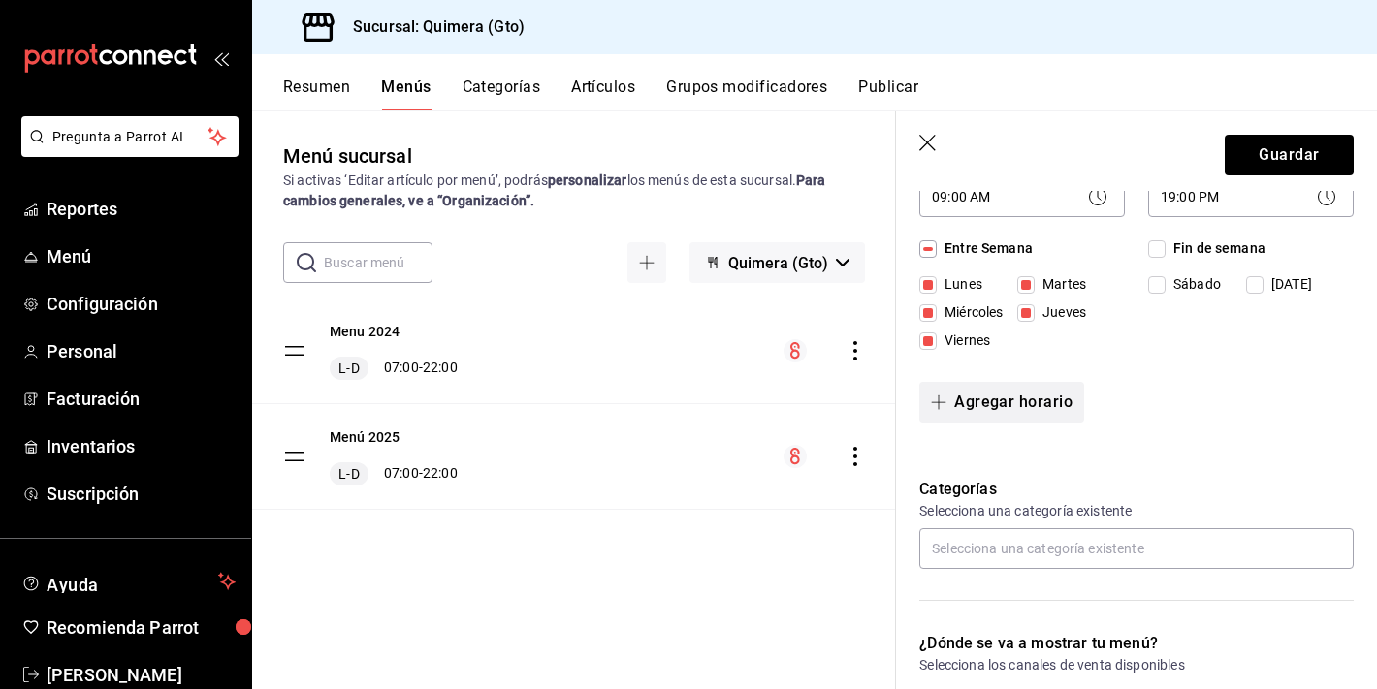
click at [1049, 415] on button "Agregar horario" at bounding box center [1001, 402] width 165 height 41
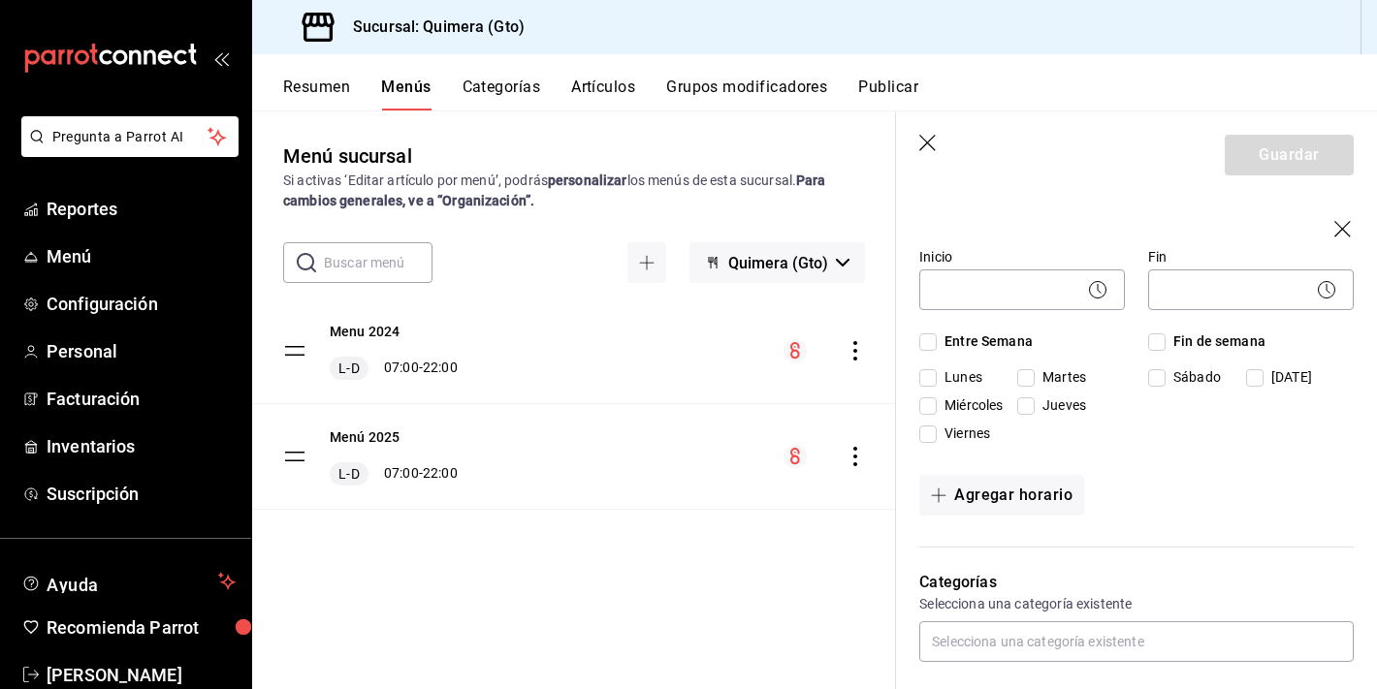
scroll to position [354, 0]
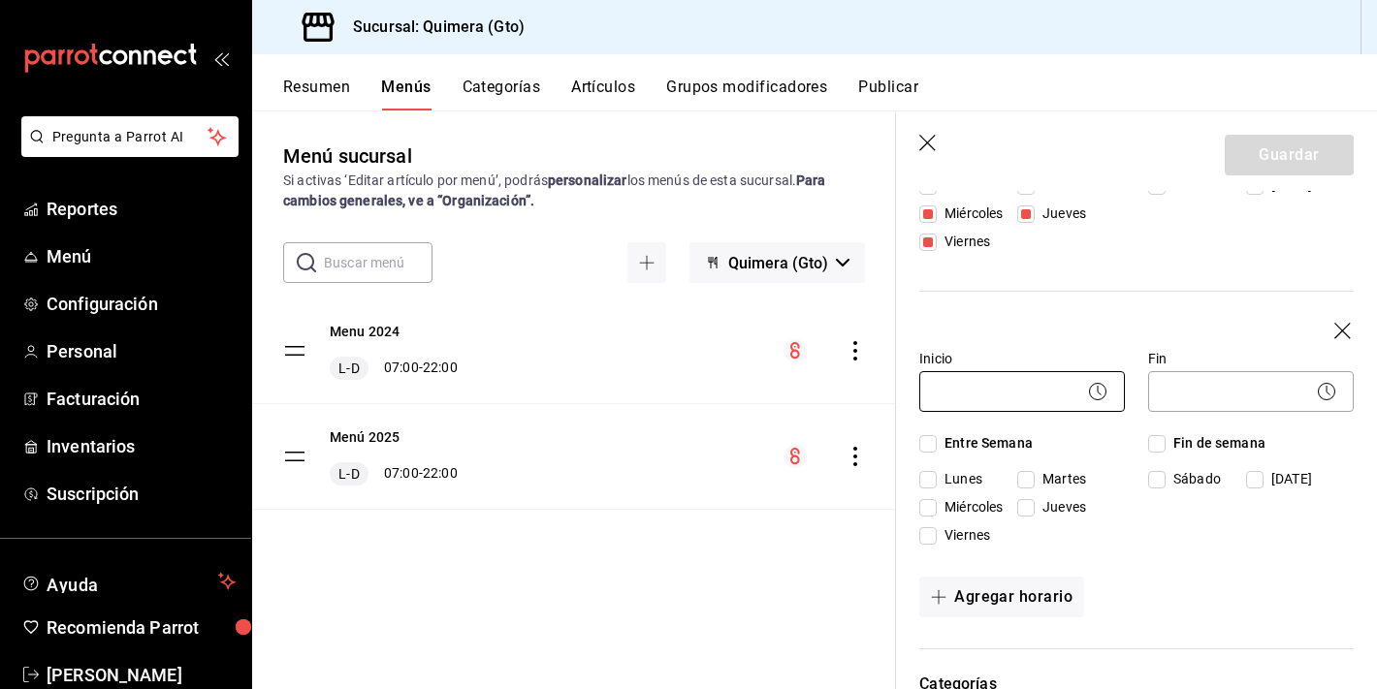
click at [1061, 373] on body "Pregunta a Parrot AI Reportes Menú Configuración Personal Facturación Inventari…" at bounding box center [688, 344] width 1377 height 689
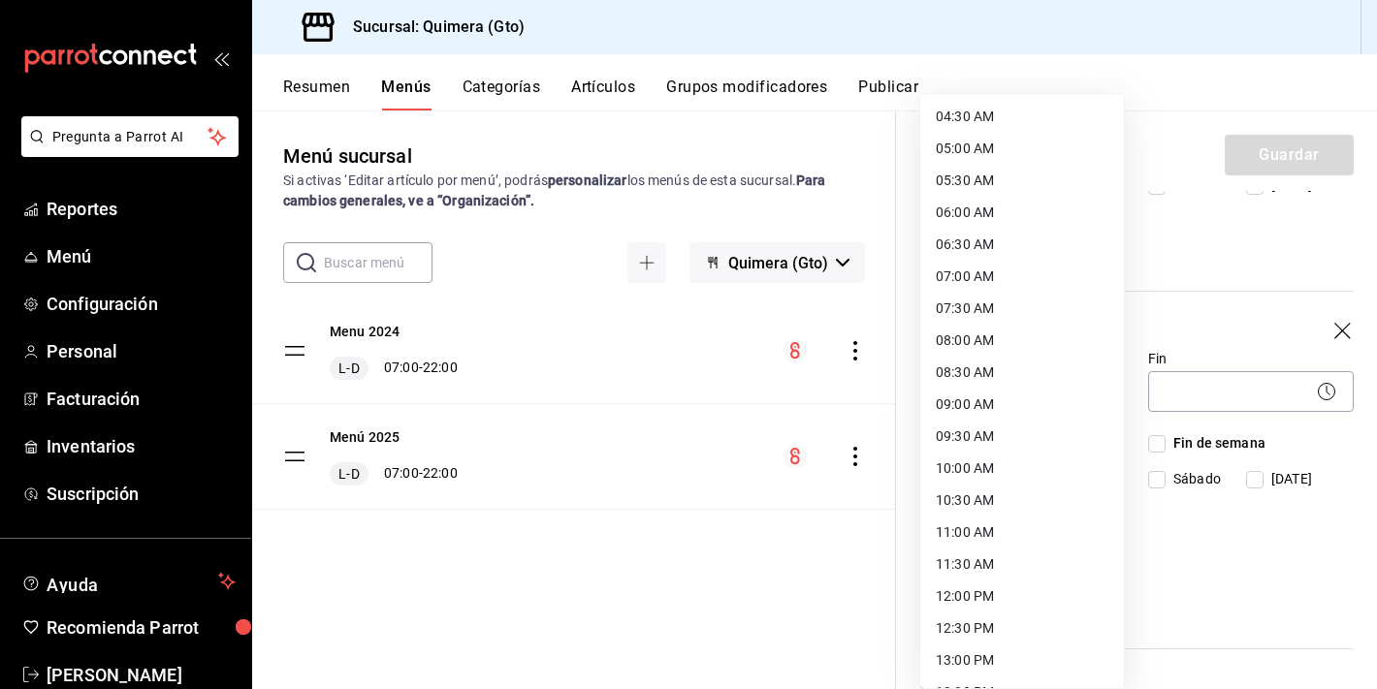
scroll to position [293, 0]
click at [980, 424] on li "09:30 AM" at bounding box center [1022, 433] width 204 height 32
type input "09:30"
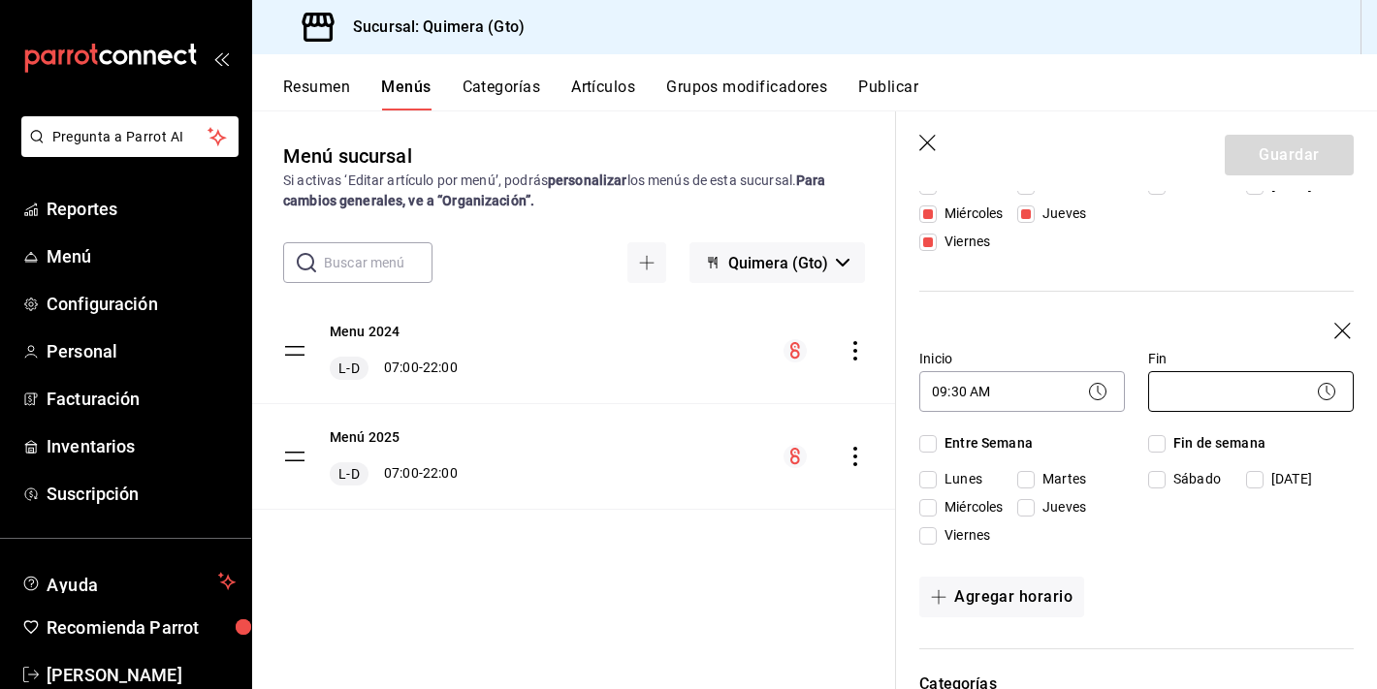
click at [1252, 404] on body "Pregunta a Parrot AI Reportes Menú Configuración Personal Facturación Inventari…" at bounding box center [688, 344] width 1377 height 689
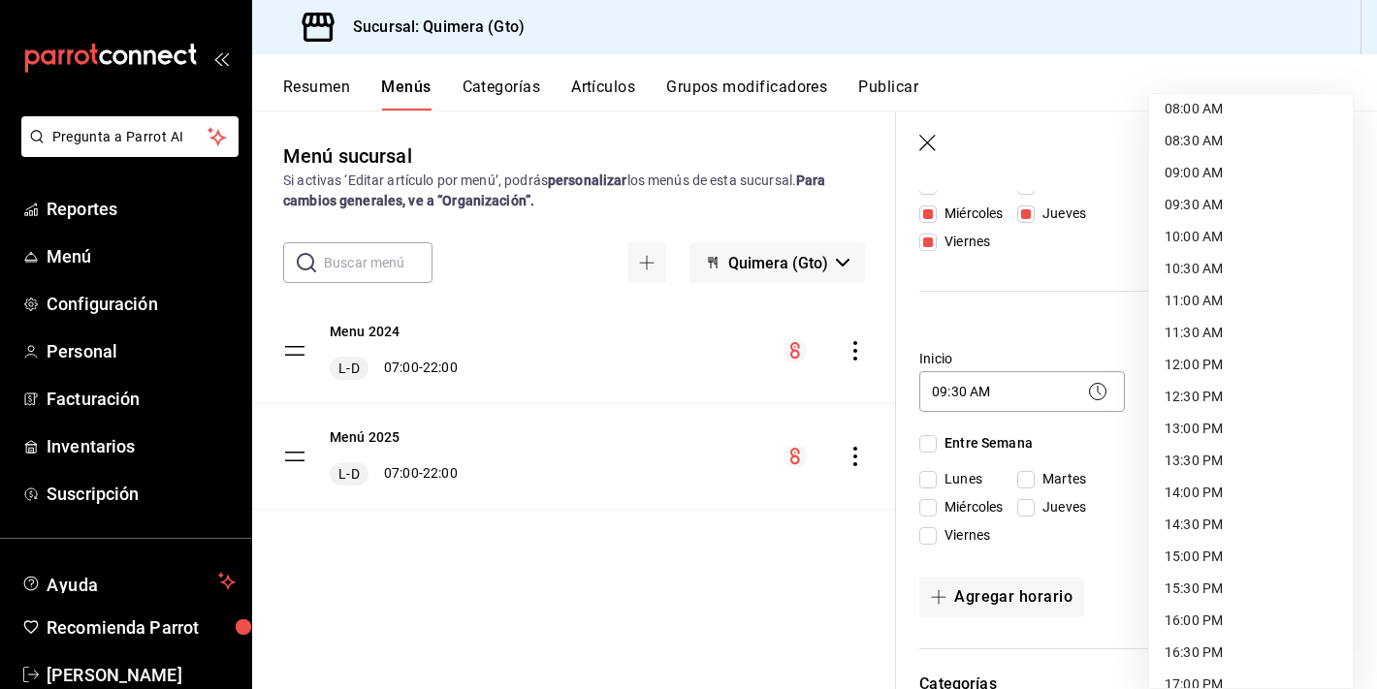
scroll to position [732, 0]
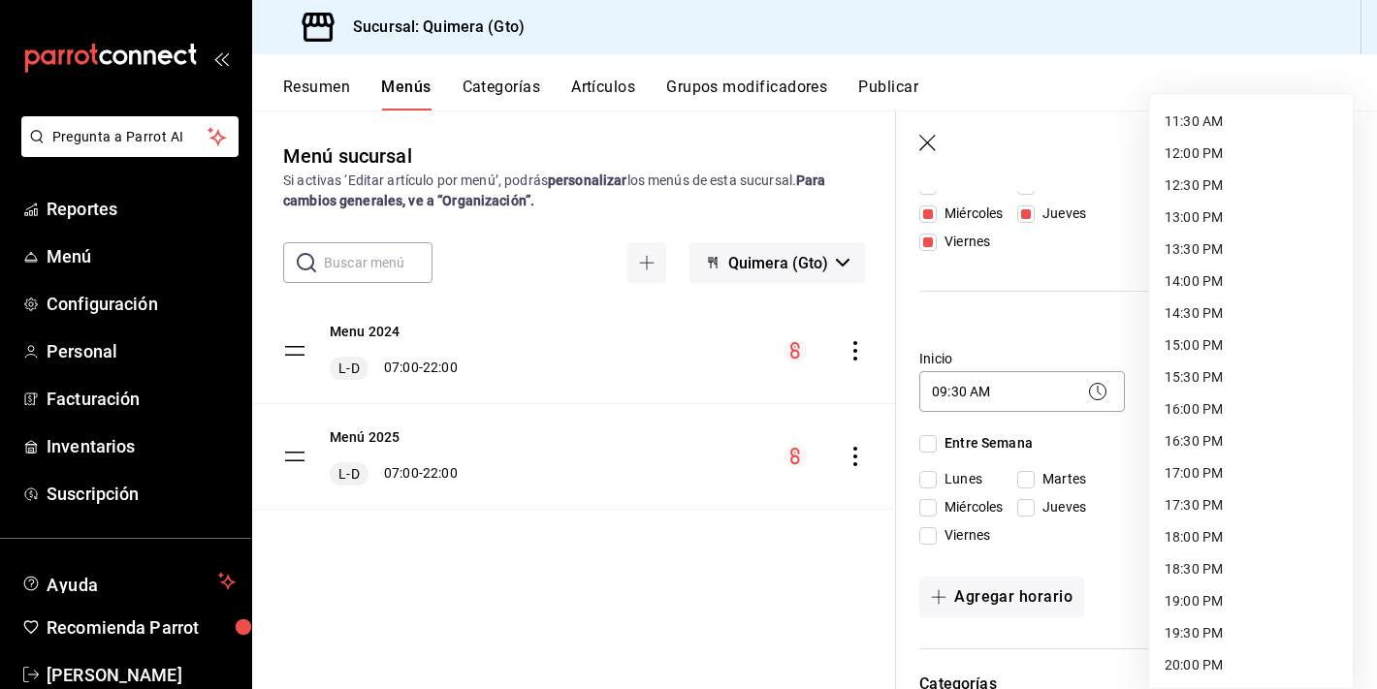
click at [1232, 482] on li "17:00 PM" at bounding box center [1251, 474] width 204 height 32
type input "17:00"
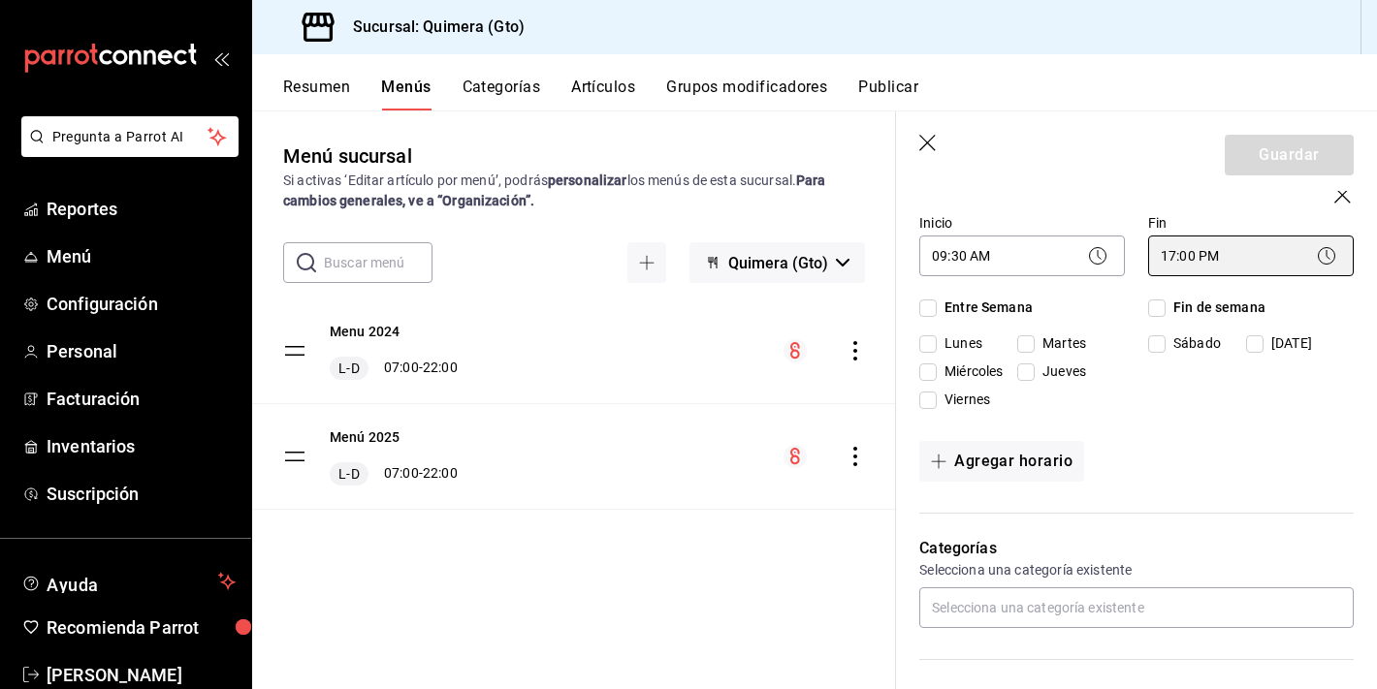
scroll to position [527, 0]
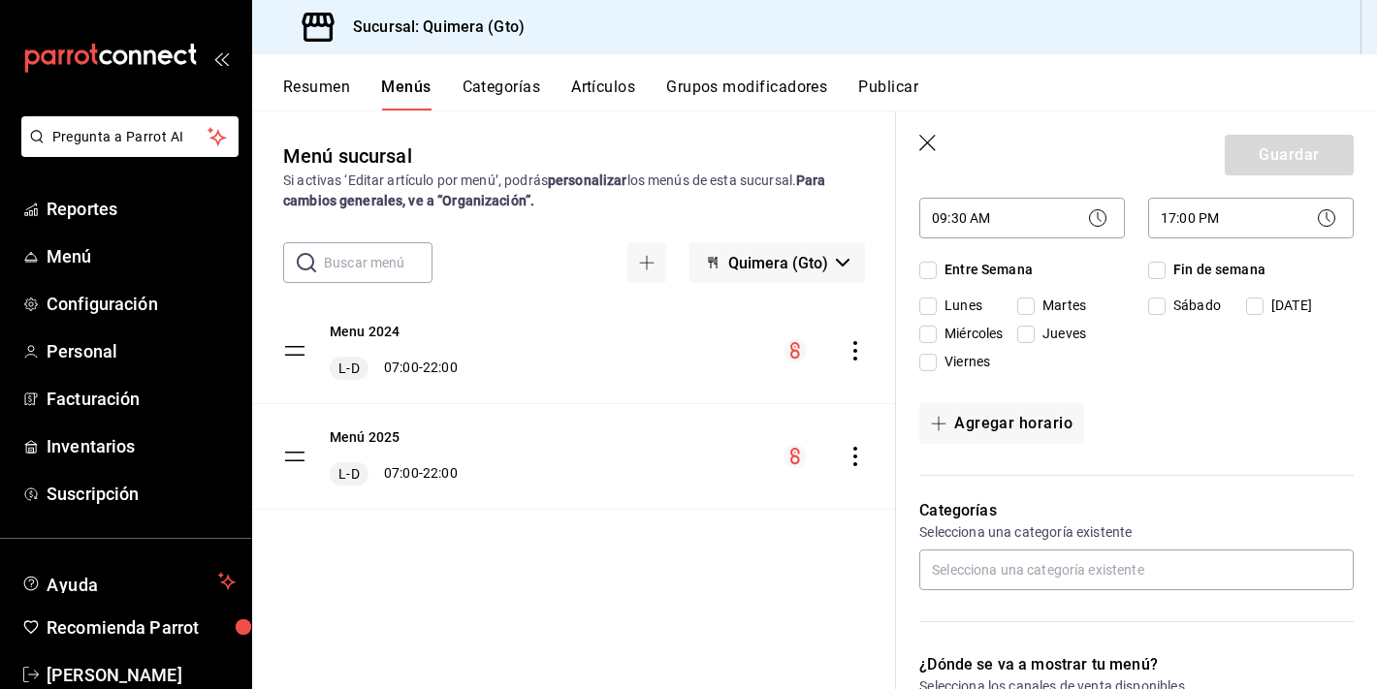
click at [1158, 301] on input "Sábado" at bounding box center [1156, 306] width 17 height 17
checkbox input "true"
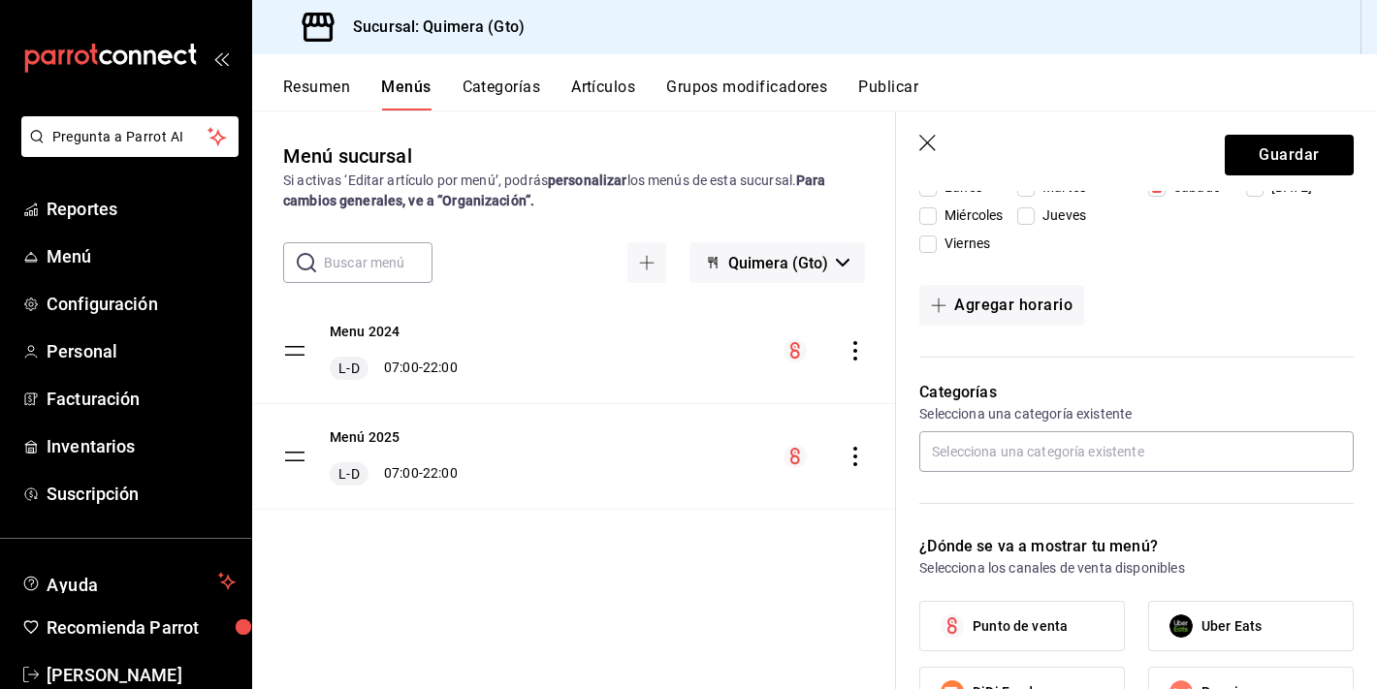
scroll to position [665, 0]
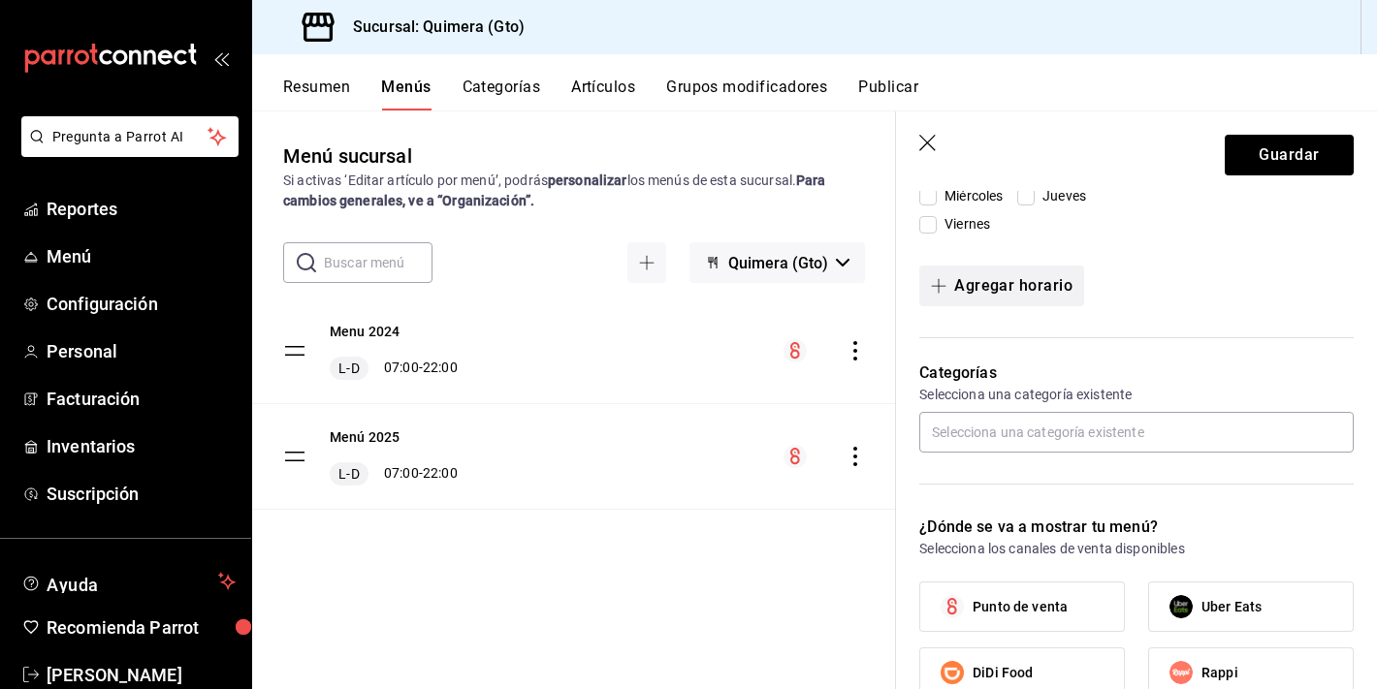
click at [1037, 295] on button "Agregar horario" at bounding box center [1001, 286] width 165 height 41
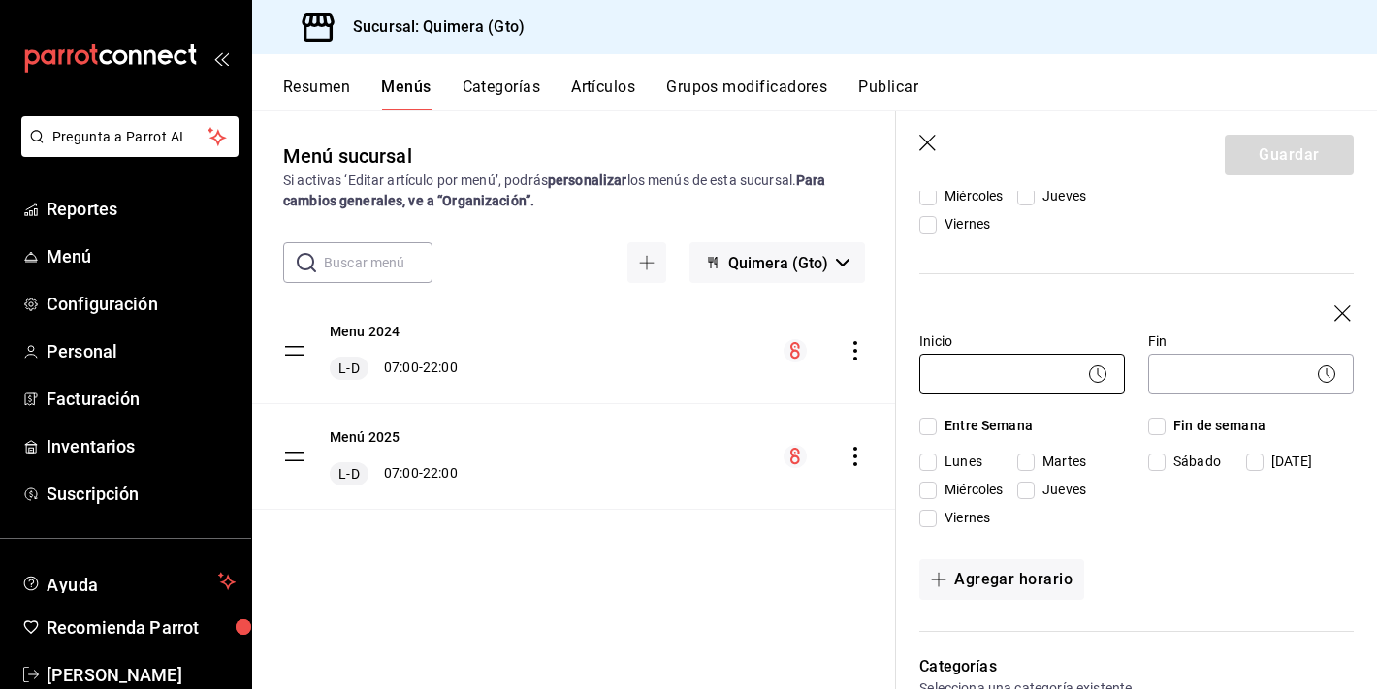
click at [1047, 379] on body "Pregunta a Parrot AI Reportes Menú Configuración Personal Facturación Inventari…" at bounding box center [688, 344] width 1377 height 689
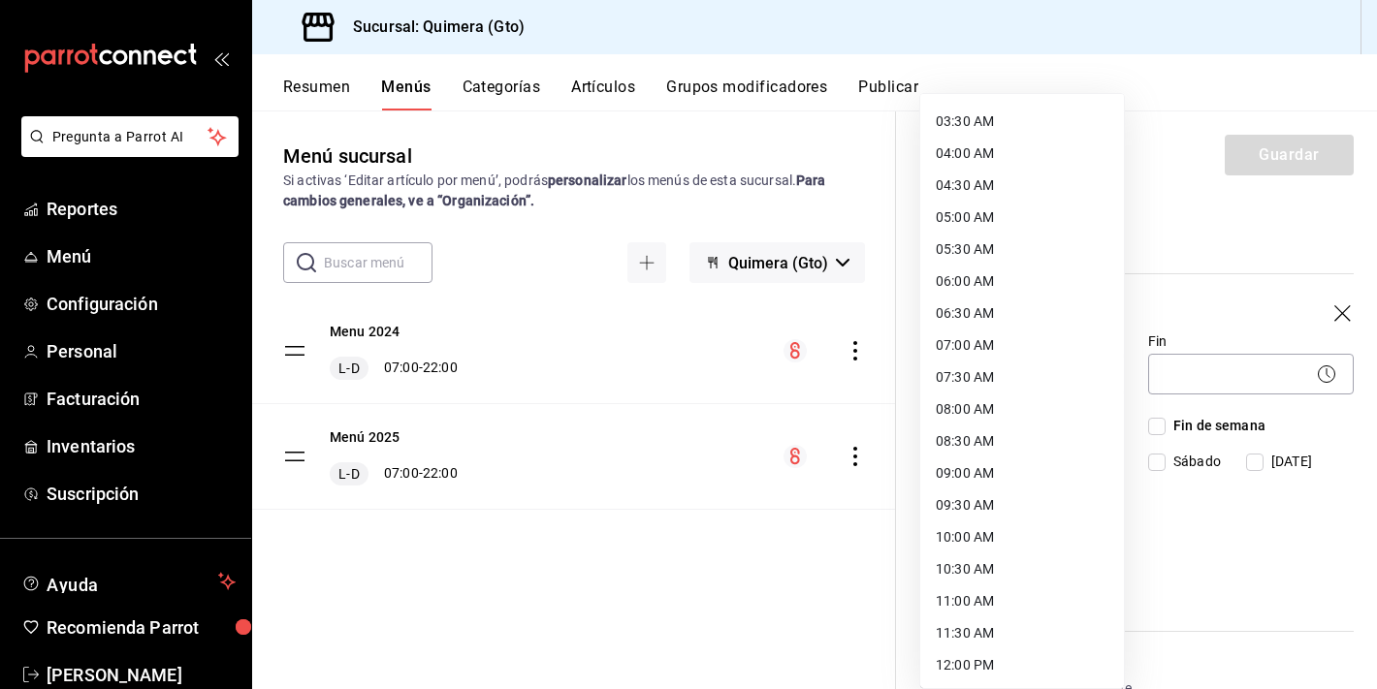
scroll to position [216, 0]
click at [990, 508] on li "09:30 AM" at bounding box center [1022, 509] width 204 height 32
type input "09:30"
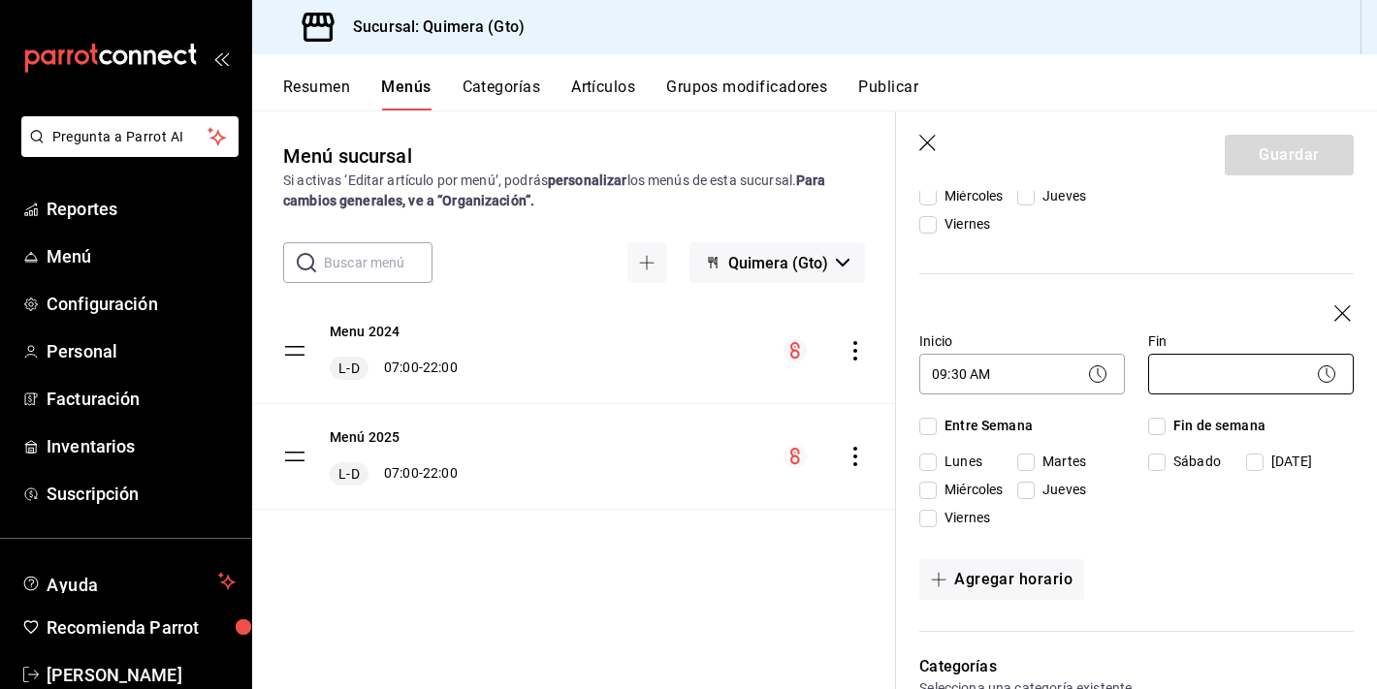
click at [1202, 385] on body "Pregunta a Parrot AI Reportes Menú Configuración Personal Facturación Inventari…" at bounding box center [688, 344] width 1377 height 689
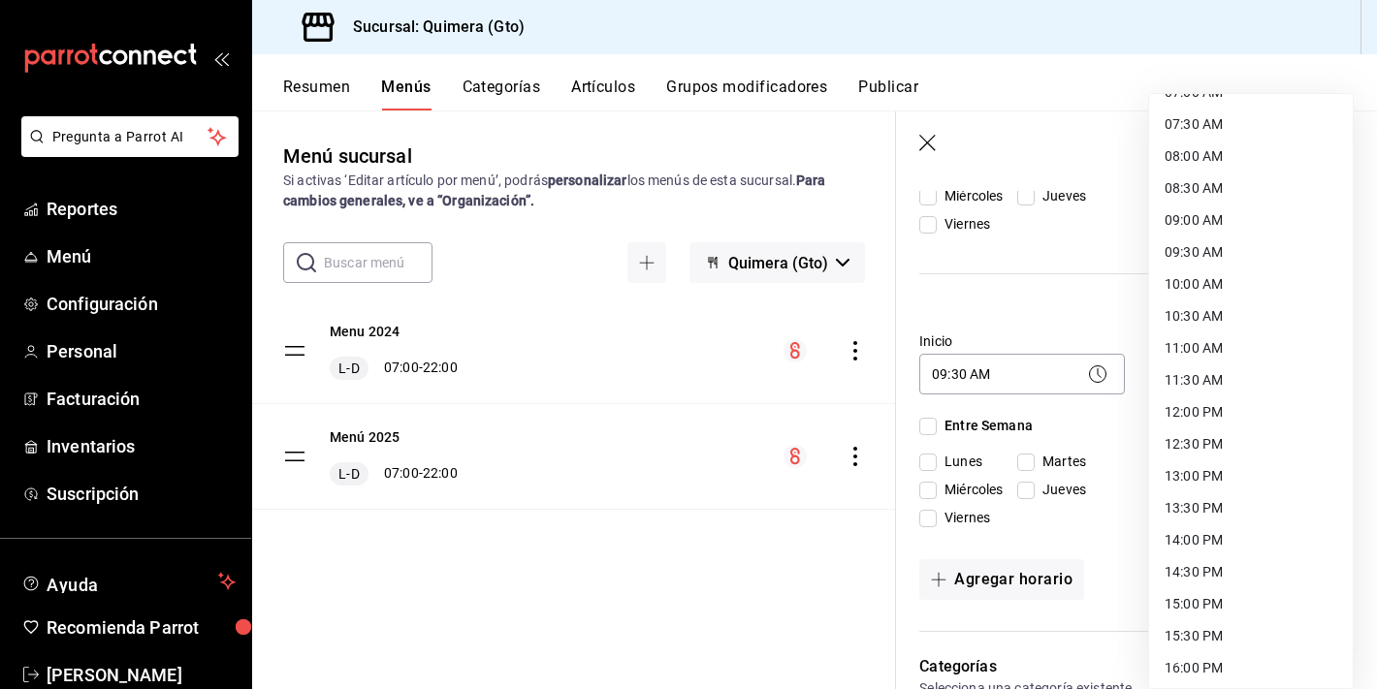
scroll to position [535, 0]
click at [1214, 541] on li "15:00 PM" at bounding box center [1251, 542] width 204 height 32
type input "15:00"
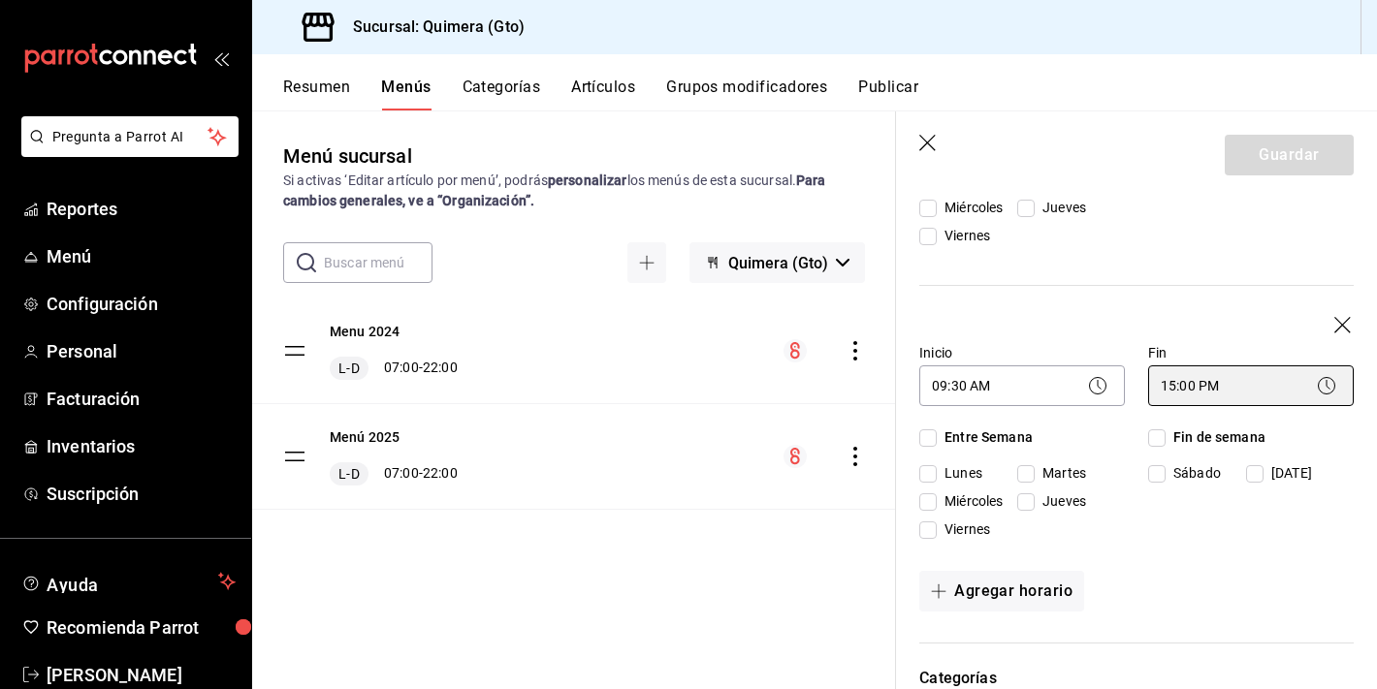
scroll to position [651, 0]
click at [1263, 477] on input "[DATE]" at bounding box center [1254, 475] width 17 height 17
checkbox input "true"
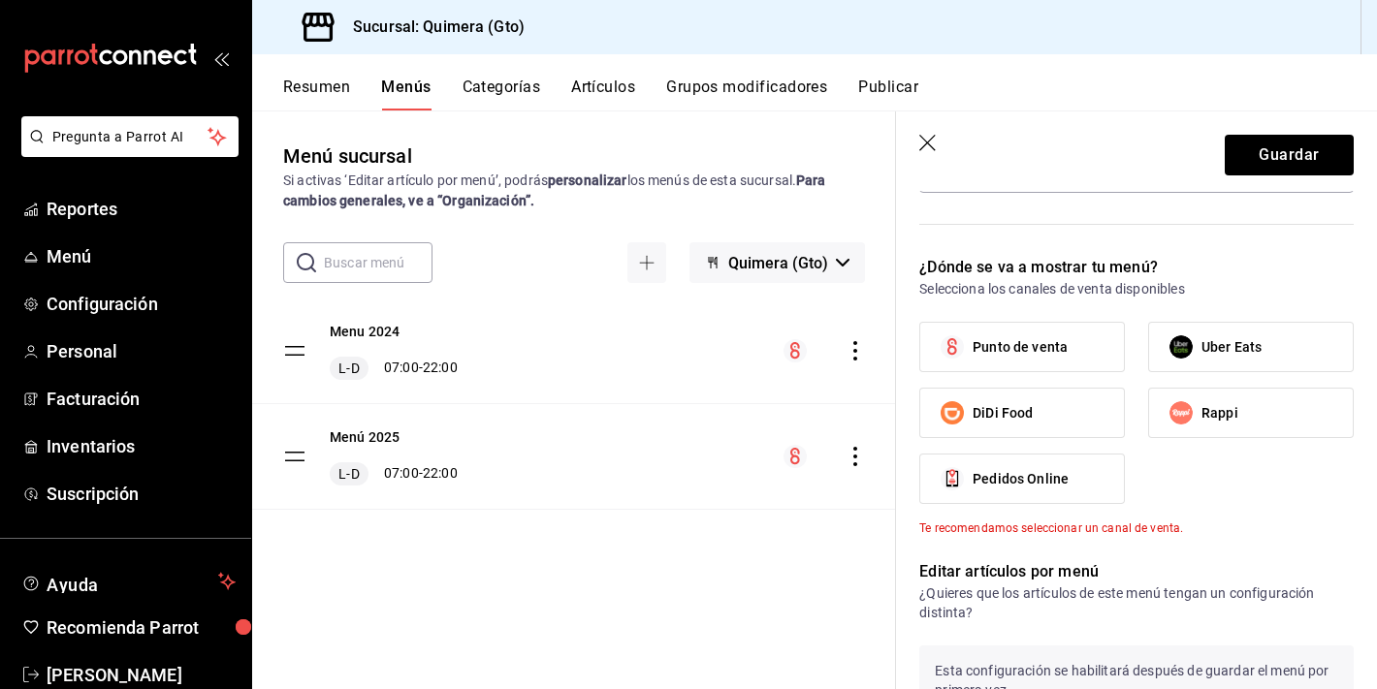
scroll to position [1244, 0]
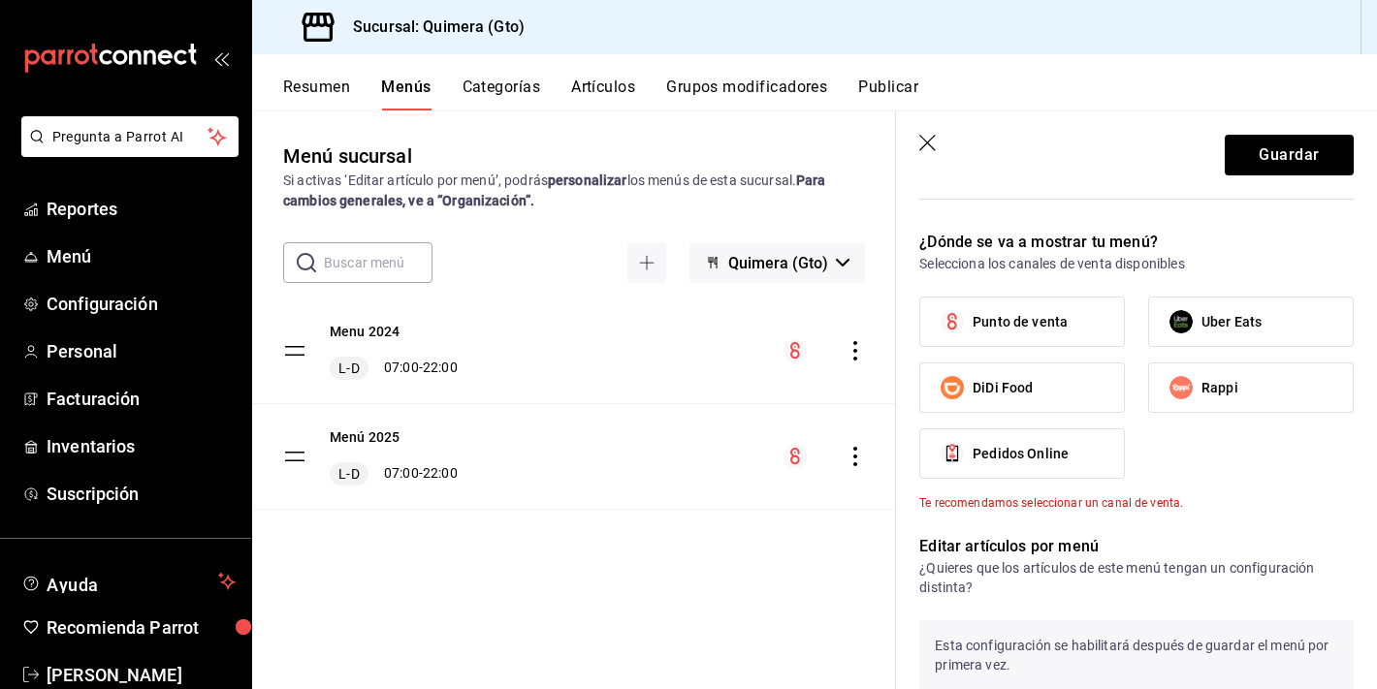
click at [1247, 390] on label "Rappi" at bounding box center [1251, 388] width 204 height 48
click at [1201, 390] on input "Rappi" at bounding box center [1180, 387] width 41 height 41
checkbox input "true"
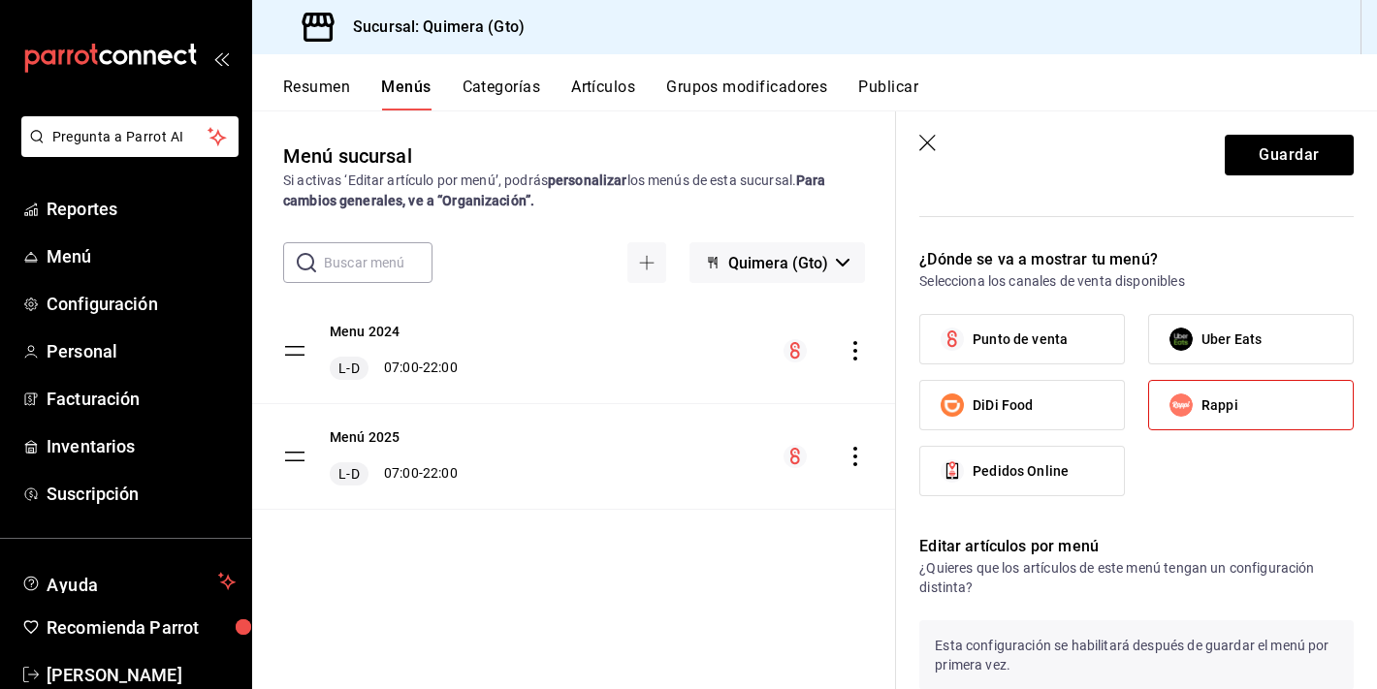
scroll to position [1232, 0]
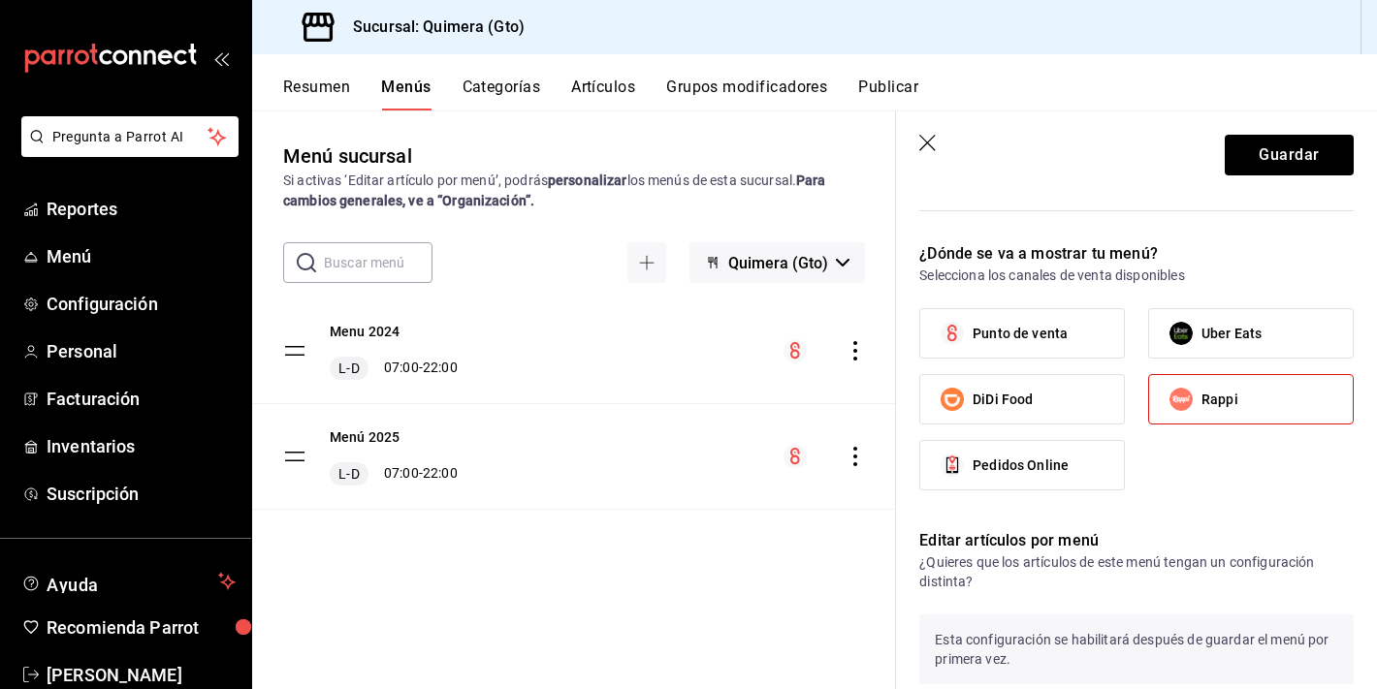
click at [1087, 340] on label "Punto de venta" at bounding box center [1022, 333] width 204 height 48
click at [972, 340] on input "Punto de venta" at bounding box center [952, 333] width 41 height 41
checkbox input "true"
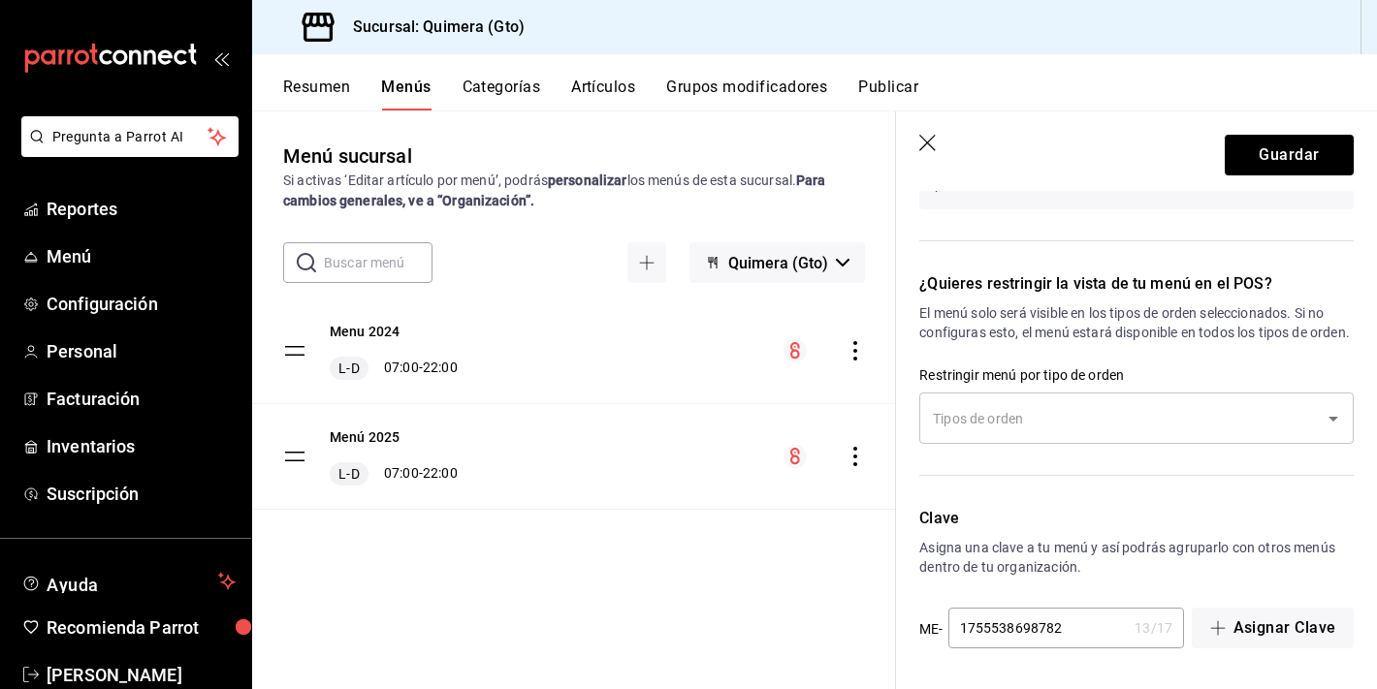
scroll to position [1726, 0]
click at [1336, 410] on icon "Open" at bounding box center [1332, 418] width 23 height 23
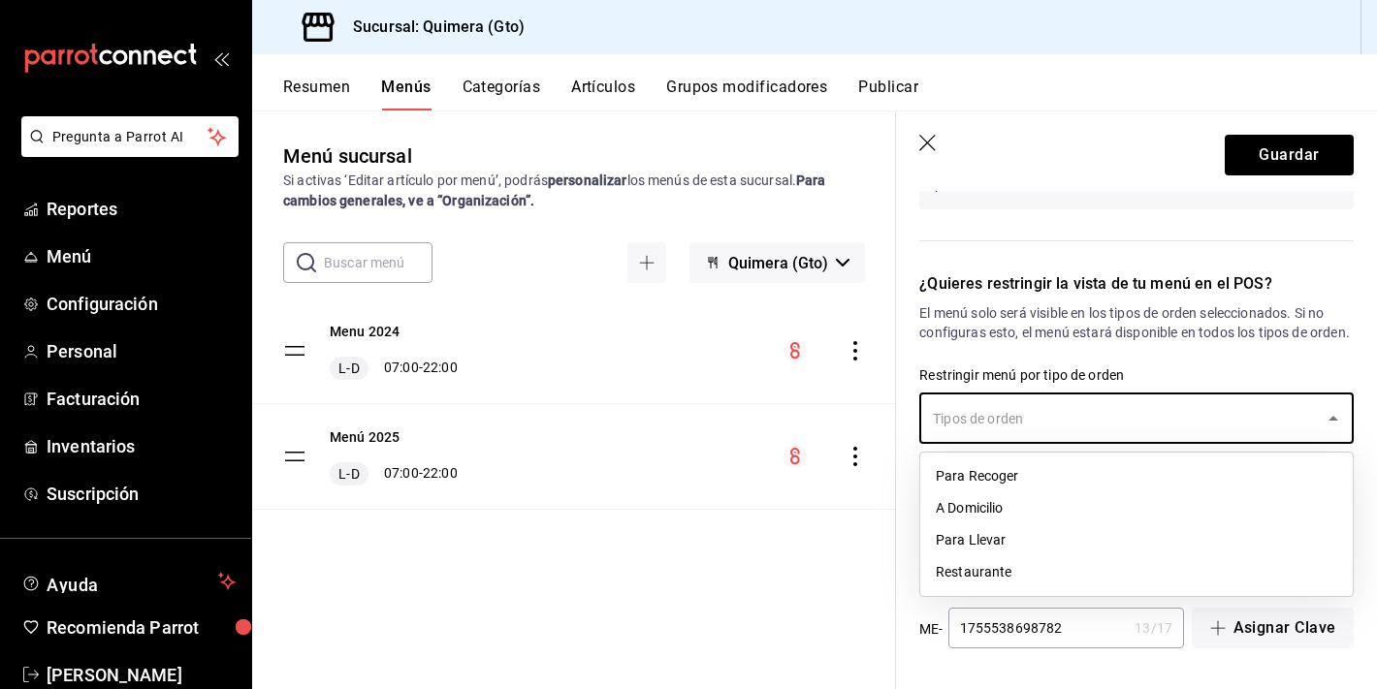
click at [1335, 409] on icon "Close" at bounding box center [1332, 418] width 23 height 23
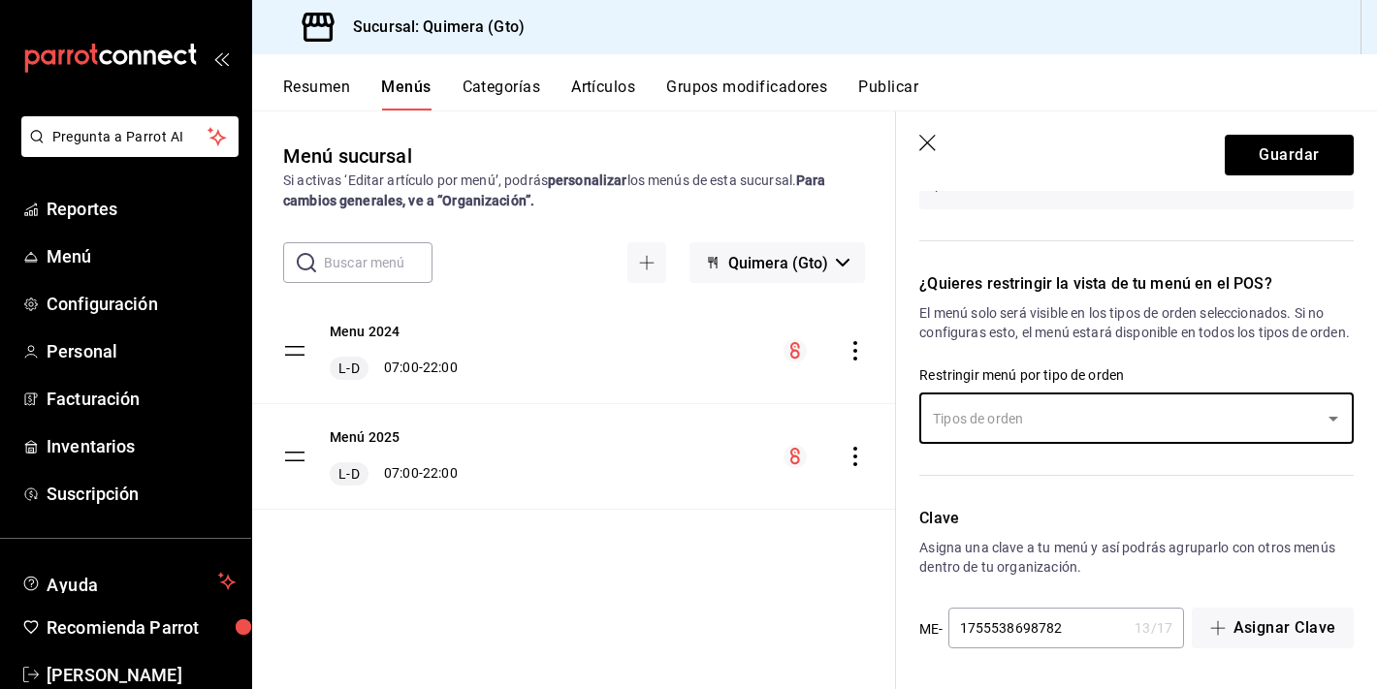
click at [1309, 183] on header "Guardar" at bounding box center [1136, 150] width 481 height 79
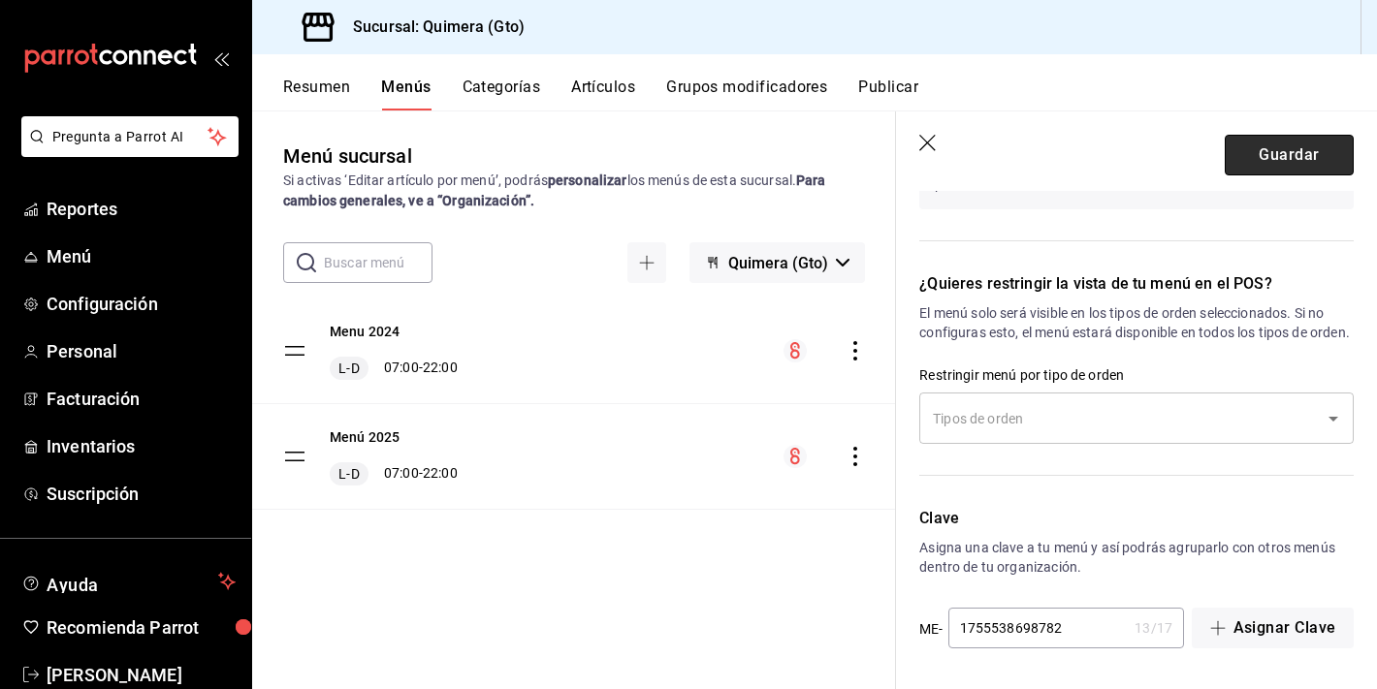
click at [1308, 147] on button "Guardar" at bounding box center [1288, 155] width 129 height 41
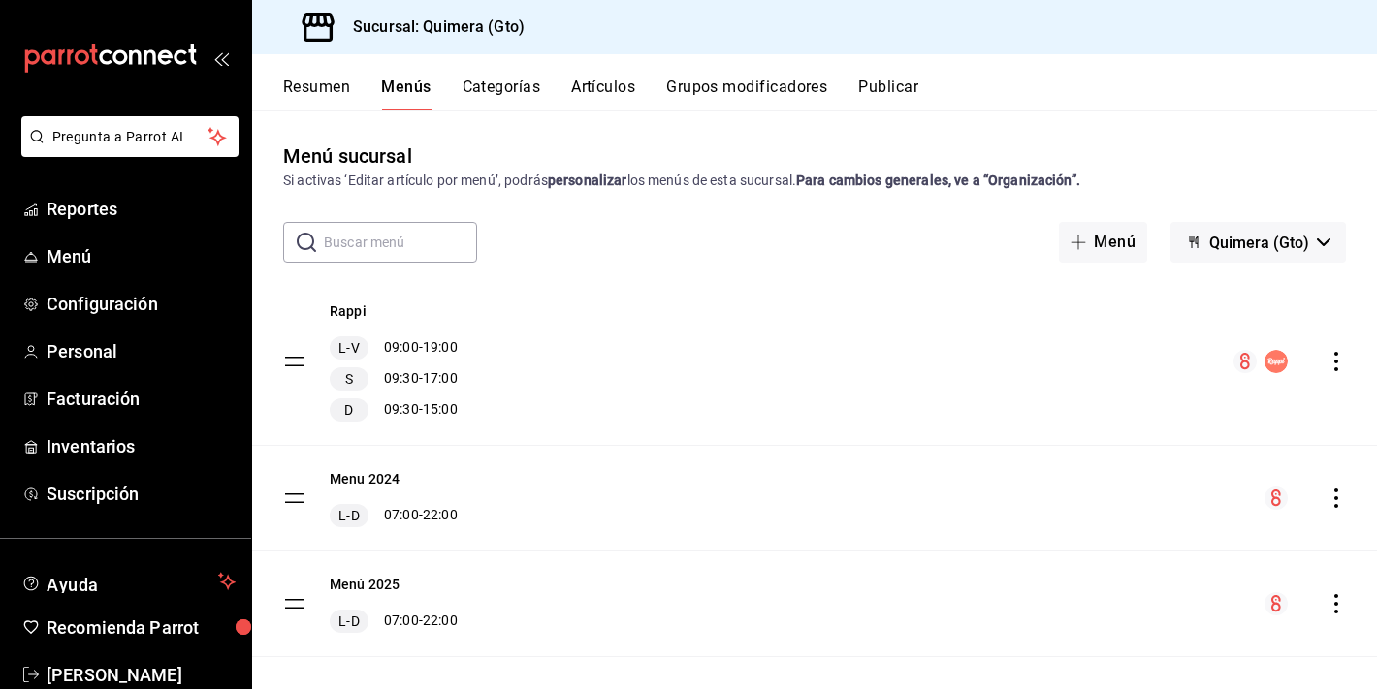
click at [173, 62] on icon "mailbox folders" at bounding box center [110, 58] width 174 height 29
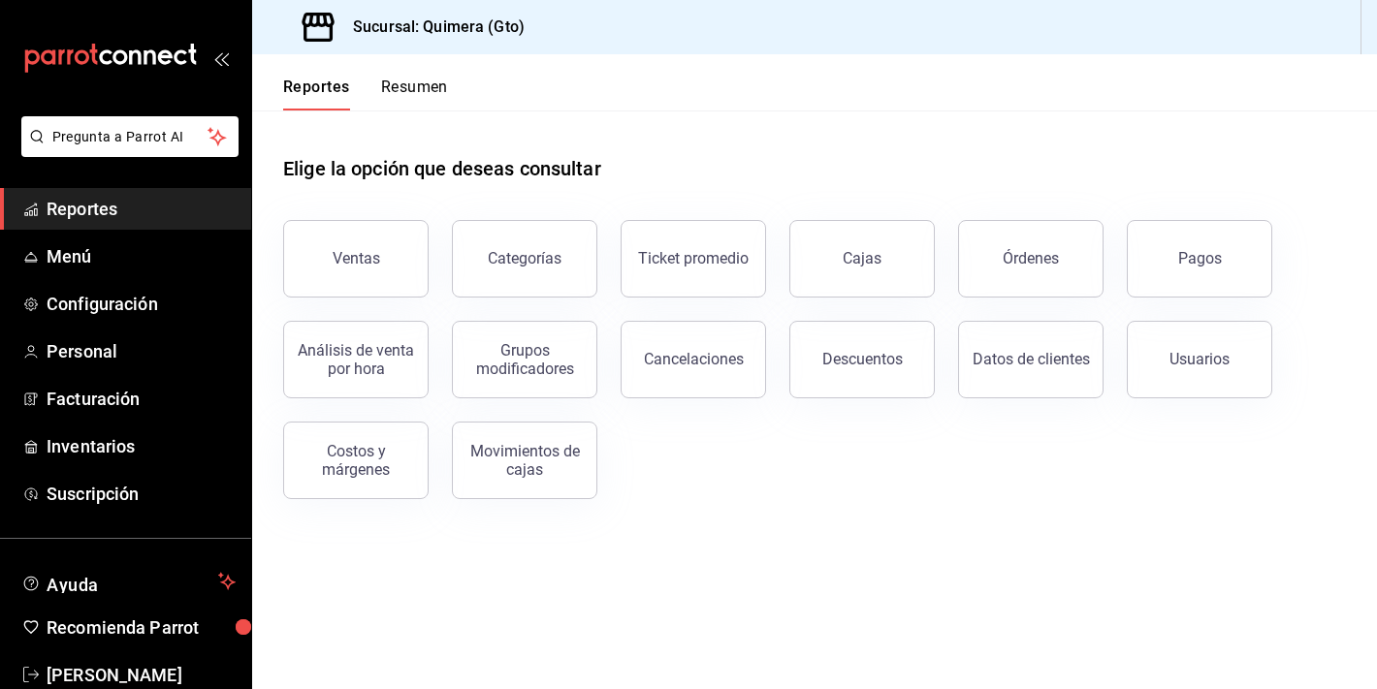
click at [337, 312] on div "Análisis de venta por hora" at bounding box center [344, 348] width 169 height 101
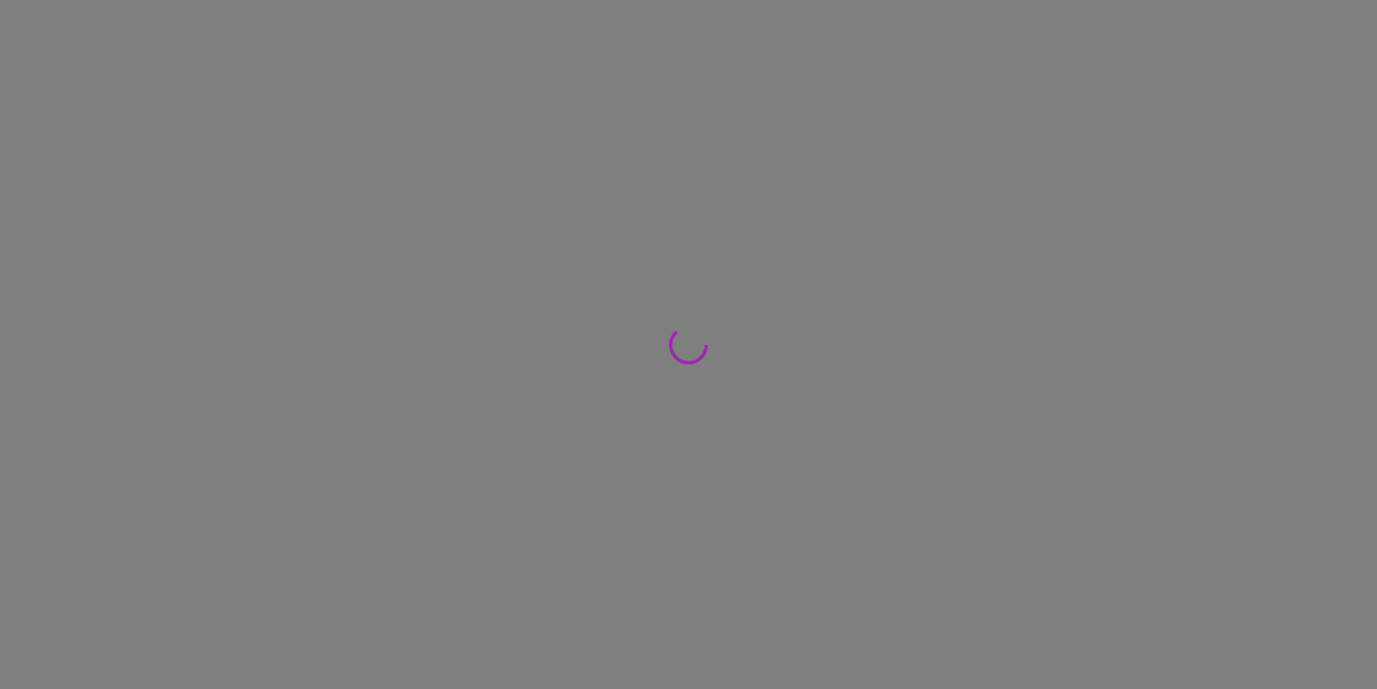
click at [357, 281] on div at bounding box center [688, 344] width 1377 height 689
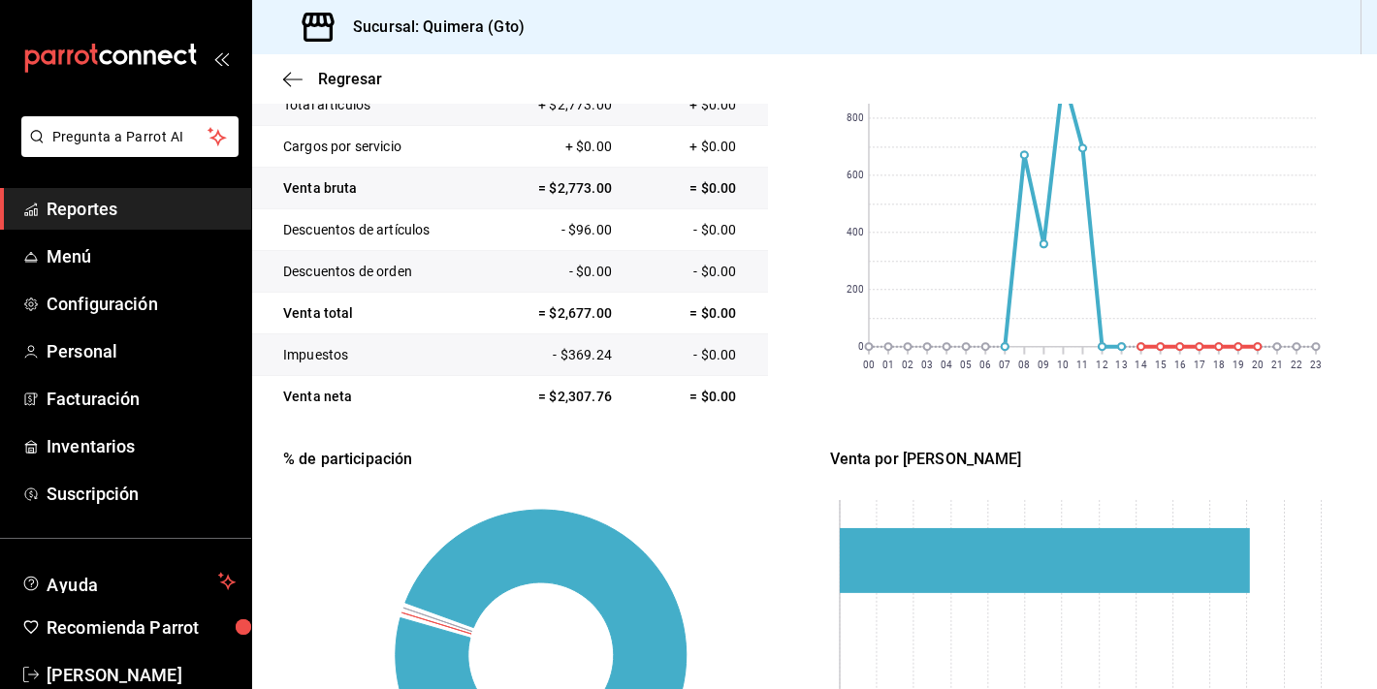
scroll to position [350, 0]
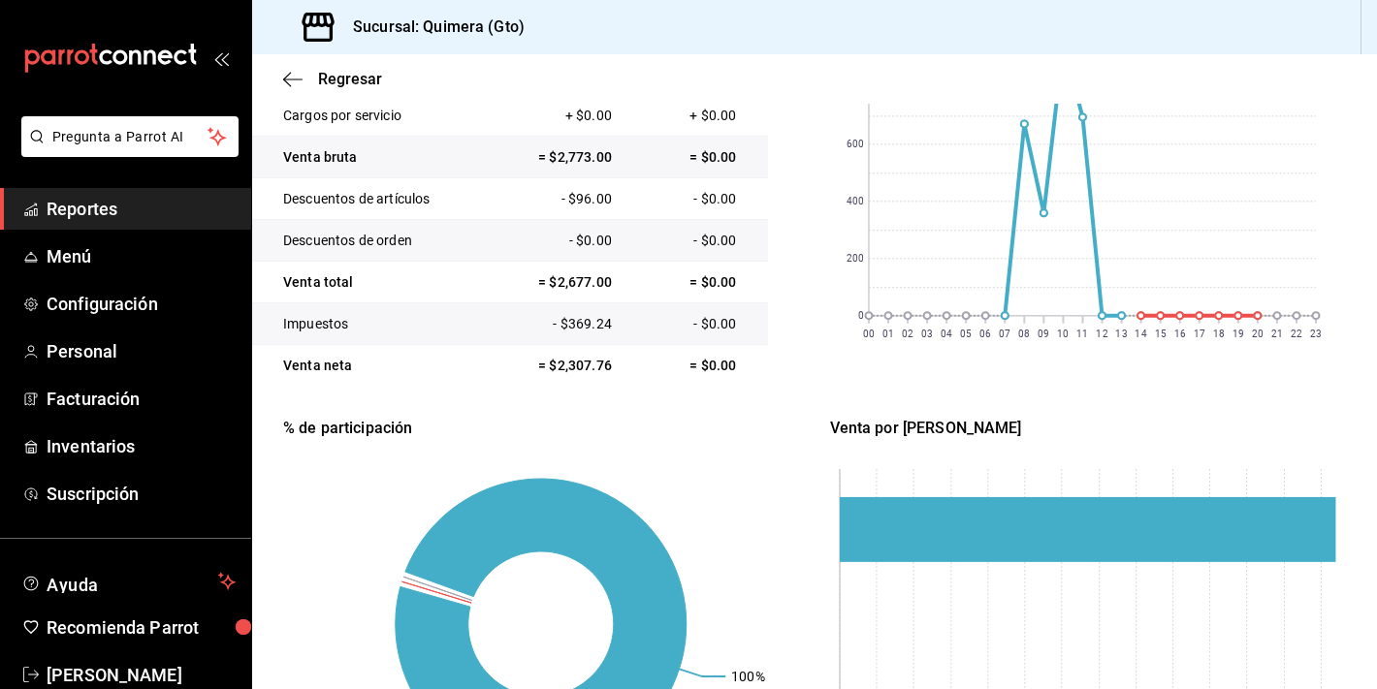
click at [155, 74] on div "mailbox folders" at bounding box center [125, 58] width 251 height 116
click at [155, 68] on icon "mailbox folders" at bounding box center [110, 58] width 174 height 29
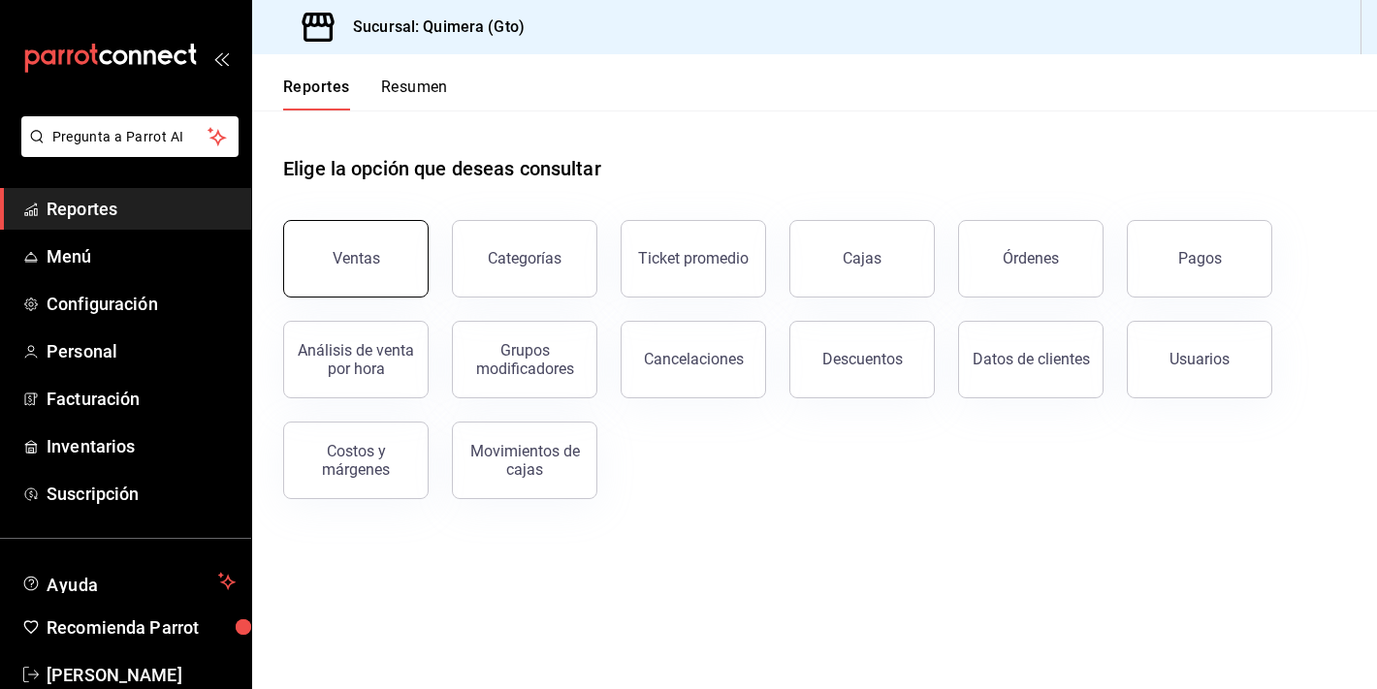
click at [405, 254] on button "Ventas" at bounding box center [355, 259] width 145 height 78
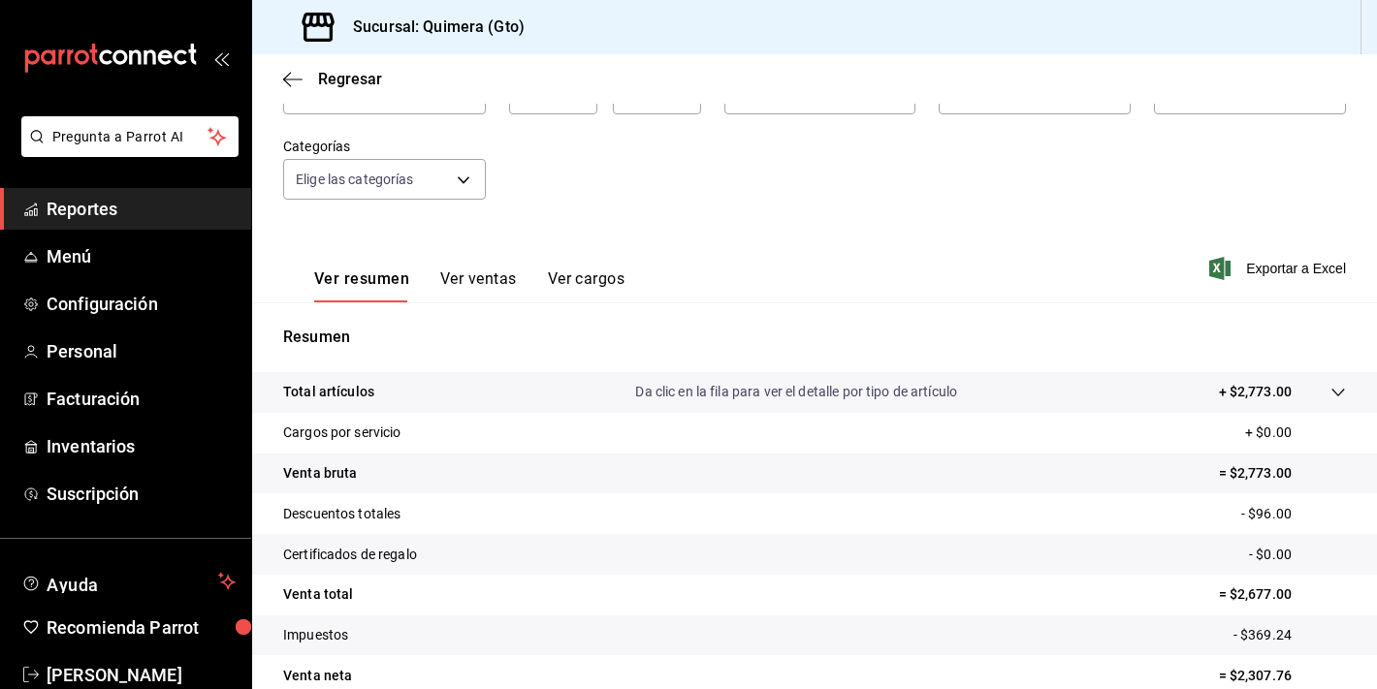
scroll to position [239, 0]
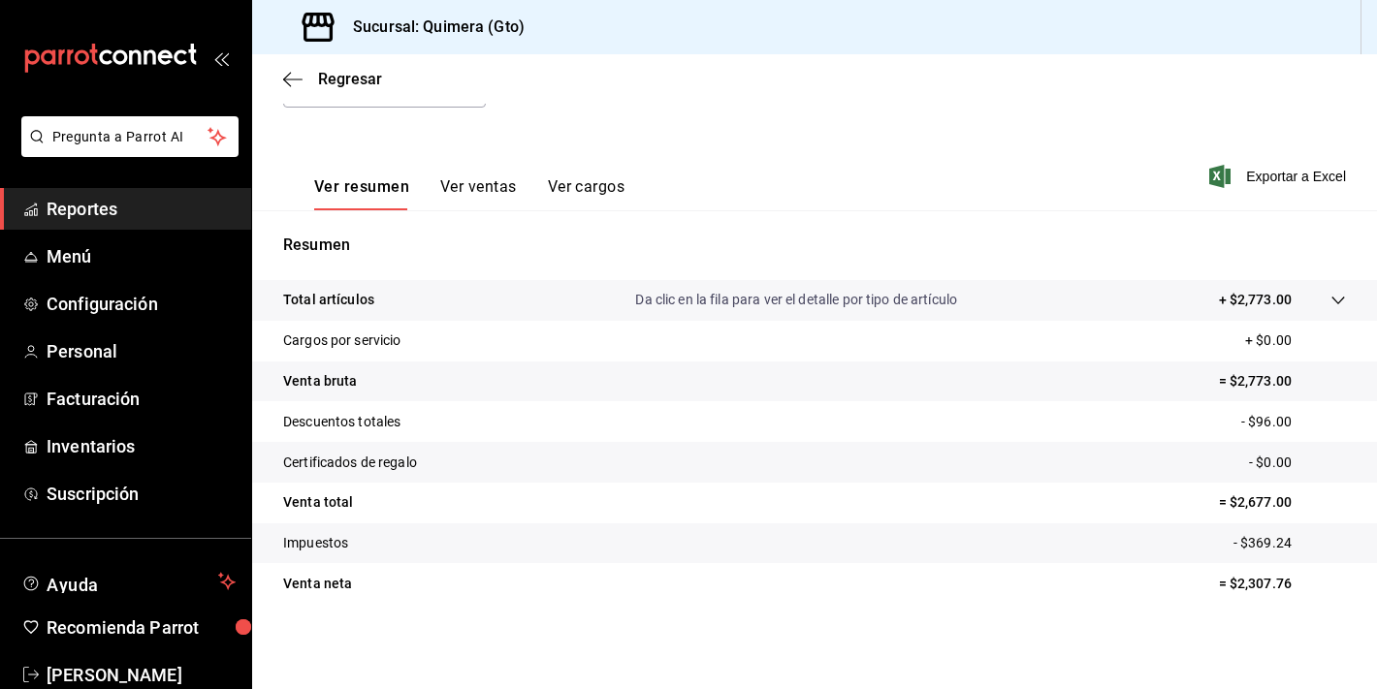
click at [65, 75] on div "mailbox folders" at bounding box center [125, 58] width 251 height 116
click at [63, 63] on icon "mailbox folders" at bounding box center [110, 58] width 174 height 29
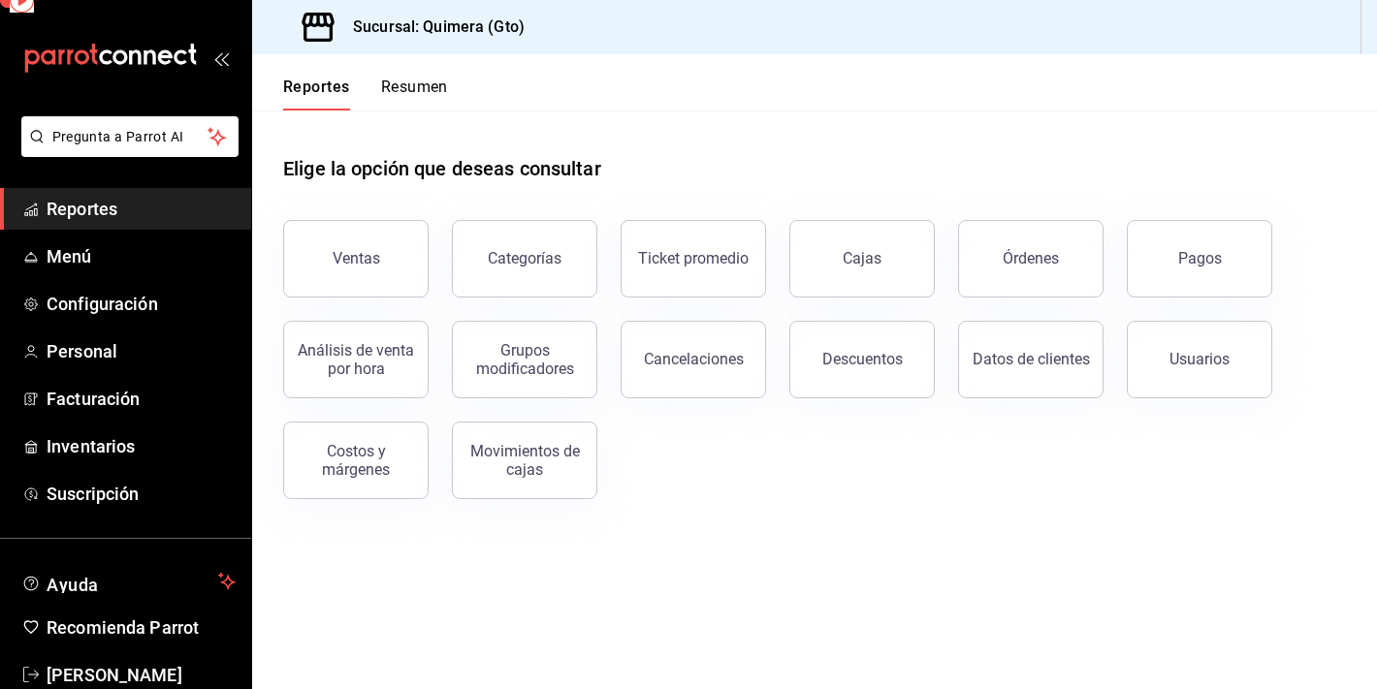
click at [63, 56] on icon "mailbox folders" at bounding box center [110, 58] width 174 height 29
click at [115, 22] on div "mailbox folders" at bounding box center [125, 58] width 251 height 116
click at [116, 45] on icon "mailbox folders" at bounding box center [110, 58] width 174 height 29
